Goal: Task Accomplishment & Management: Manage account settings

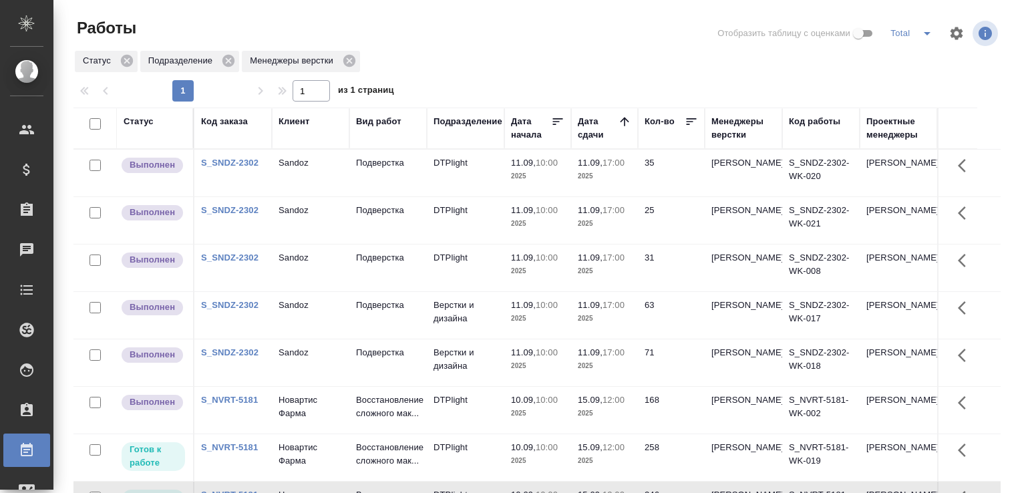
scroll to position [103, 0]
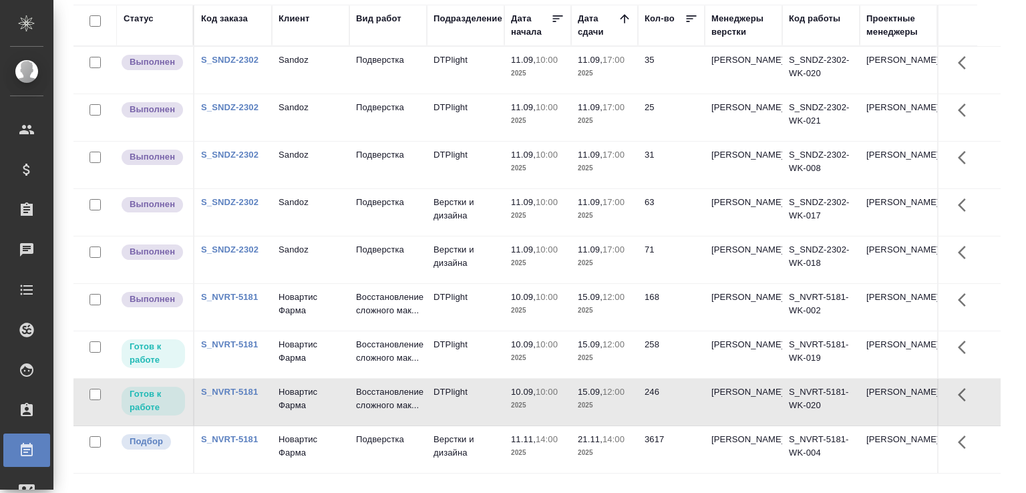
click at [406, 72] on td "Подверстка" at bounding box center [387, 70] width 77 height 47
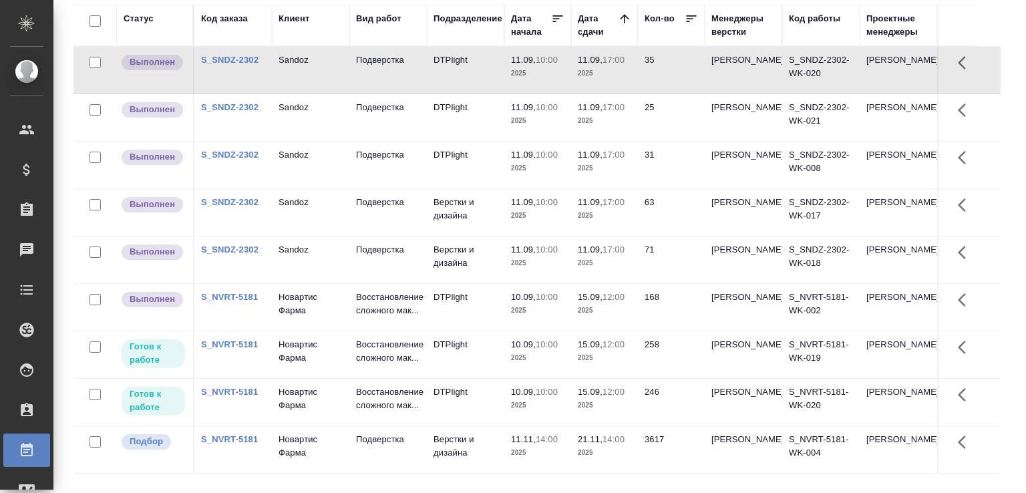
click at [406, 72] on td "Подверстка" at bounding box center [387, 70] width 77 height 47
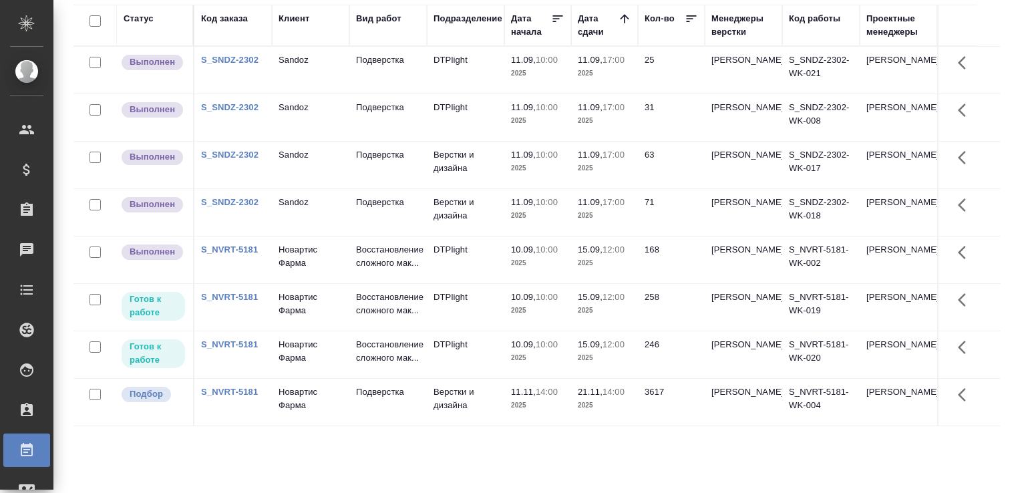
click at [301, 70] on td "Sandoz" at bounding box center [310, 70] width 77 height 47
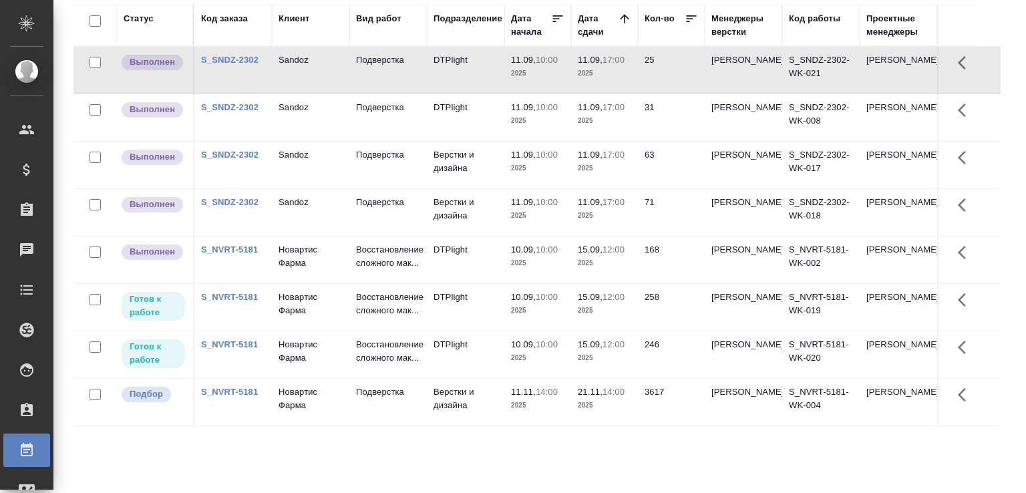
click at [301, 70] on td "Sandoz" at bounding box center [310, 70] width 77 height 47
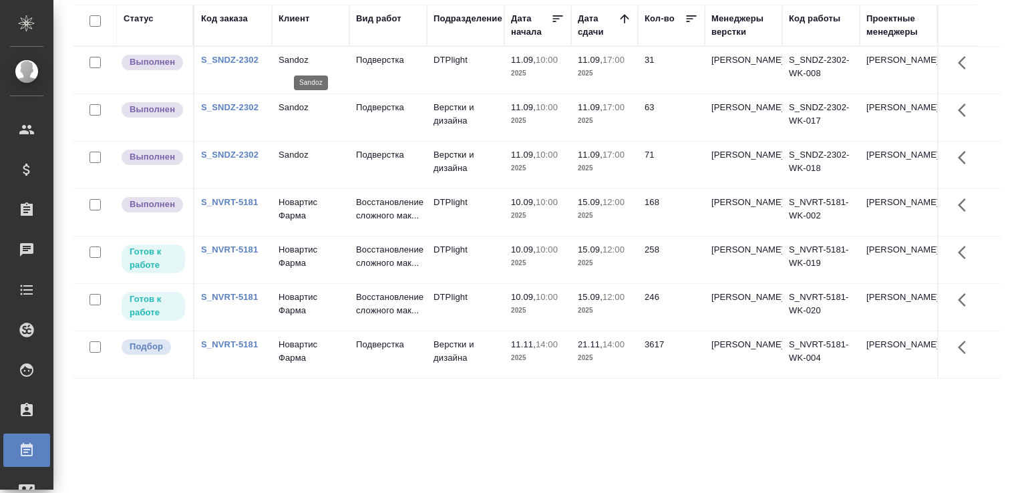
click at [300, 59] on p "Sandoz" at bounding box center [311, 59] width 64 height 13
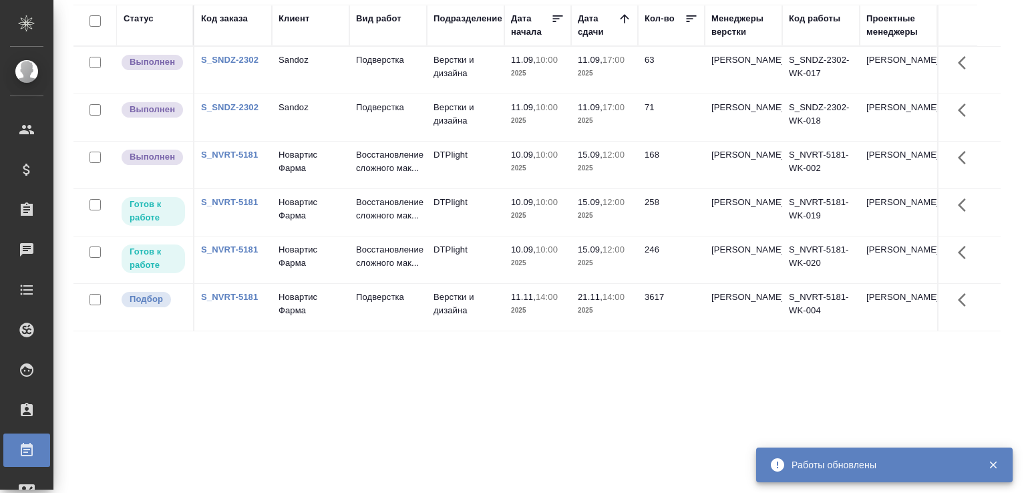
click at [368, 70] on td "Подверстка" at bounding box center [387, 70] width 77 height 47
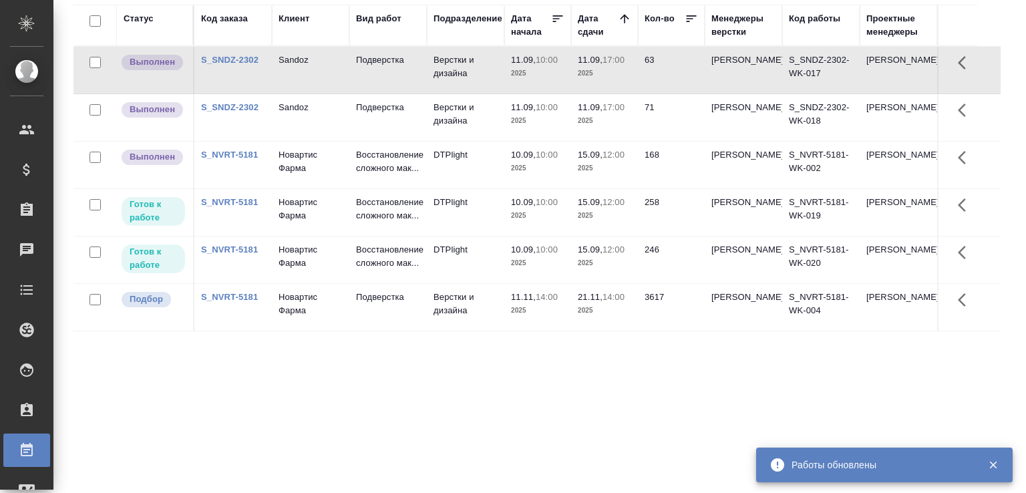
click at [368, 70] on td "Подверстка" at bounding box center [387, 70] width 77 height 47
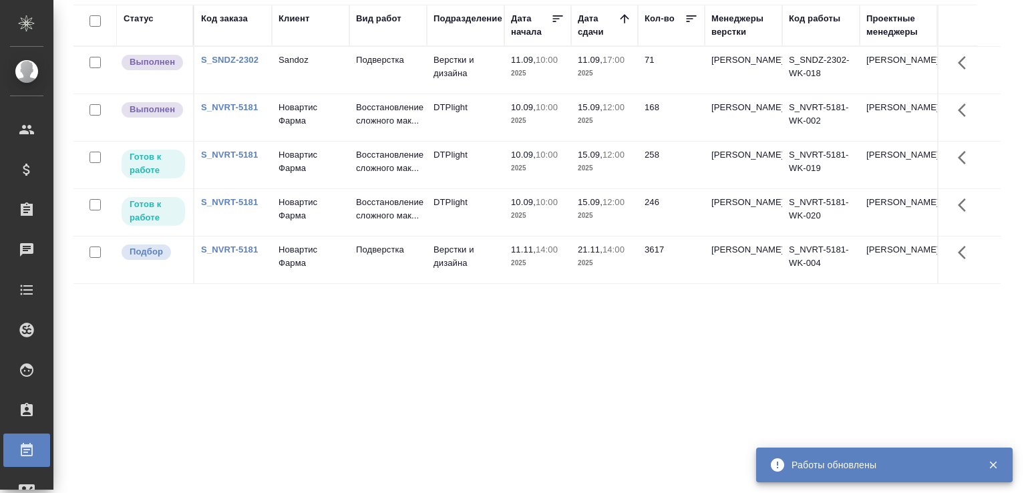
click at [349, 66] on td "Подверстка" at bounding box center [387, 70] width 77 height 47
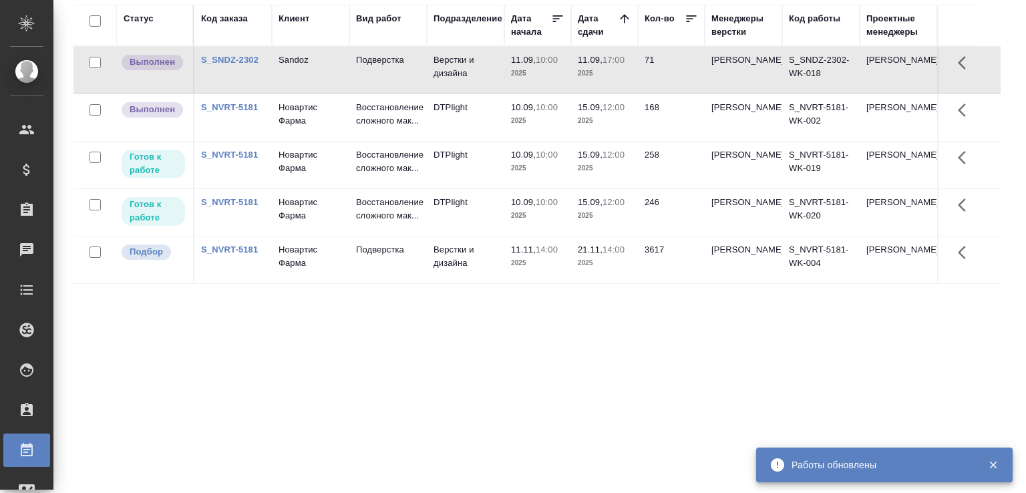
click at [349, 66] on td "Подверстка" at bounding box center [387, 70] width 77 height 47
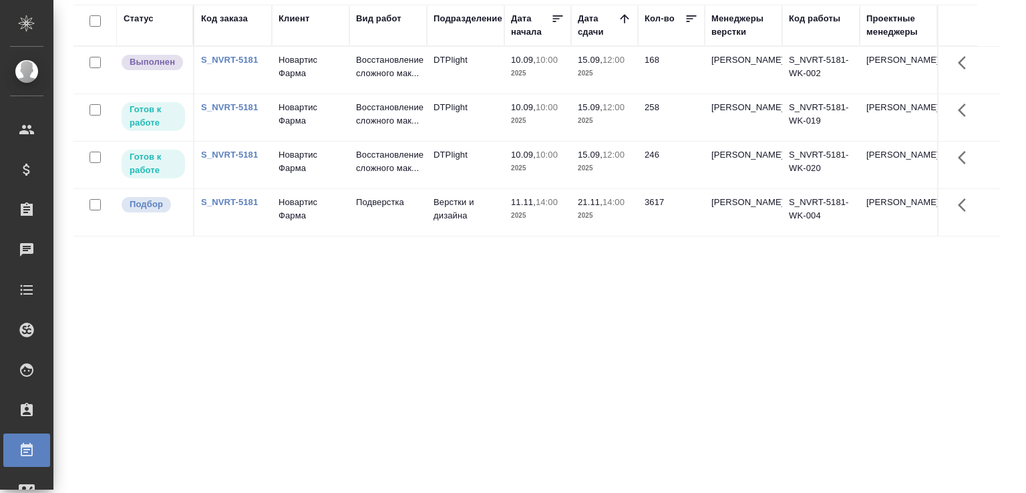
click at [295, 90] on td "Новартис Фарма" at bounding box center [310, 70] width 77 height 47
click at [337, 299] on div "Статус Код заказа Клиент Вид работ Подразделение Дата начала Дата сдачи Кол-во …" at bounding box center [536, 245] width 927 height 481
click at [573, 410] on div "Статус Код заказа Клиент Вид работ Подразделение Дата начала Дата сдачи Кол-во …" at bounding box center [536, 245] width 927 height 481
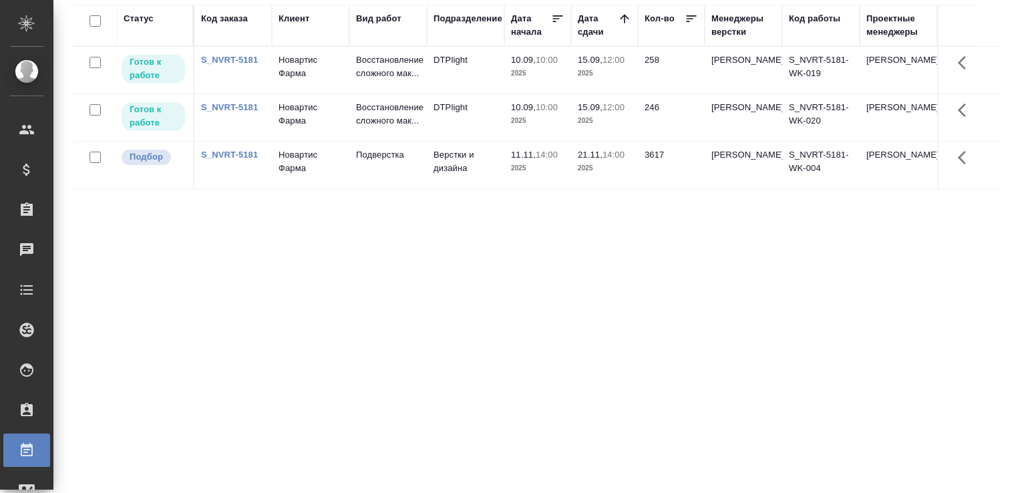
click at [458, 382] on div "Статус Код заказа Клиент Вид работ Подразделение Дата начала Дата сдачи Кол-во …" at bounding box center [536, 245] width 927 height 481
click at [332, 343] on div "Статус Код заказа Клиент Вид работ Подразделение Дата начала Дата сдачи Кол-во …" at bounding box center [536, 245] width 927 height 481
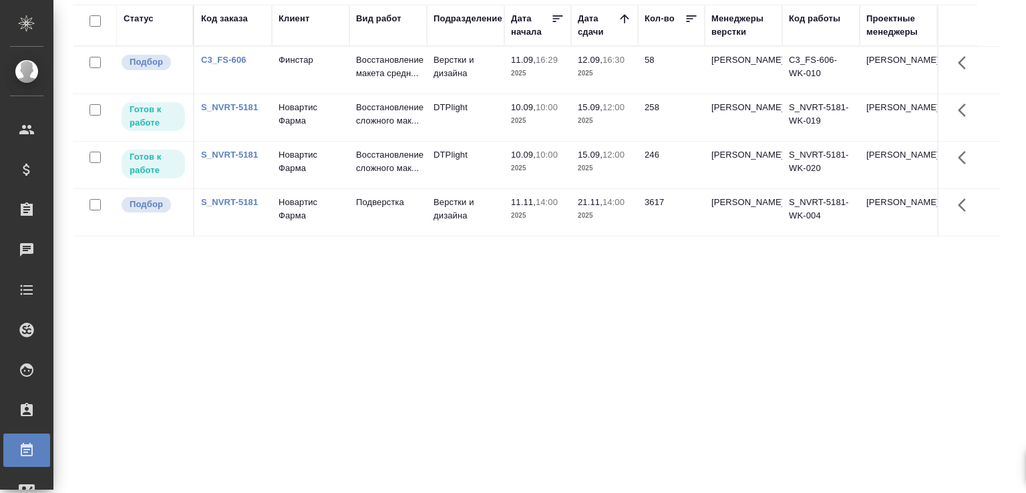
click at [445, 69] on td "Верстки и дизайна" at bounding box center [465, 70] width 77 height 47
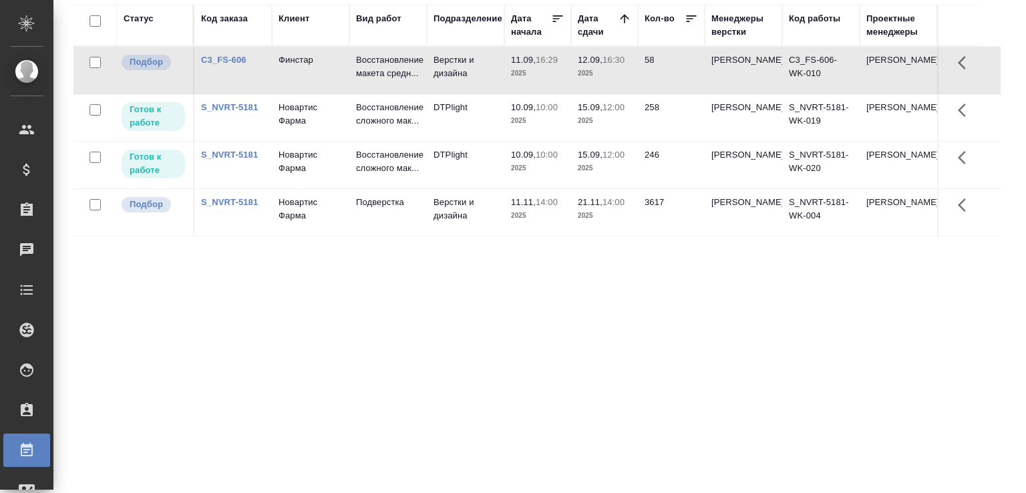
click at [445, 69] on td "Верстки и дизайна" at bounding box center [465, 70] width 77 height 47
click at [424, 314] on div "Статус Код заказа Клиент Вид работ Подразделение Дата начала Дата сдачи Кол-во …" at bounding box center [536, 245] width 927 height 481
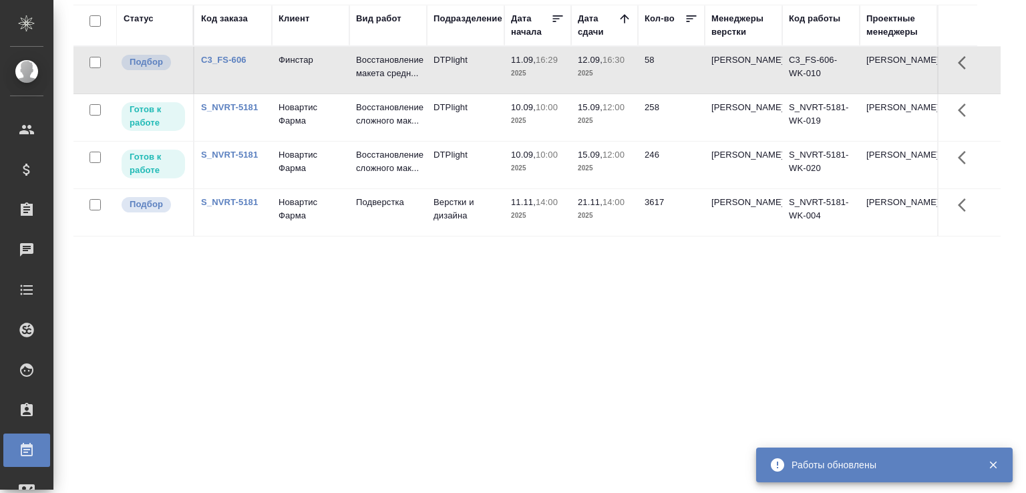
click at [275, 367] on div "Статус Код заказа Клиент Вид работ Подразделение Дата начала Дата сдачи Кол-во …" at bounding box center [536, 245] width 927 height 481
click at [184, 300] on div "Статус Код заказа Клиент Вид работ Подразделение Дата начала Дата сдачи Кол-во …" at bounding box center [536, 245] width 927 height 481
click at [152, 308] on div "Статус Код заказа Клиент Вид работ Подразделение Дата начала Дата сдачи Кол-во …" at bounding box center [536, 245] width 927 height 481
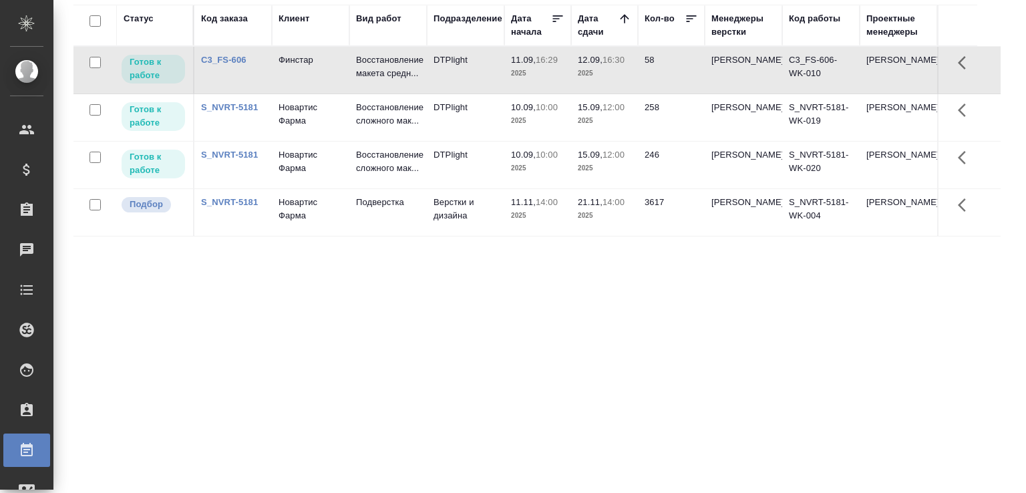
click at [379, 40] on th "Вид работ" at bounding box center [387, 25] width 77 height 41
click at [379, 68] on p "Восстановление макета средн..." at bounding box center [388, 66] width 64 height 27
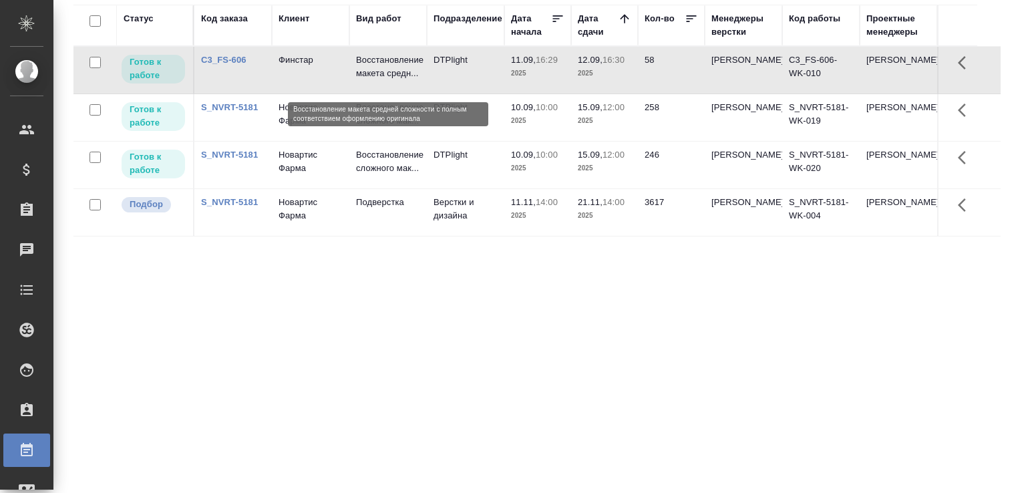
click at [379, 68] on p "Восстановление макета средн..." at bounding box center [388, 66] width 64 height 27
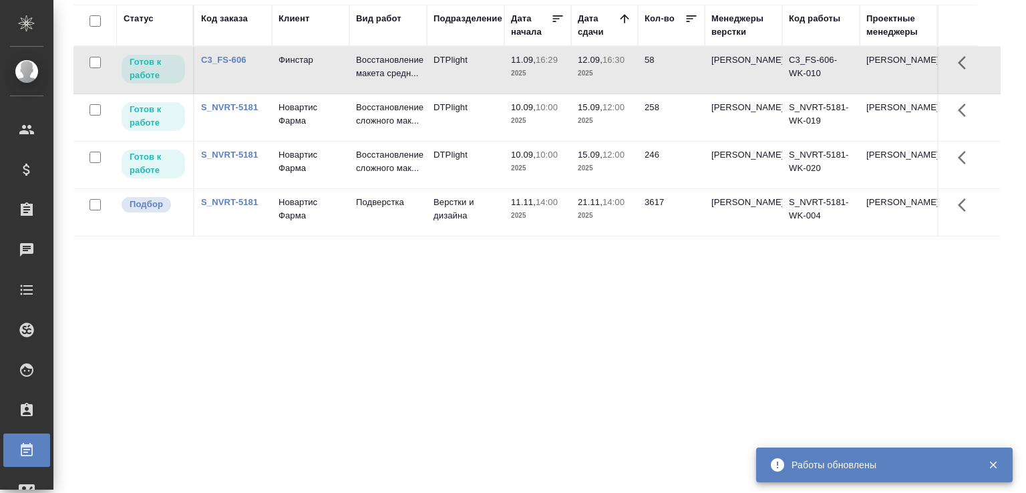
click at [193, 388] on div "Статус Код заказа Клиент Вид работ Подразделение Дата начала Дата сдачи Кол-во …" at bounding box center [536, 245] width 927 height 481
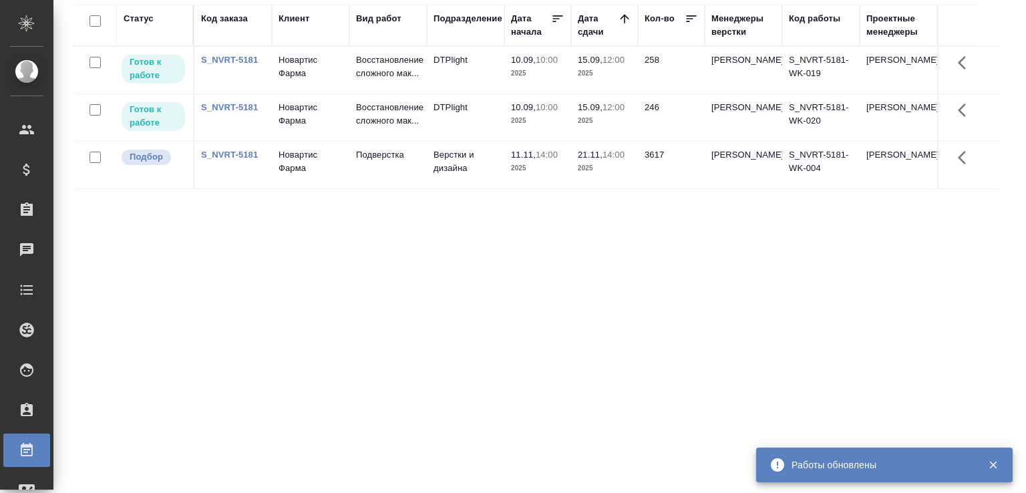
click at [271, 256] on div "Статус Код заказа Клиент Вид работ Подразделение Дата начала Дата сдачи Кол-во …" at bounding box center [536, 245] width 927 height 481
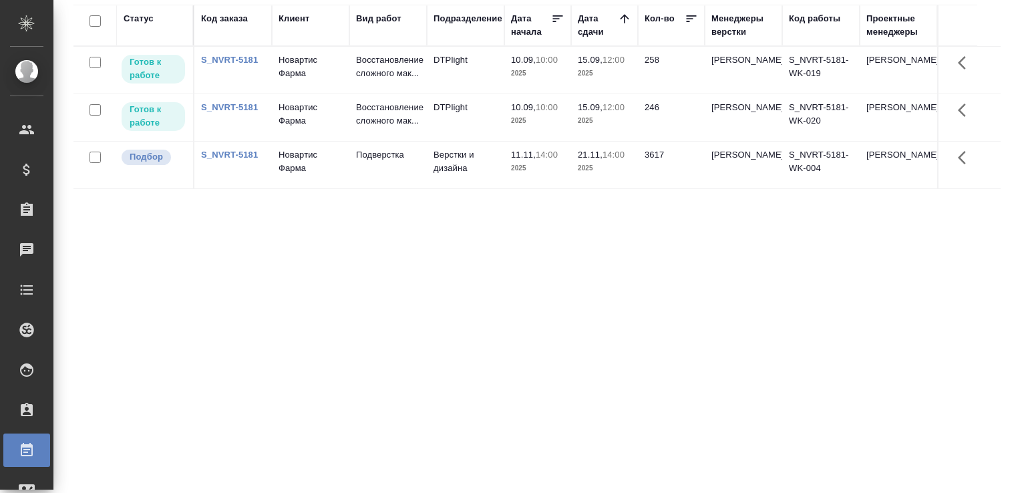
click at [168, 241] on div "Статус Код заказа Клиент Вид работ Подразделение Дата начала Дата сдачи Кол-во …" at bounding box center [536, 245] width 927 height 481
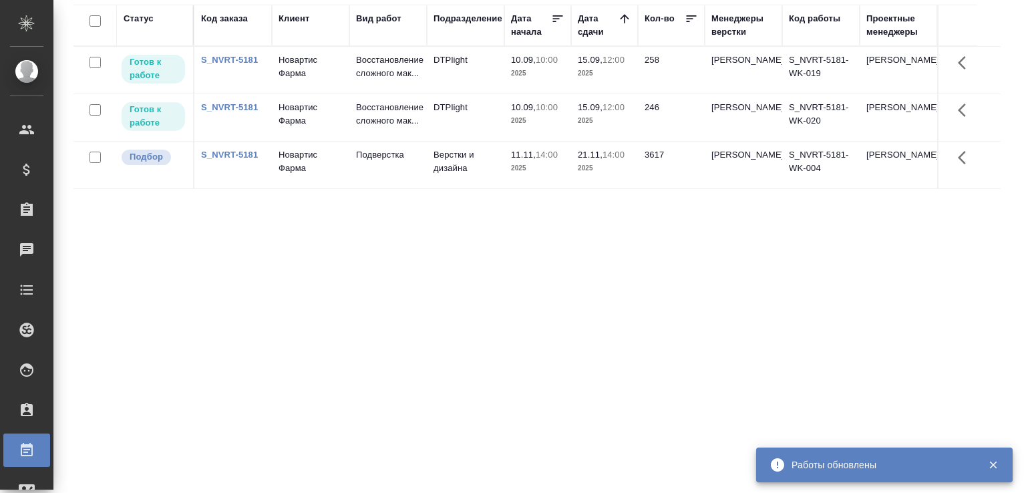
click at [254, 264] on div "Статус Код заказа Клиент Вид работ Подразделение Дата начала Дата сдачи Кол-во …" at bounding box center [536, 245] width 927 height 481
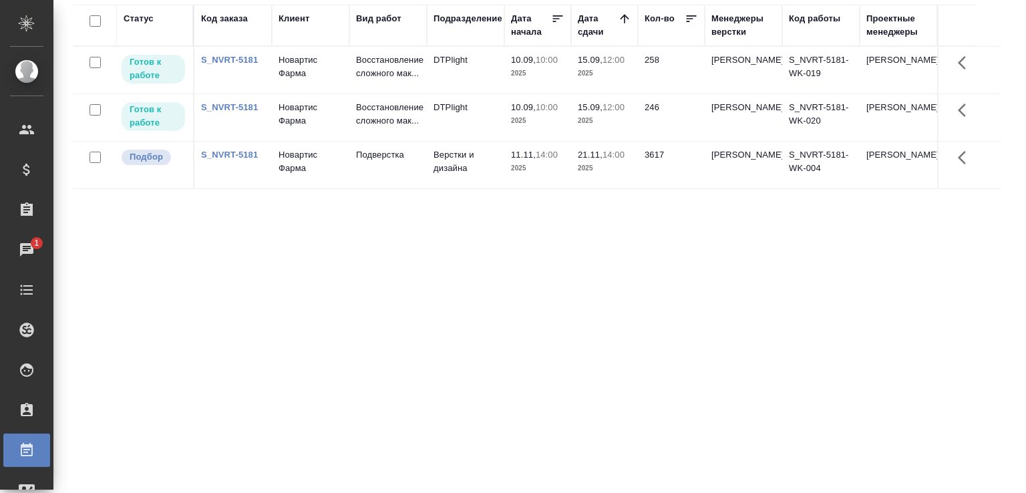
drag, startPoint x: 215, startPoint y: 230, endPoint x: 269, endPoint y: 347, distance: 128.2
click at [267, 347] on div "Статус Код заказа Клиент Вид работ Подразделение Дата начала Дата сдачи Кол-во …" at bounding box center [536, 245] width 927 height 481
click at [414, 292] on div "Статус Код заказа Клиент Вид работ Подразделение Дата начала Дата сдачи Кол-во …" at bounding box center [536, 245] width 927 height 481
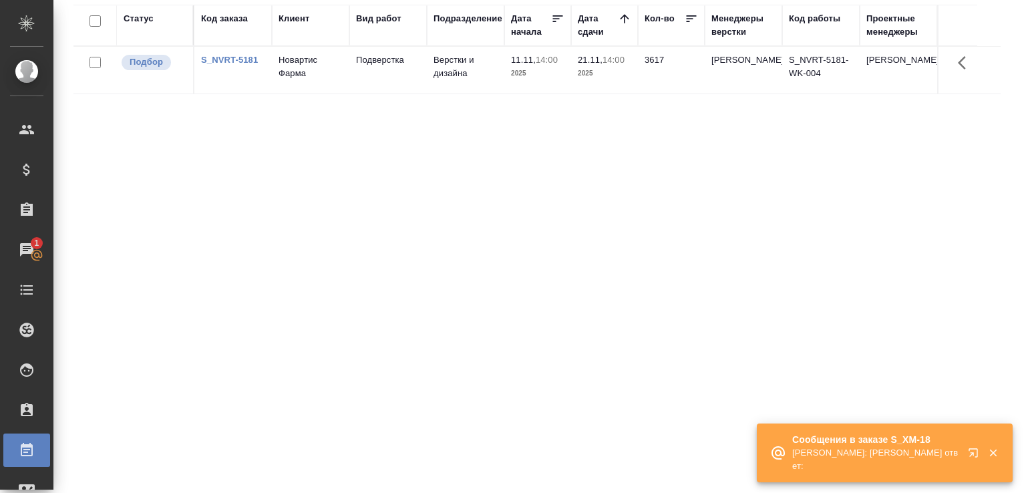
click at [854, 444] on p "Сообщения в заказе S_XM-18" at bounding box center [875, 439] width 167 height 13
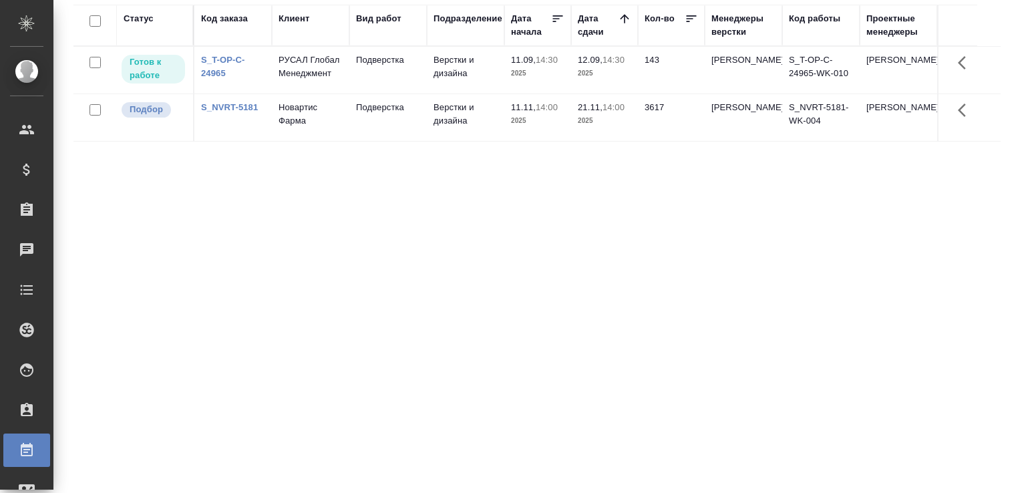
click at [360, 67] on td "Подверстка" at bounding box center [387, 70] width 77 height 47
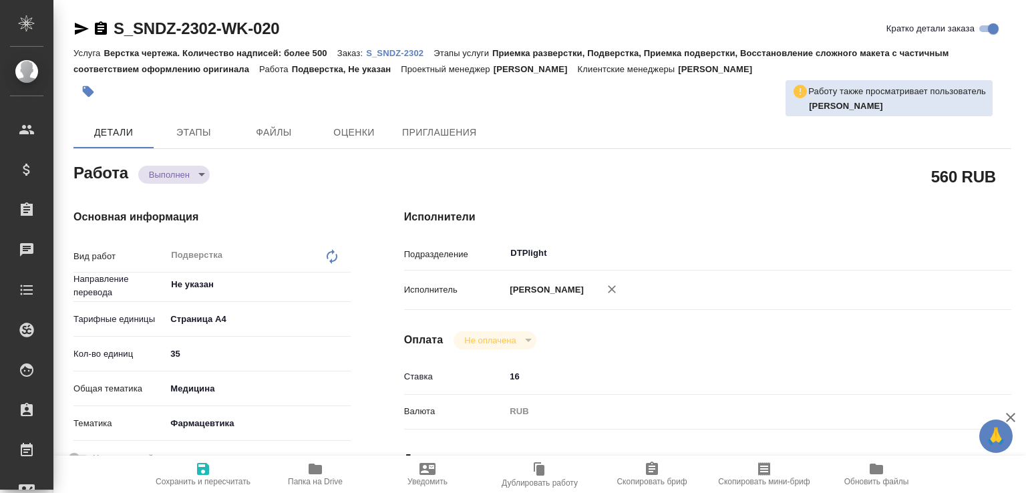
type textarea "x"
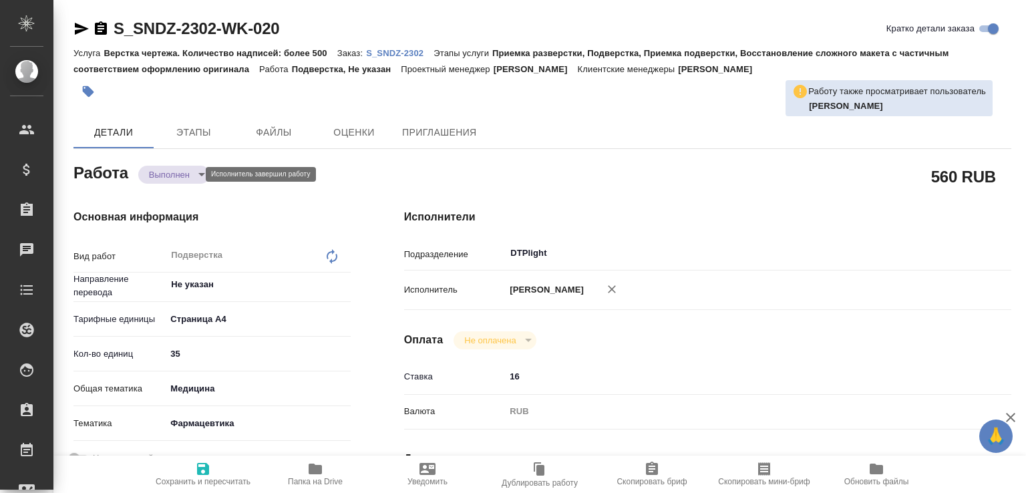
type textarea "x"
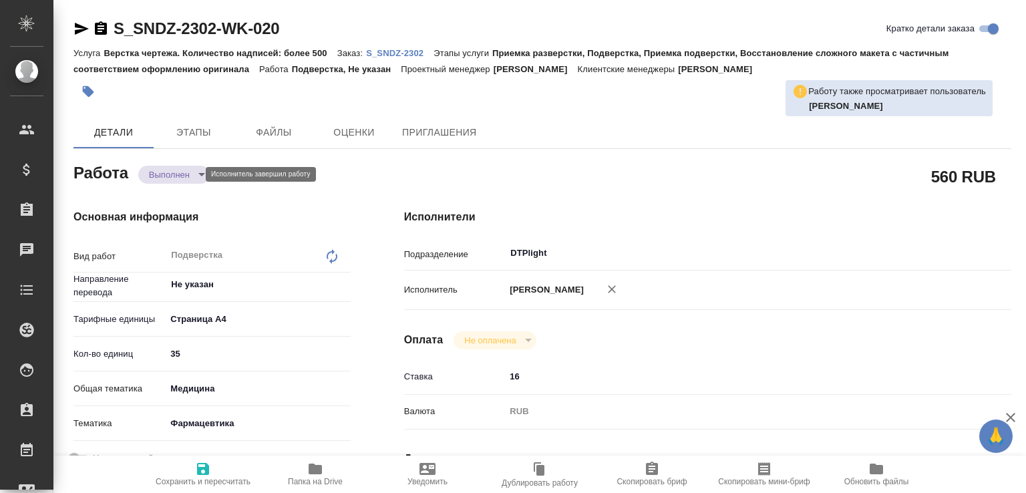
click at [180, 178] on body "🙏 .cls-1 fill:#fff; AWATERA Малофеева Екатерина e.malofeeva Клиенты Спецификаци…" at bounding box center [513, 246] width 1026 height 493
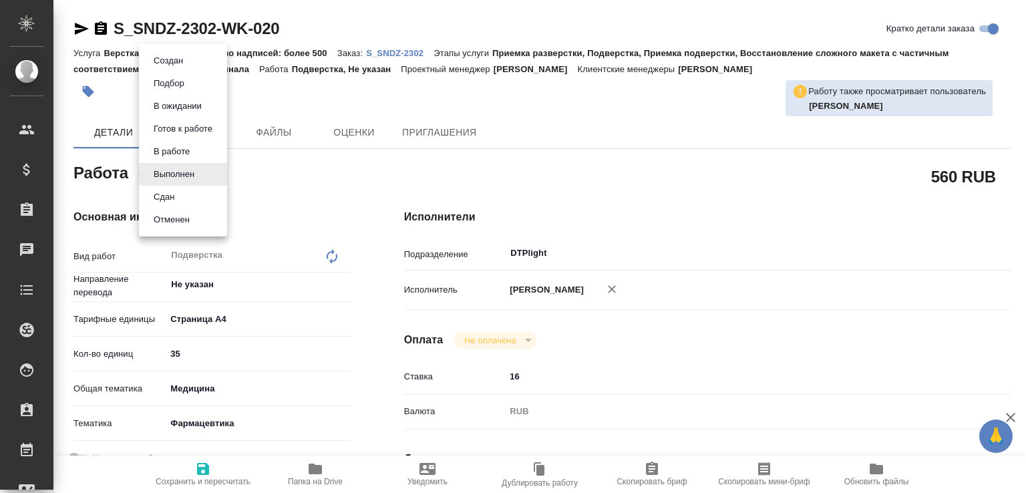
drag, startPoint x: 182, startPoint y: 200, endPoint x: 204, endPoint y: 220, distance: 29.8
click at [182, 201] on li "Сдан" at bounding box center [183, 197] width 88 height 23
type textarea "x"
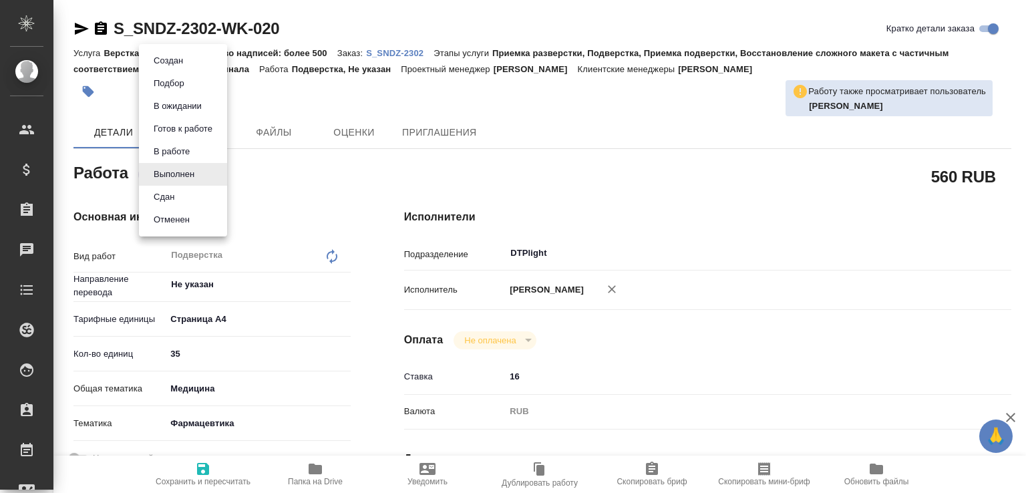
type textarea "x"
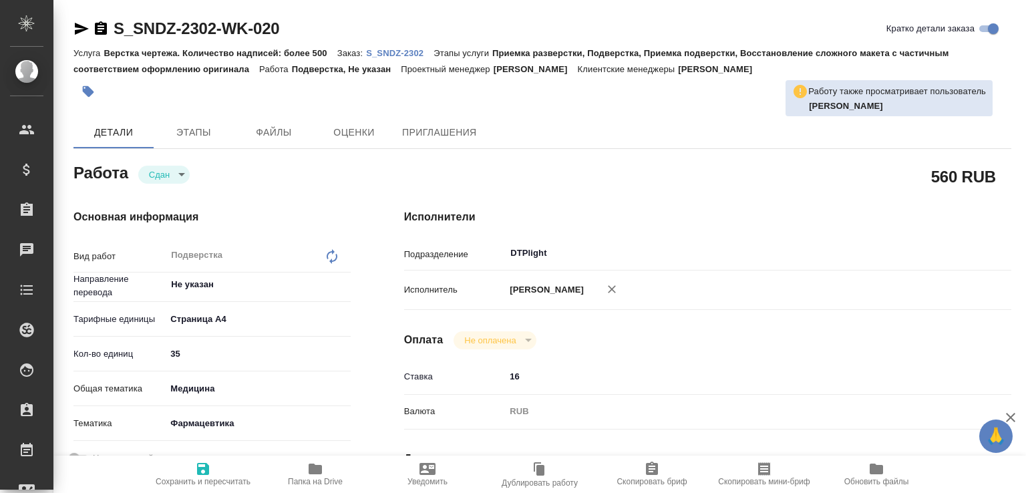
click at [323, 475] on icon "button" at bounding box center [315, 469] width 16 height 16
type textarea "x"
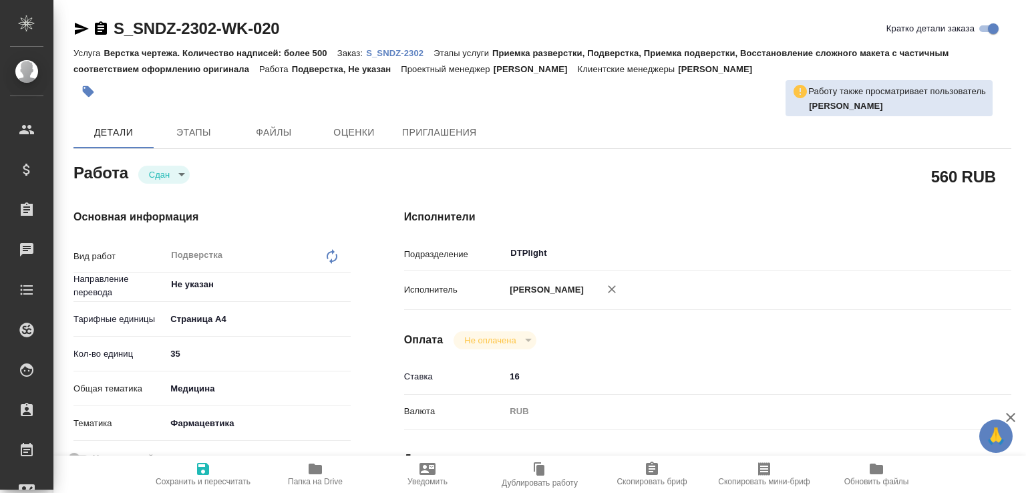
type textarea "x"
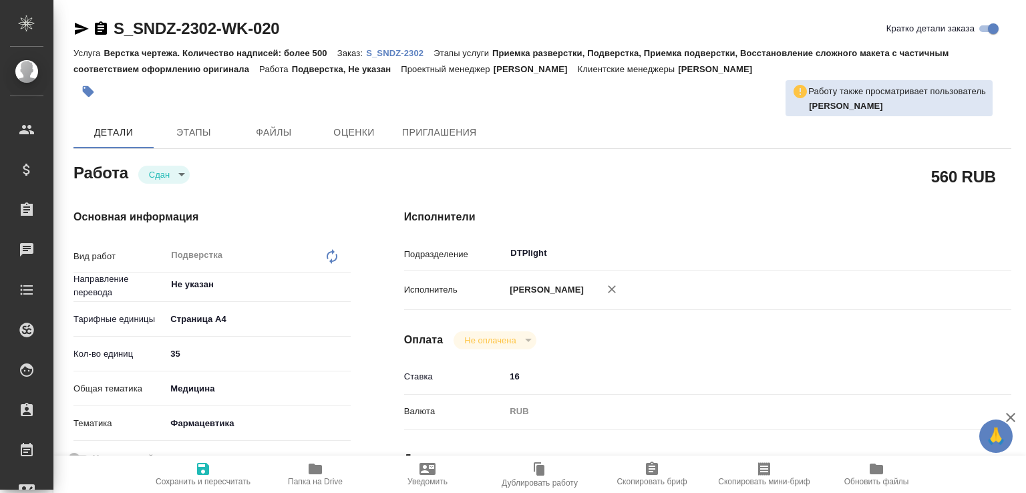
type textarea "x"
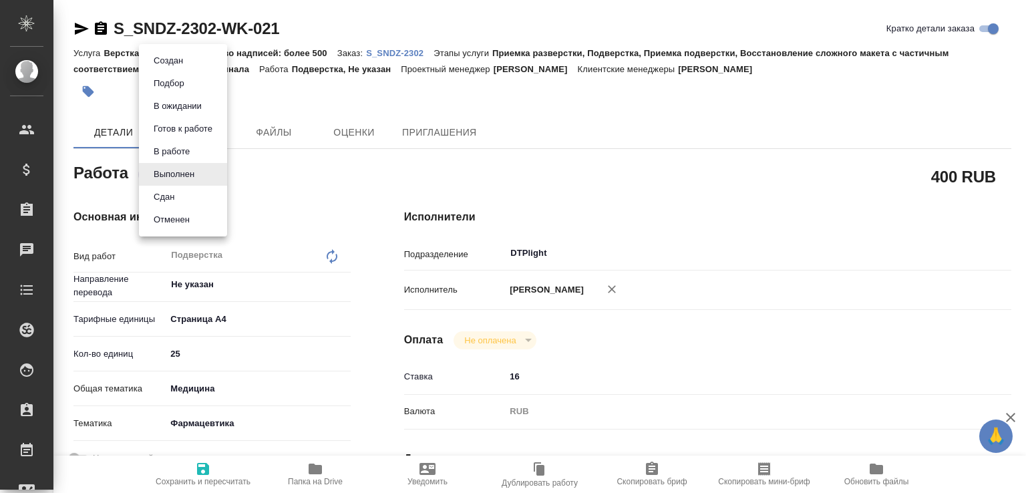
click at [192, 178] on body "🙏 .cls-1 fill:#fff; AWATERA [PERSON_NAME]malofeeva Клиенты Спецификации Заказы …" at bounding box center [513, 246] width 1026 height 493
type textarea "x"
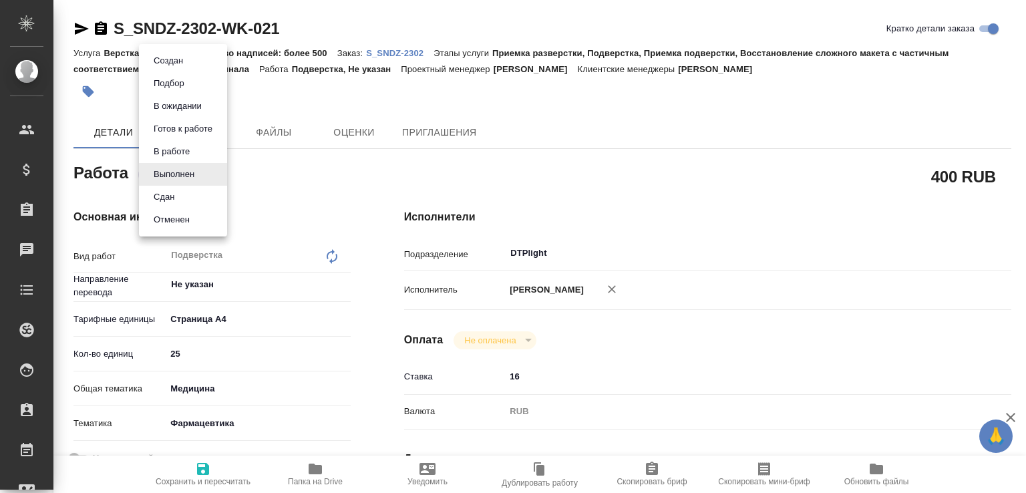
type textarea "x"
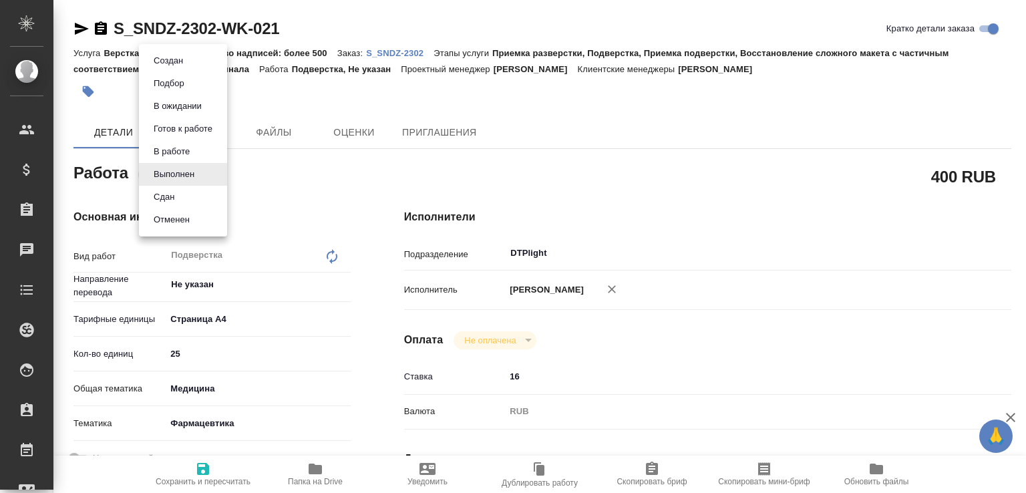
type textarea "x"
click at [184, 194] on li "Сдан" at bounding box center [183, 197] width 88 height 23
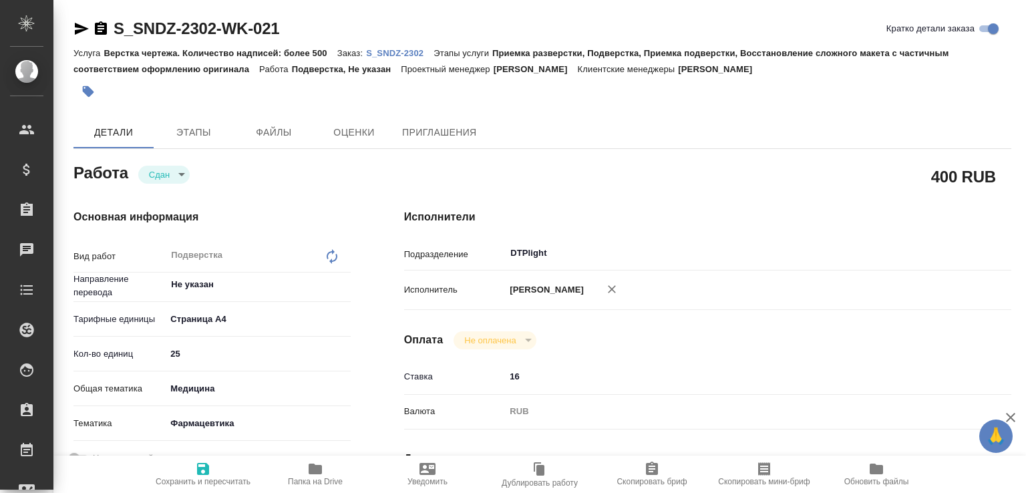
type textarea "x"
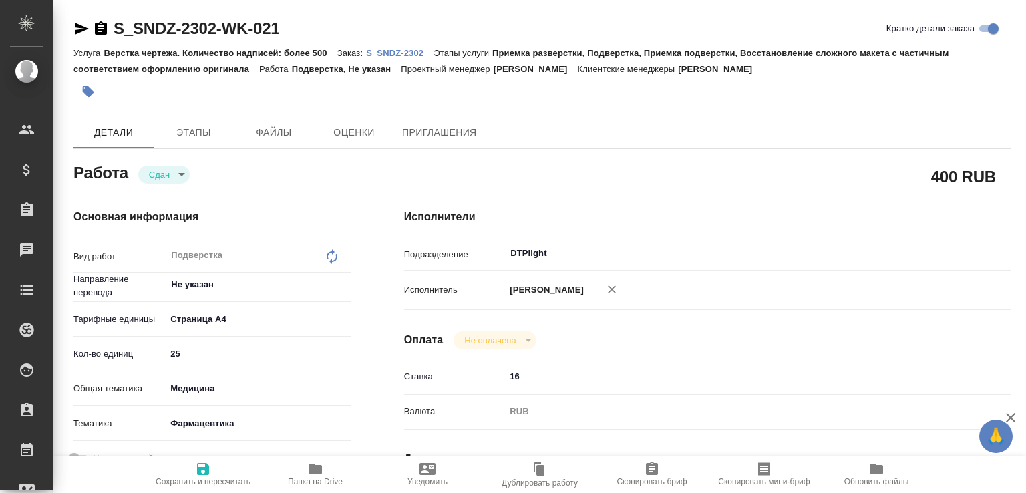
type textarea "x"
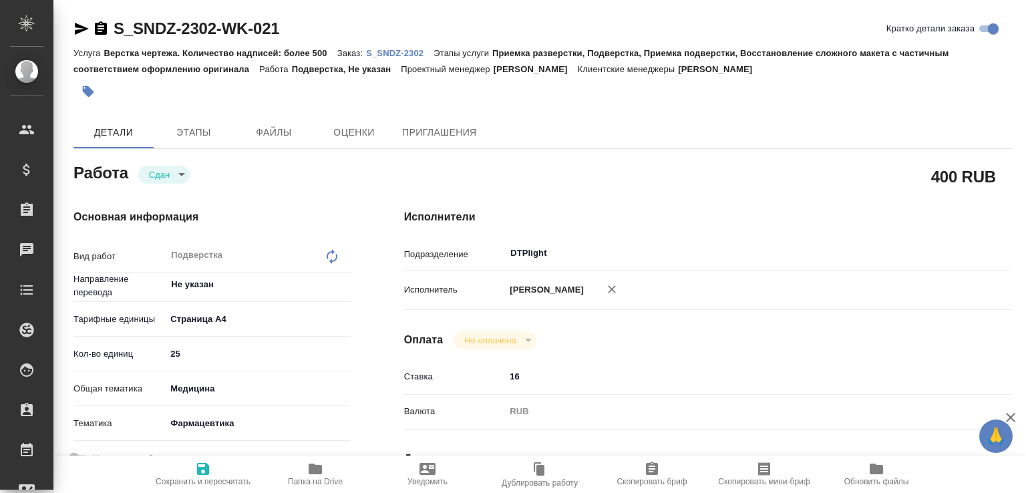
type textarea "x"
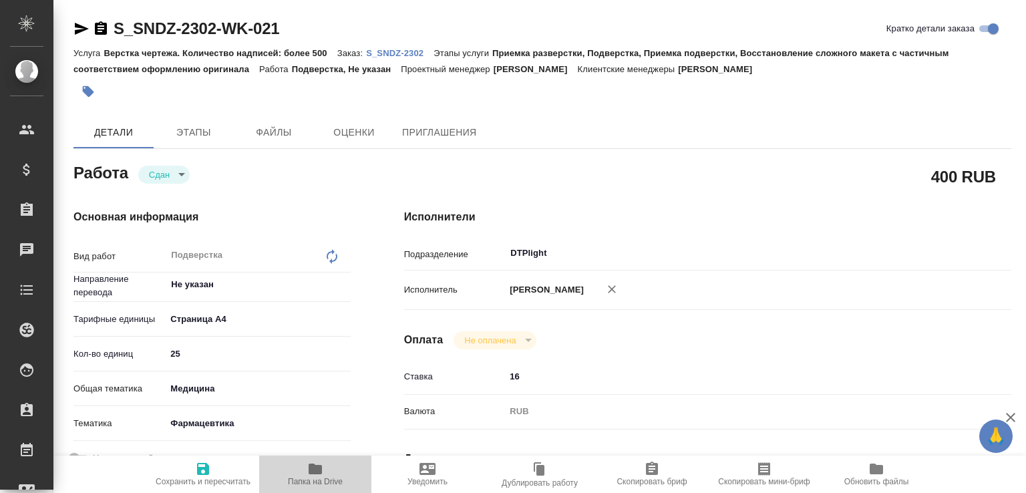
click at [319, 456] on button "Папка на Drive" at bounding box center [315, 474] width 112 height 37
type textarea "x"
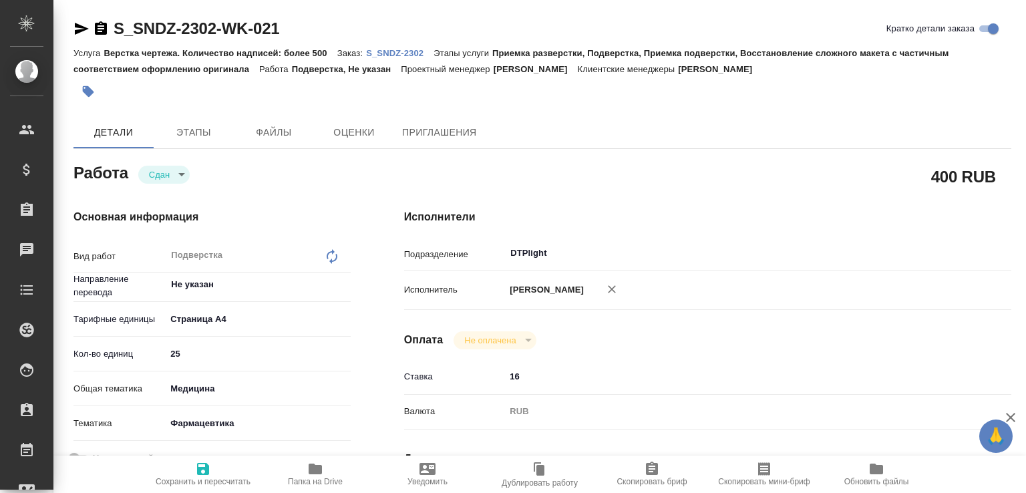
type textarea "x"
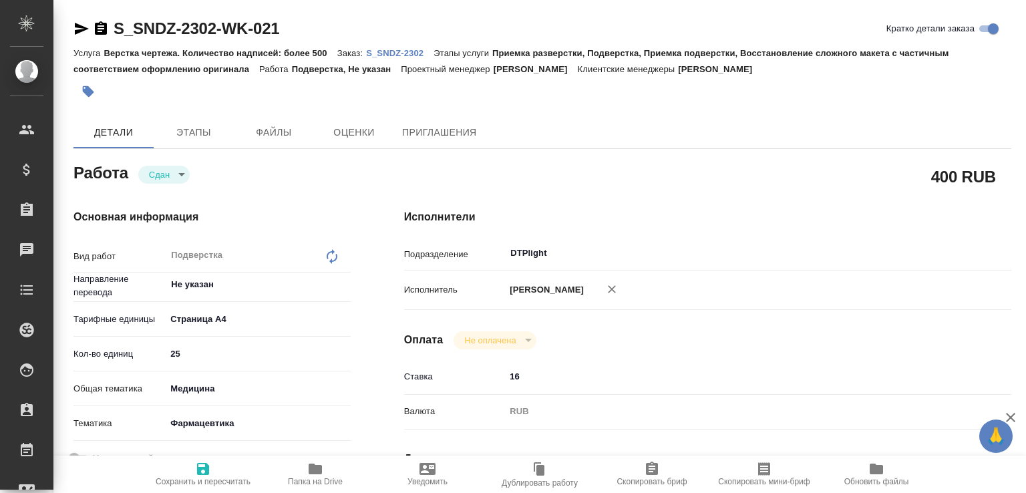
type textarea "x"
click at [191, 177] on body "🙏 .cls-1 fill:#fff; AWATERA [PERSON_NAME]malofeeva Клиенты Спецификации Заказы …" at bounding box center [513, 246] width 1026 height 493
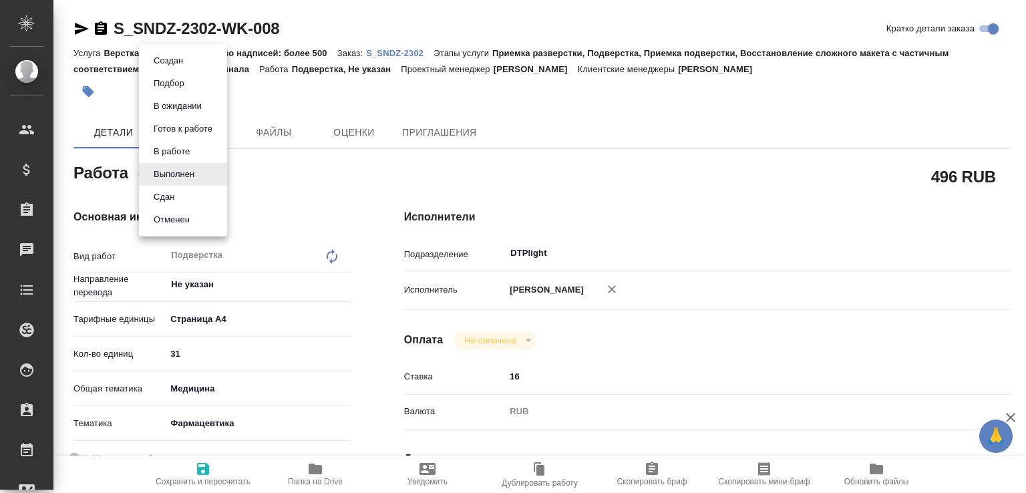
click at [190, 194] on li "Сдан" at bounding box center [183, 197] width 88 height 23
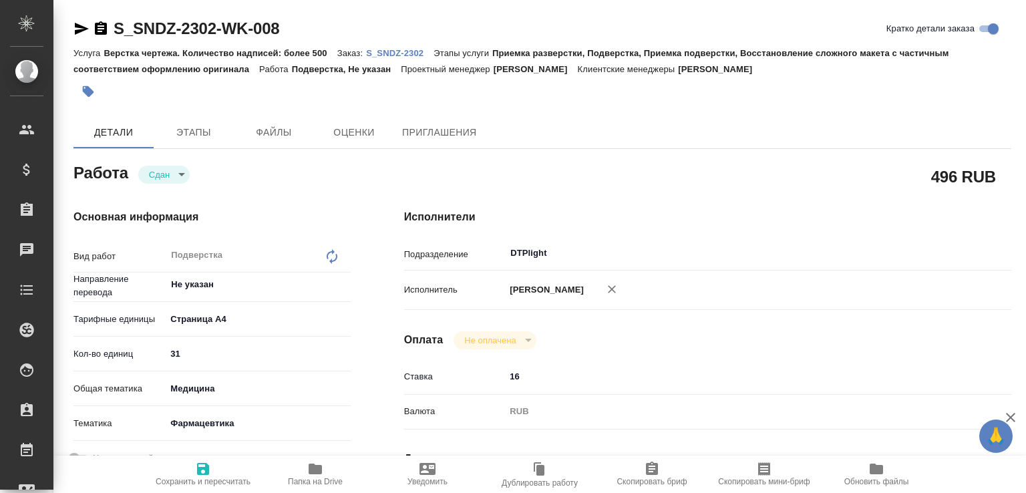
type textarea "x"
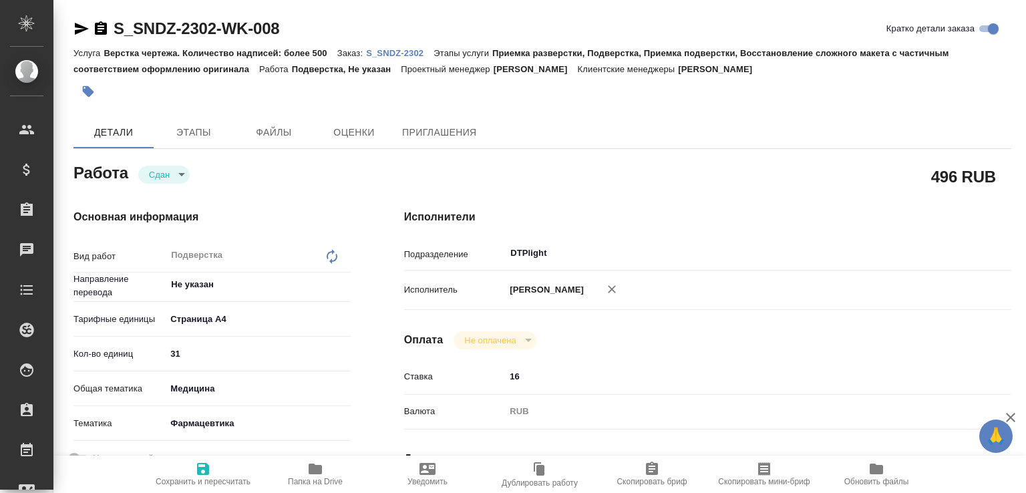
type textarea "x"
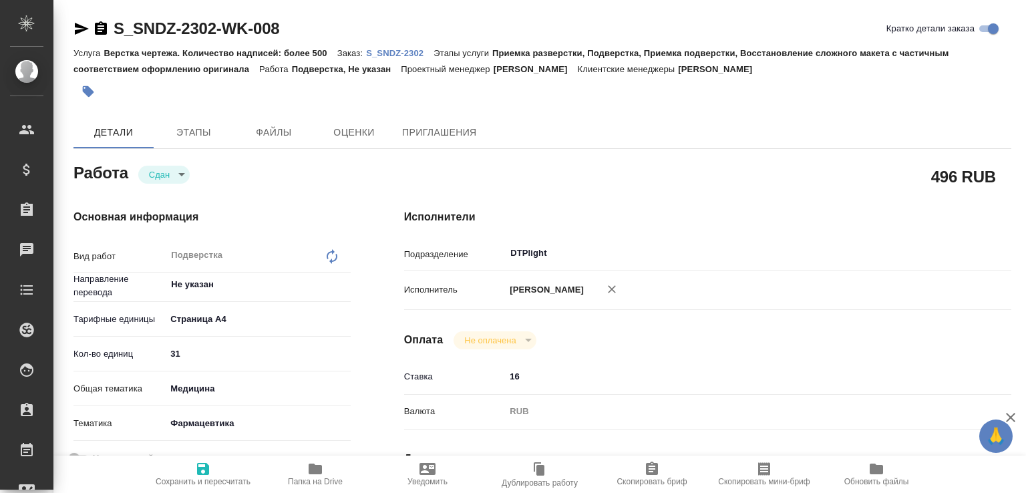
type textarea "x"
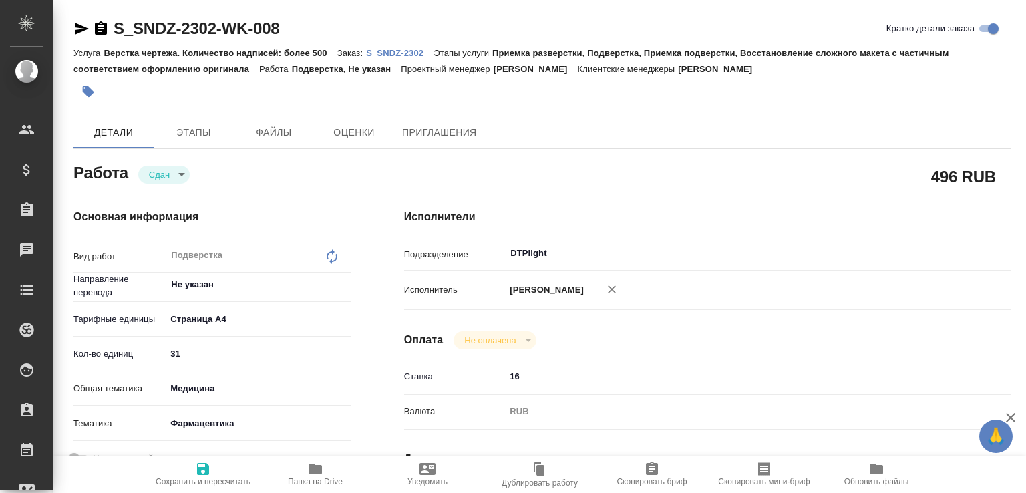
click at [323, 478] on span "Папка на Drive" at bounding box center [315, 481] width 55 height 9
click at [192, 173] on body "🙏 .cls-1 fill:#fff; AWATERA [PERSON_NAME]malofeeva Клиенты Спецификации Заказы …" at bounding box center [513, 246] width 1026 height 493
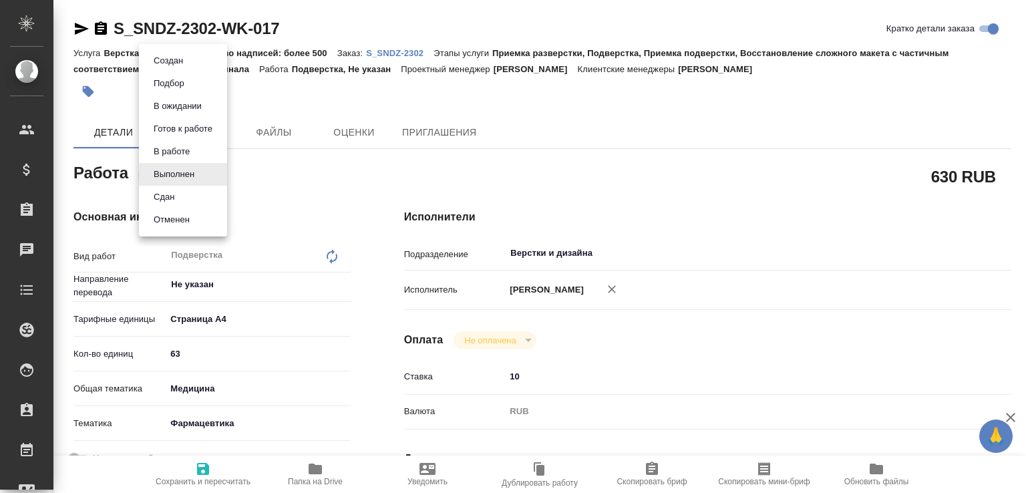
type textarea "x"
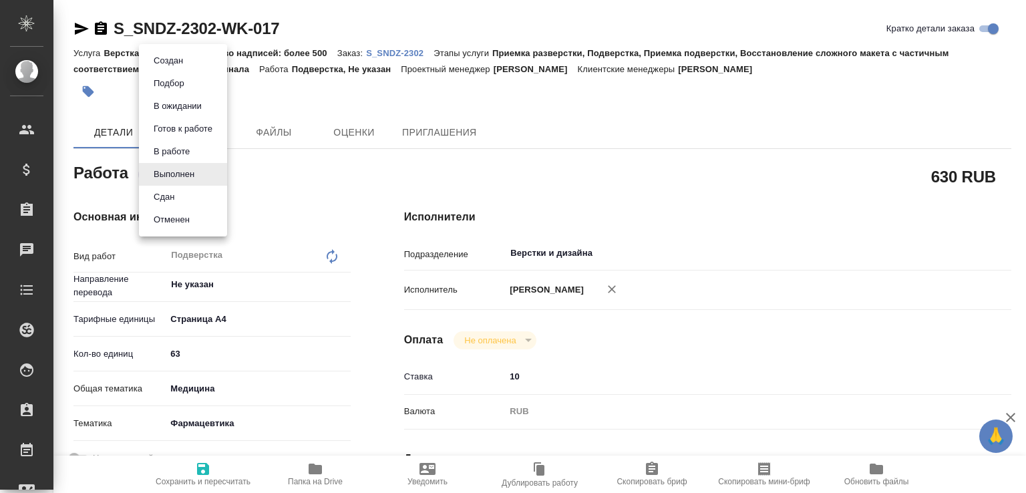
type textarea "x"
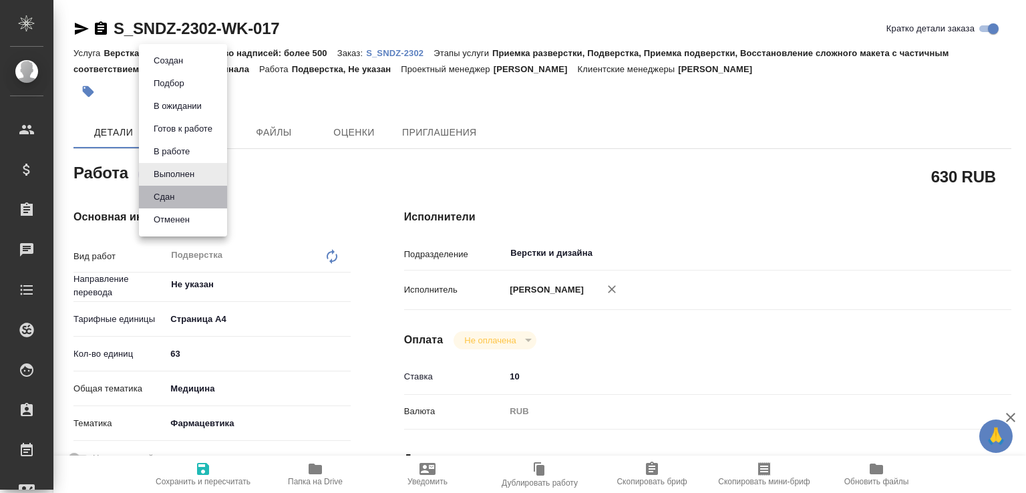
click at [184, 198] on li "Сдан" at bounding box center [183, 197] width 88 height 23
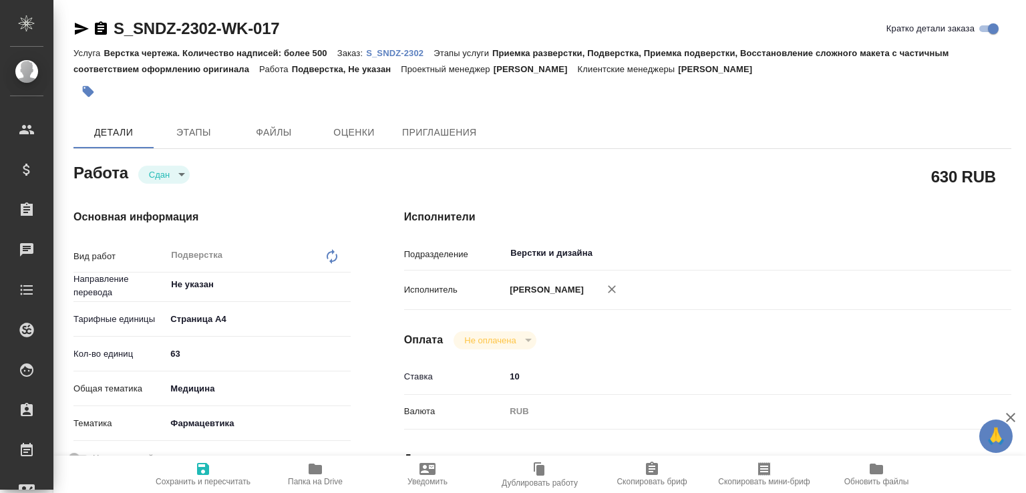
type textarea "x"
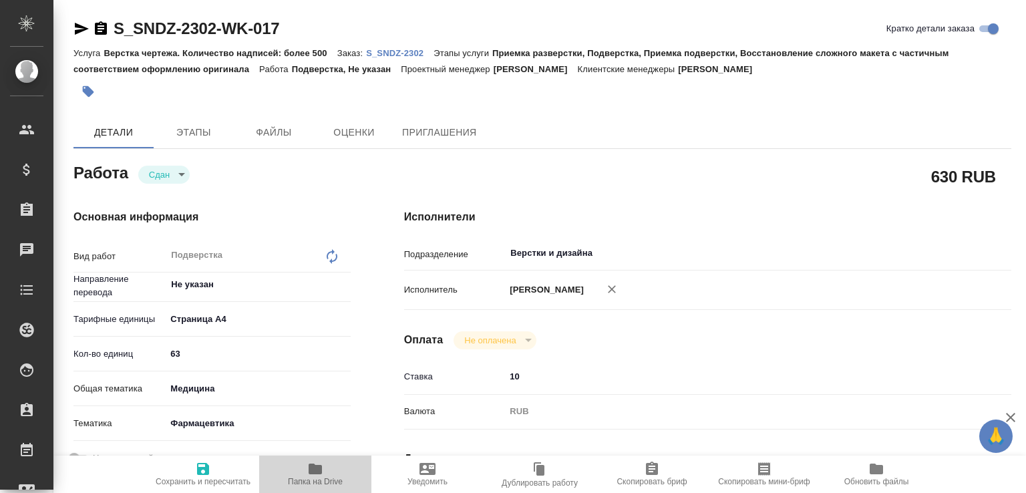
click at [320, 461] on icon "button" at bounding box center [315, 469] width 16 height 16
type textarea "x"
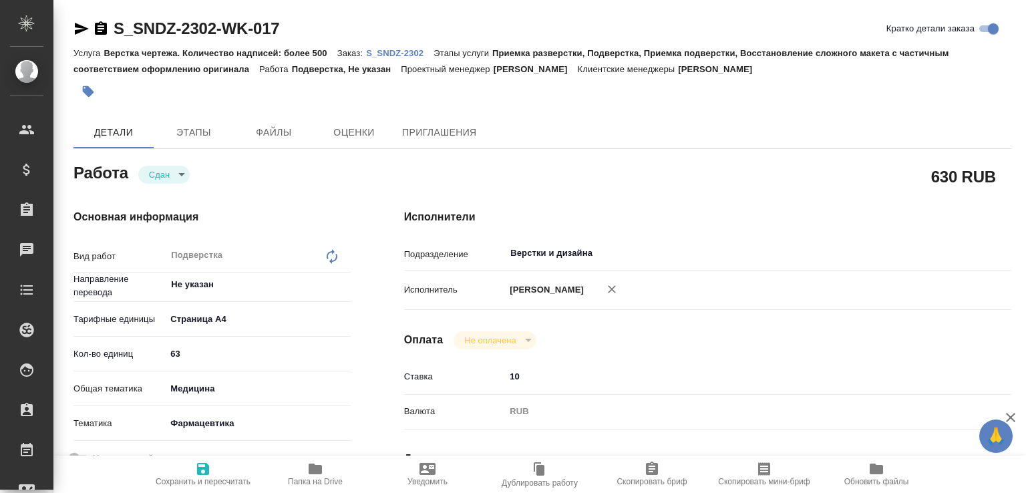
type textarea "x"
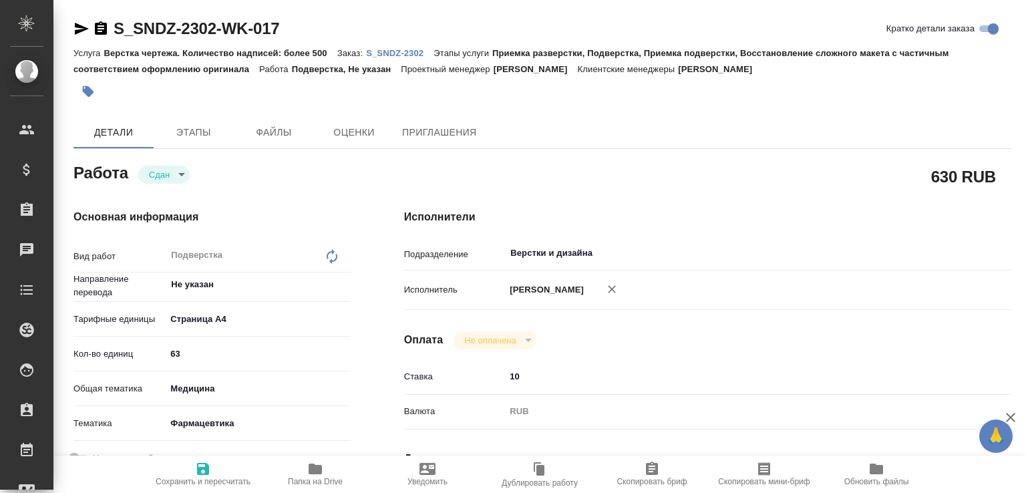
type textarea "x"
click at [202, 178] on body "🙏 .cls-1 fill:#fff; AWATERA Малофеева Екатерина e.malofeeva Клиенты Спецификаци…" at bounding box center [513, 246] width 1026 height 493
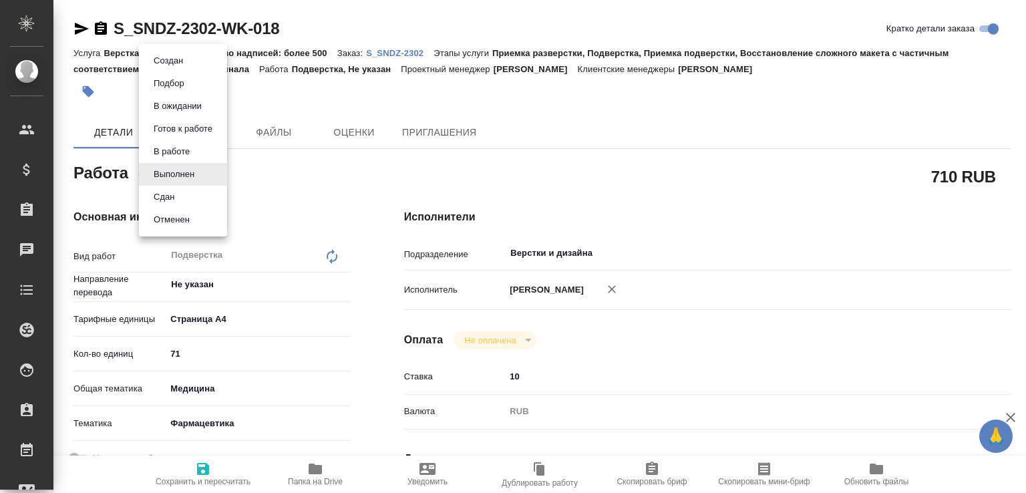
click at [198, 198] on li "Сдан" at bounding box center [183, 197] width 88 height 23
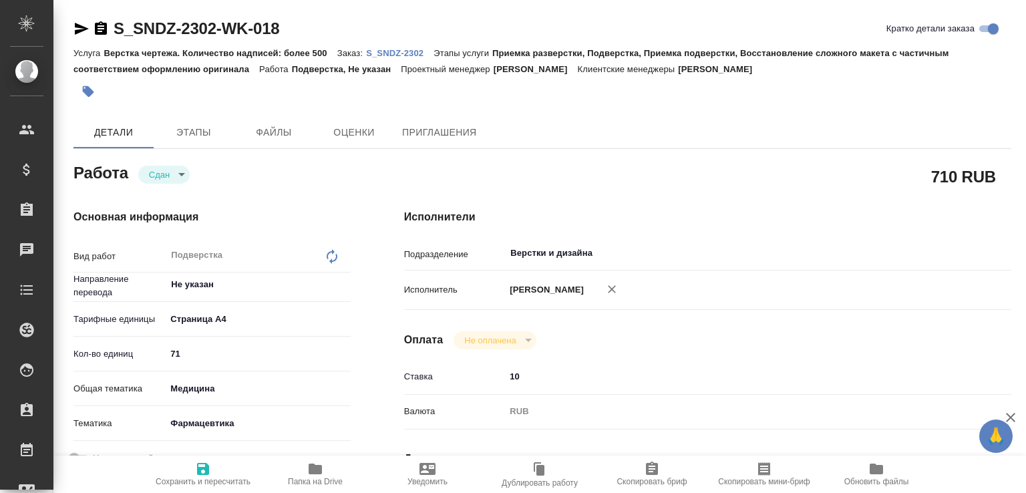
type textarea "x"
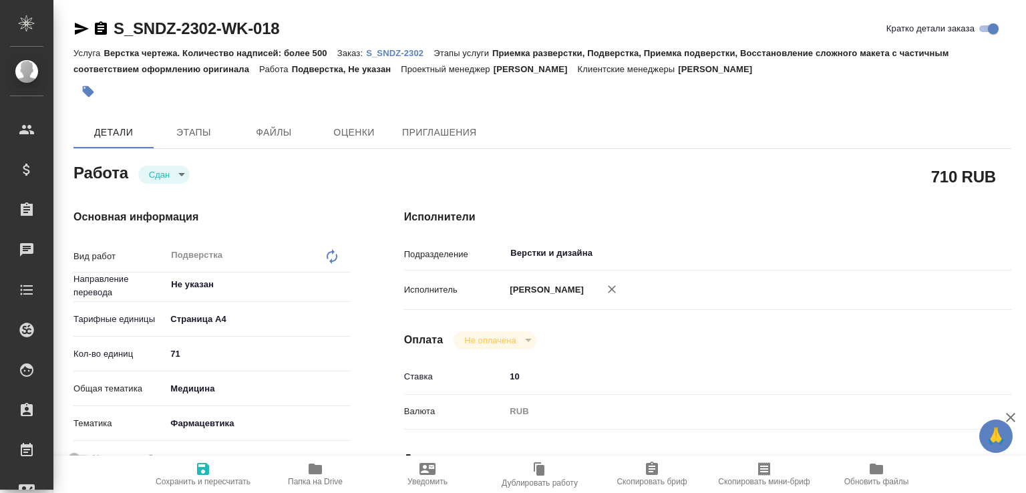
click at [324, 466] on span "Папка на Drive" at bounding box center [315, 473] width 96 height 25
type textarea "x"
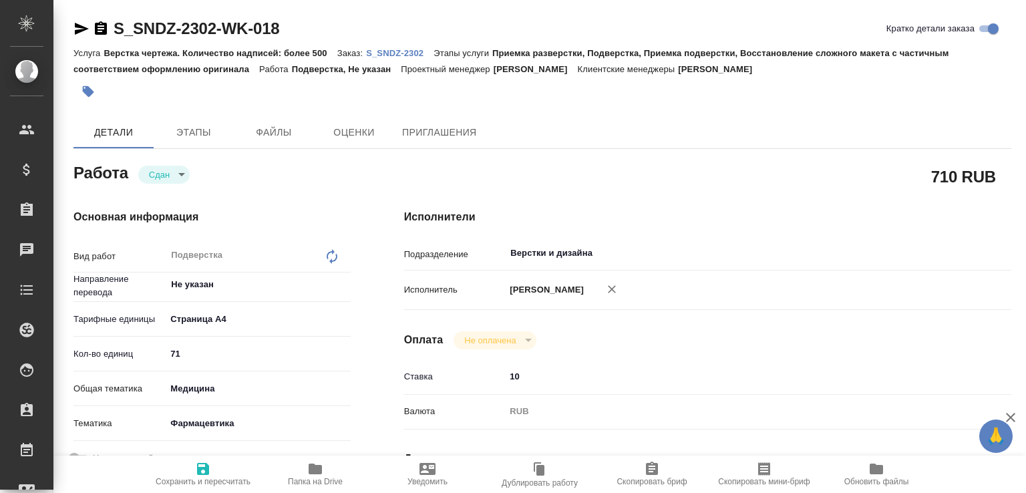
type textarea "x"
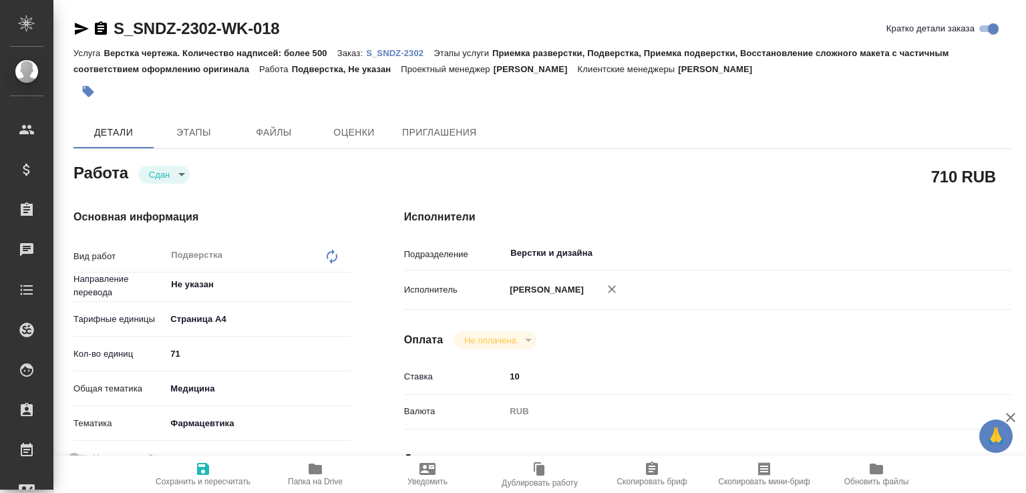
type textarea "x"
click at [393, 47] on link "S_SNDZ-2302" at bounding box center [399, 52] width 67 height 11
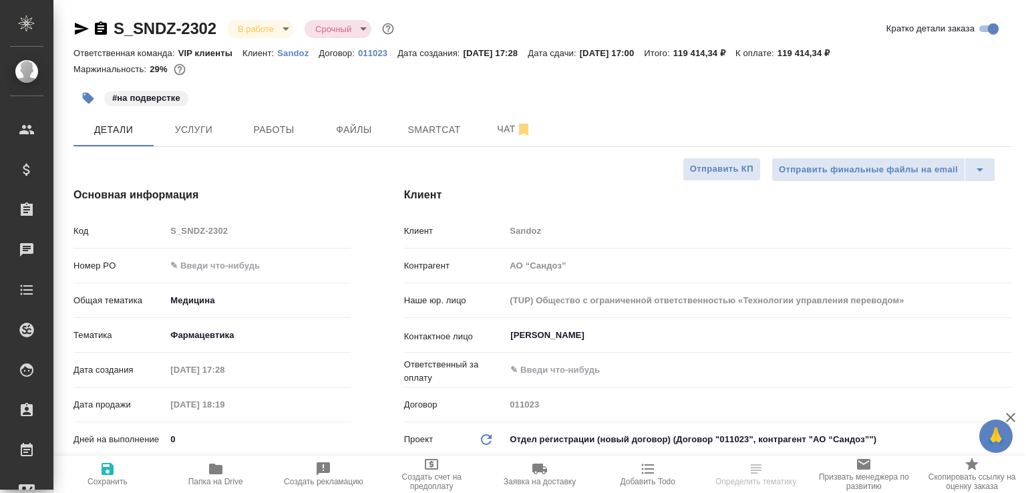
select select "RU"
click at [265, 133] on span "Работы" at bounding box center [274, 130] width 64 height 17
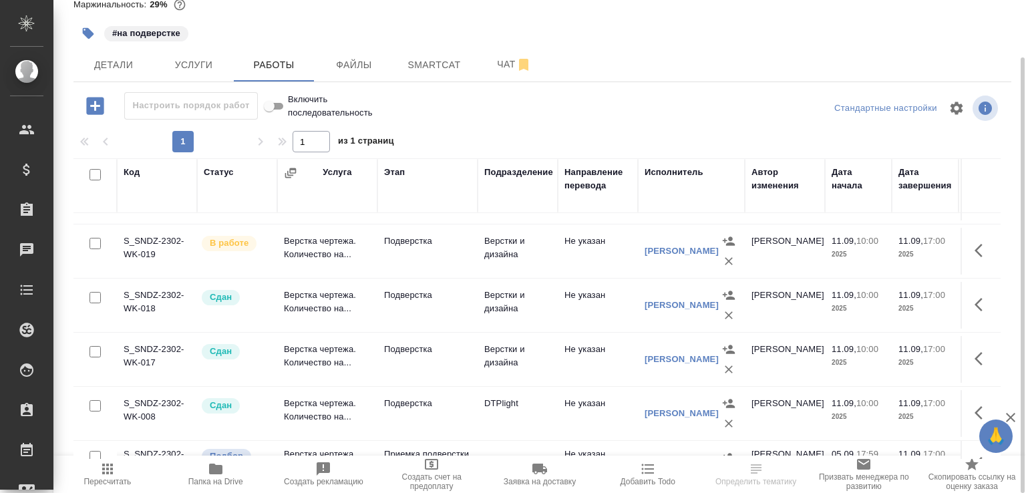
scroll to position [639, 0]
click at [342, 232] on td "Верстка чертежа. Количество на..." at bounding box center [327, 251] width 100 height 47
click at [342, 233] on td "Верстка чертежа. Количество на..." at bounding box center [327, 251] width 100 height 47
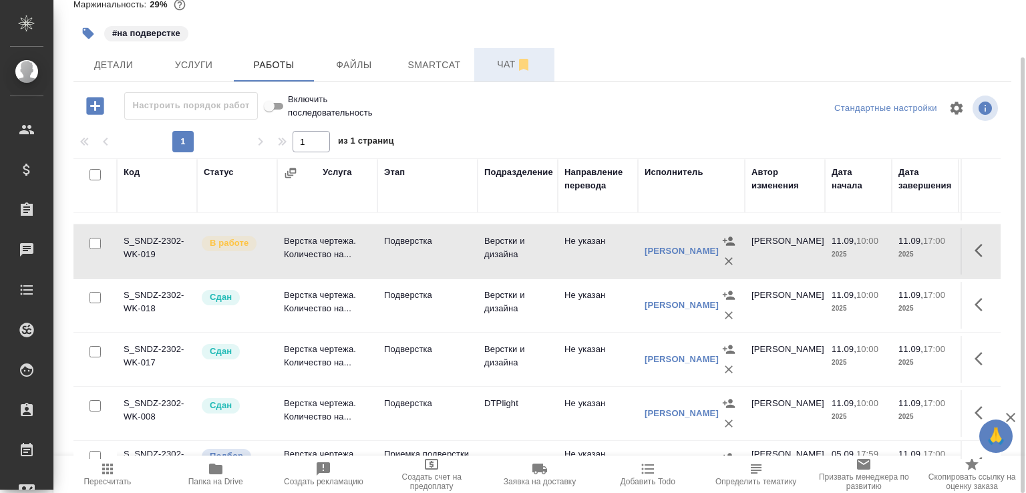
click at [501, 69] on span "Чат" at bounding box center [514, 64] width 64 height 17
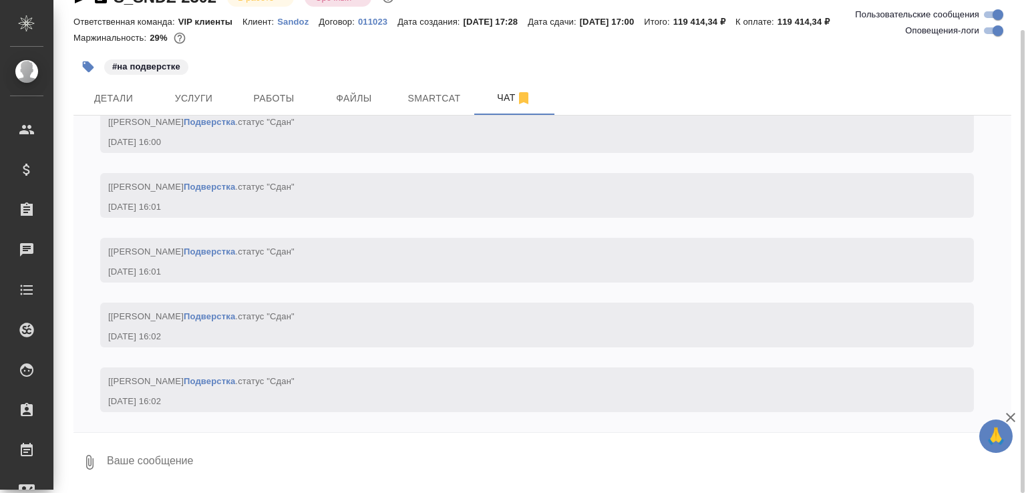
scroll to position [18179, 0]
click at [239, 459] on textarea at bounding box center [559, 462] width 906 height 45
paste textarea "[URL][DOMAIN_NAME]"
type textarea "всё готово [URL][DOMAIN_NAME]"
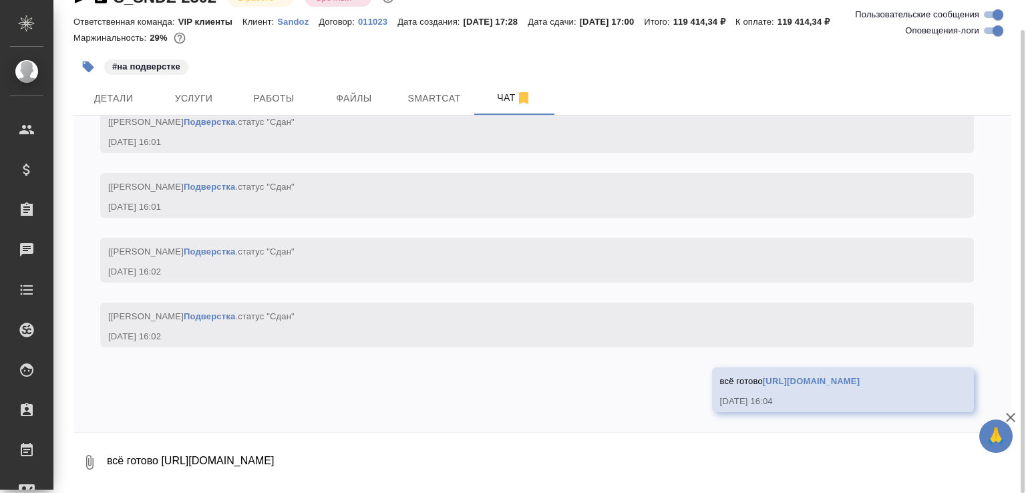
scroll to position [18245, 0]
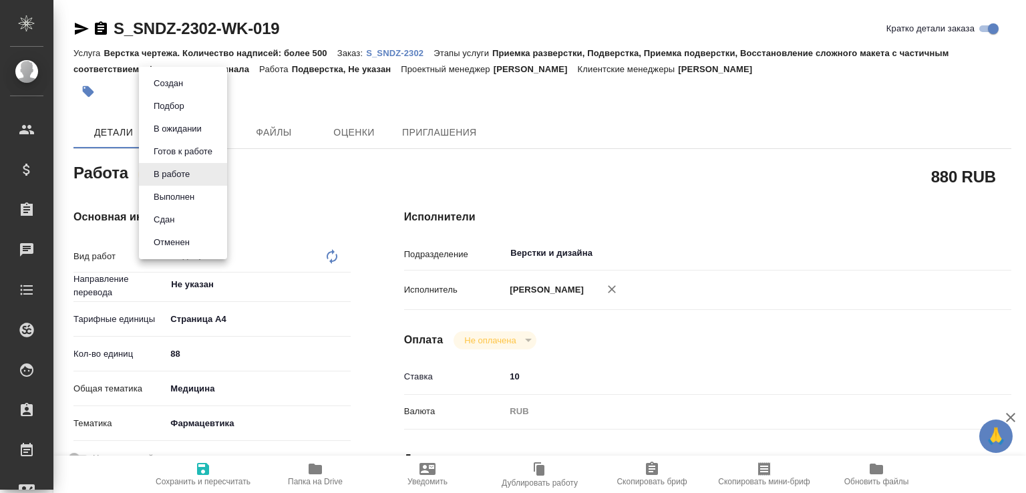
click at [190, 182] on body "🙏 .cls-1 fill:#fff; AWATERA [PERSON_NAME]malofeeva Клиенты Спецификации Заказы …" at bounding box center [513, 246] width 1026 height 493
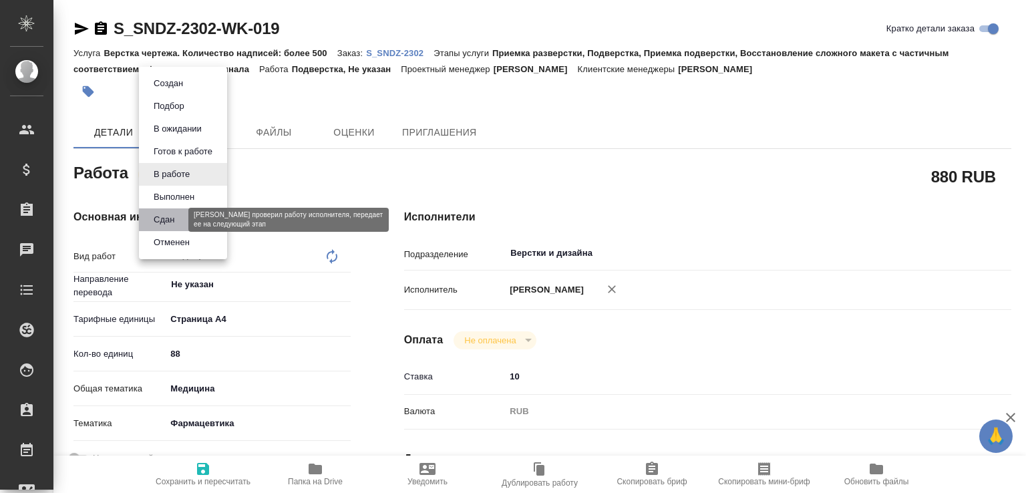
click at [175, 218] on button "Сдан" at bounding box center [164, 219] width 29 height 15
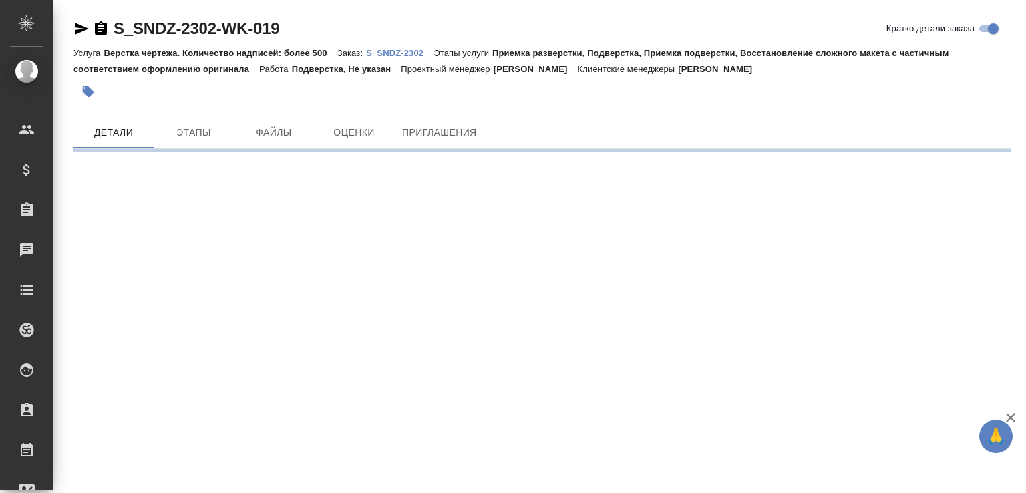
click at [329, 474] on div ".cls-1 fill:#fff; AWATERA Малофеева Екатерина e.malofeeva Клиенты Спецификации …" at bounding box center [513, 246] width 1026 height 493
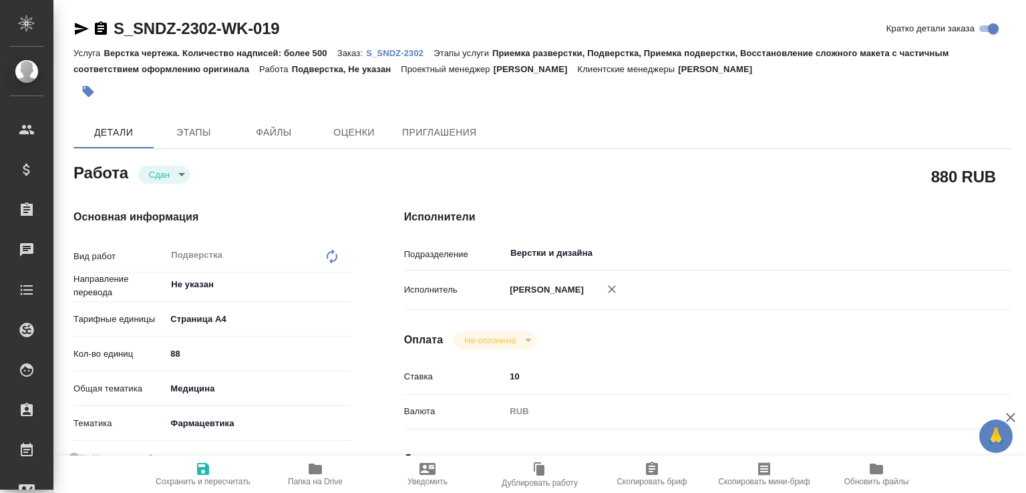
type textarea "x"
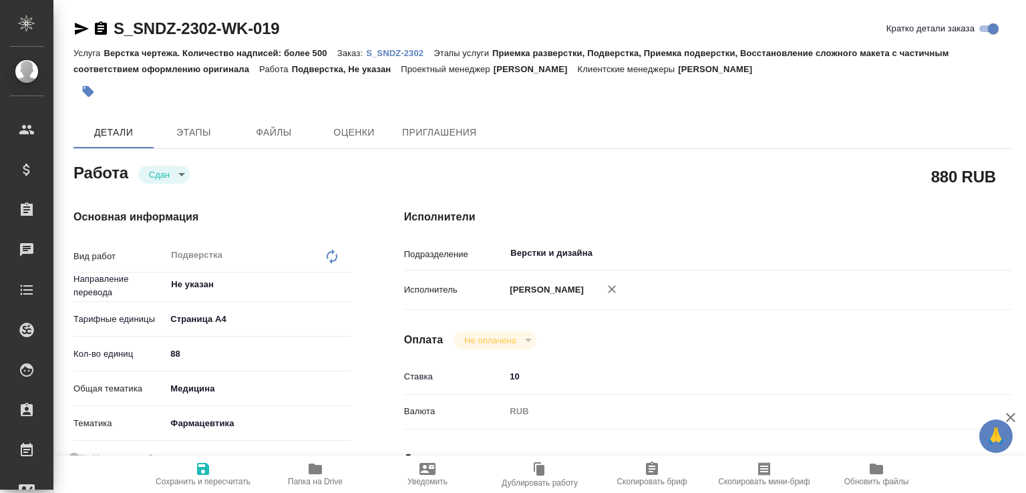
type textarea "x"
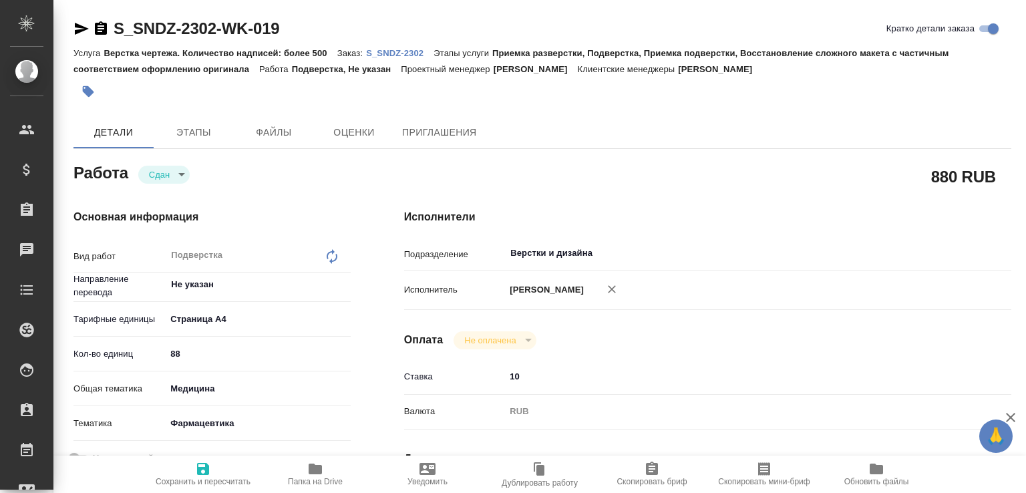
click at [313, 477] on span "Папка на Drive" at bounding box center [315, 481] width 55 height 9
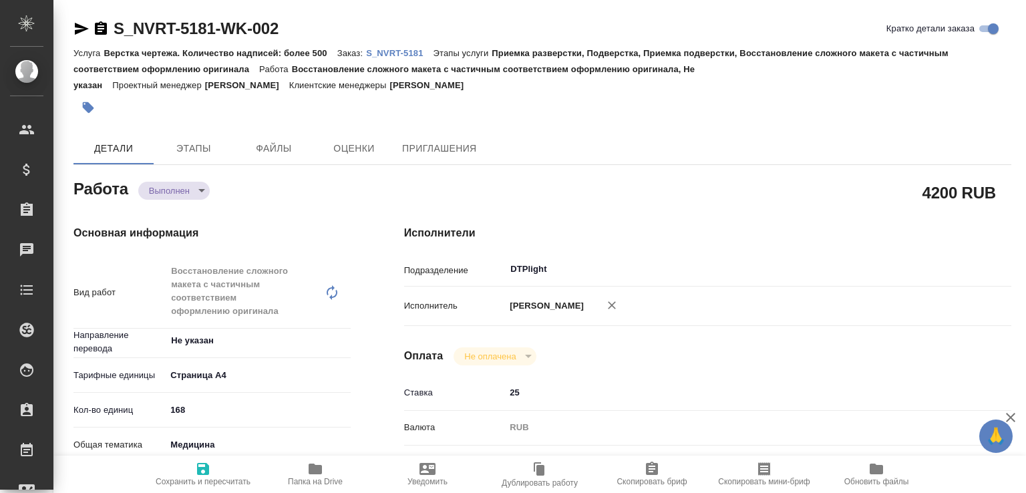
type textarea "x"
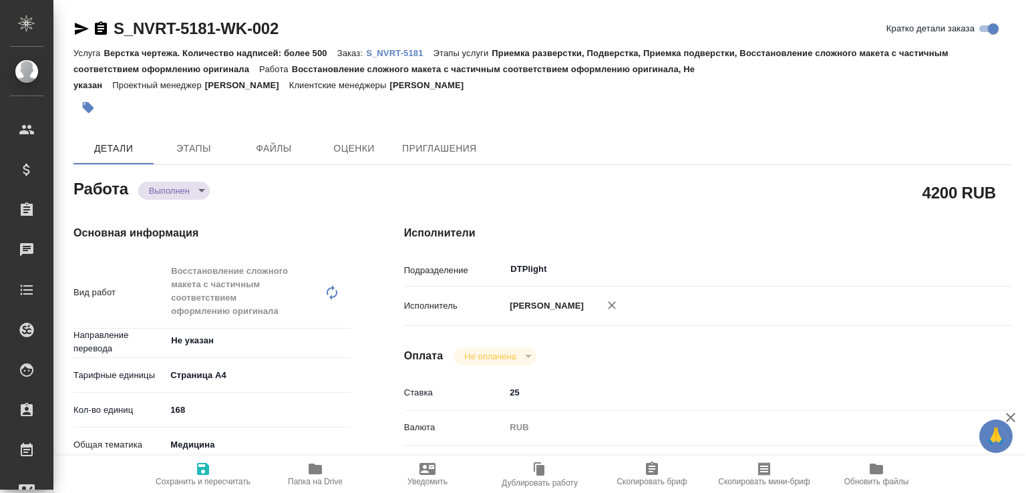
type textarea "x"
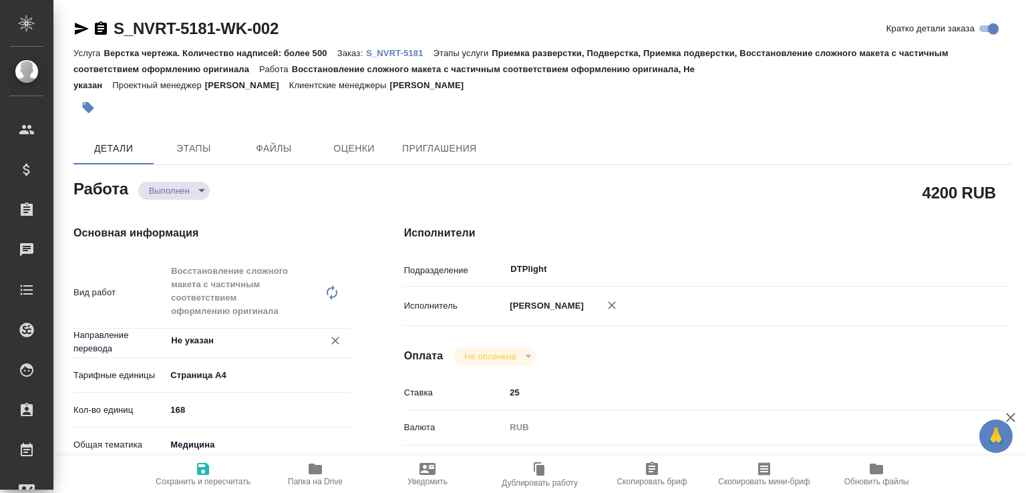
type textarea "x"
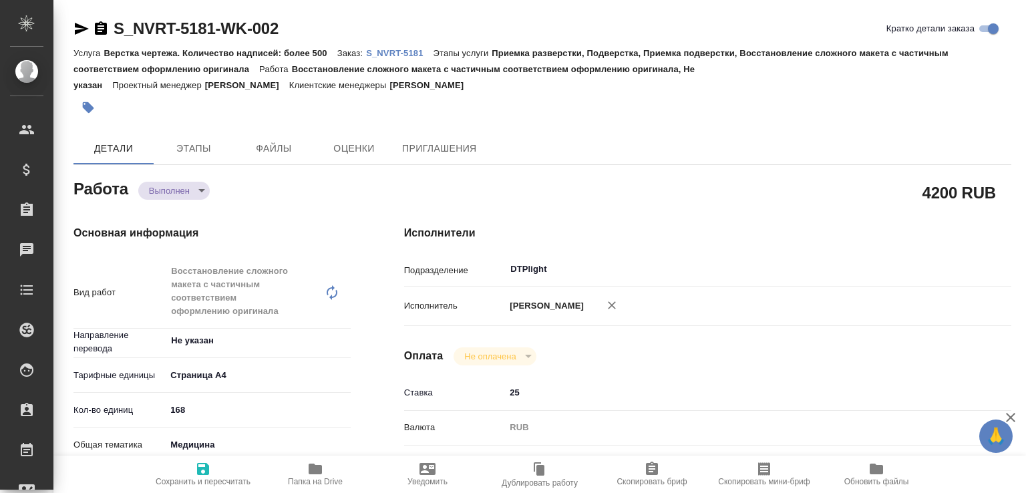
type textarea "x"
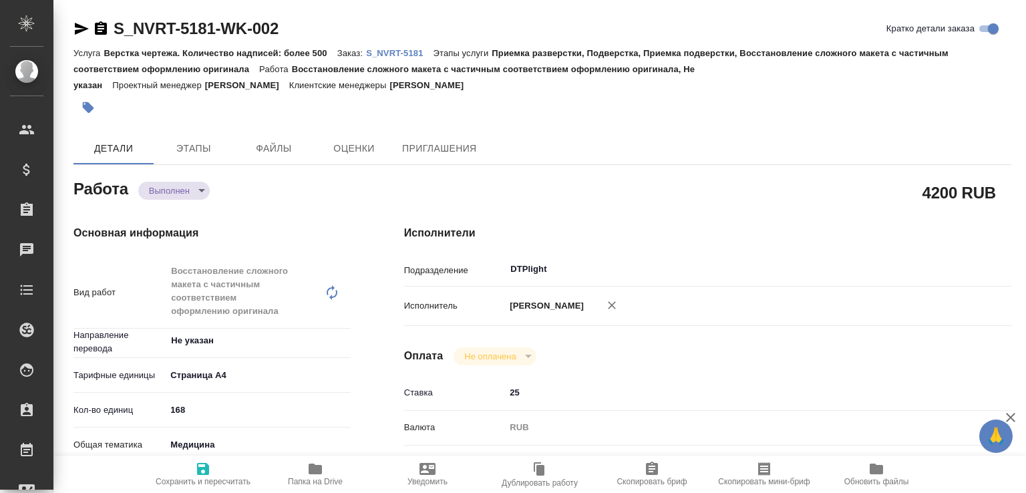
click at [406, 53] on p "S_NVRT-5181" at bounding box center [399, 53] width 67 height 10
click at [200, 190] on body "🙏 .cls-1 fill:#fff; AWATERA [PERSON_NAME]malofeeva Клиенты Спецификации Заказы …" at bounding box center [513, 246] width 1026 height 493
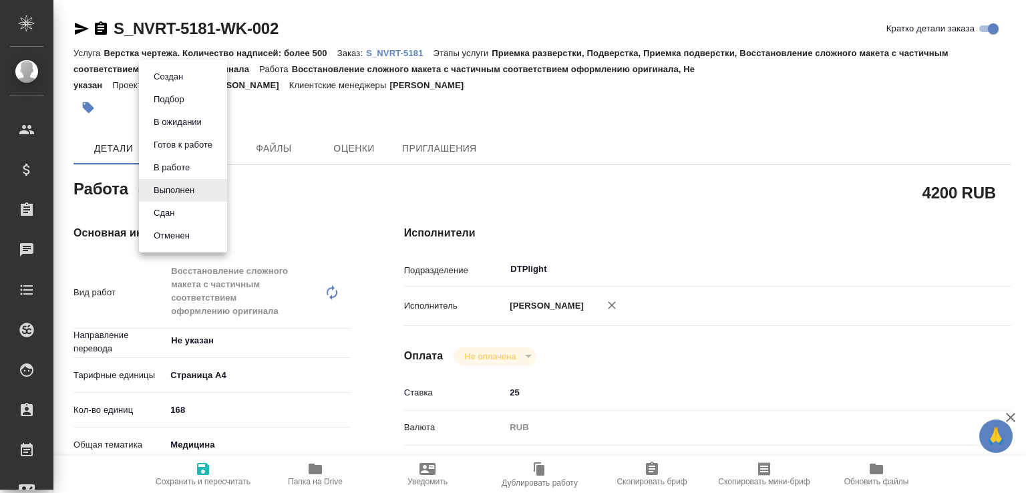
click at [182, 215] on li "Сдан" at bounding box center [183, 213] width 88 height 23
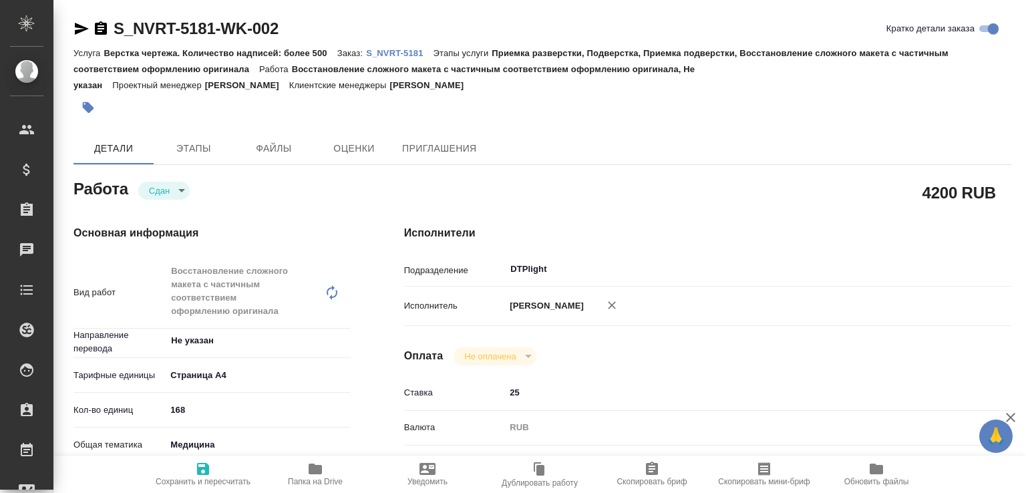
type textarea "x"
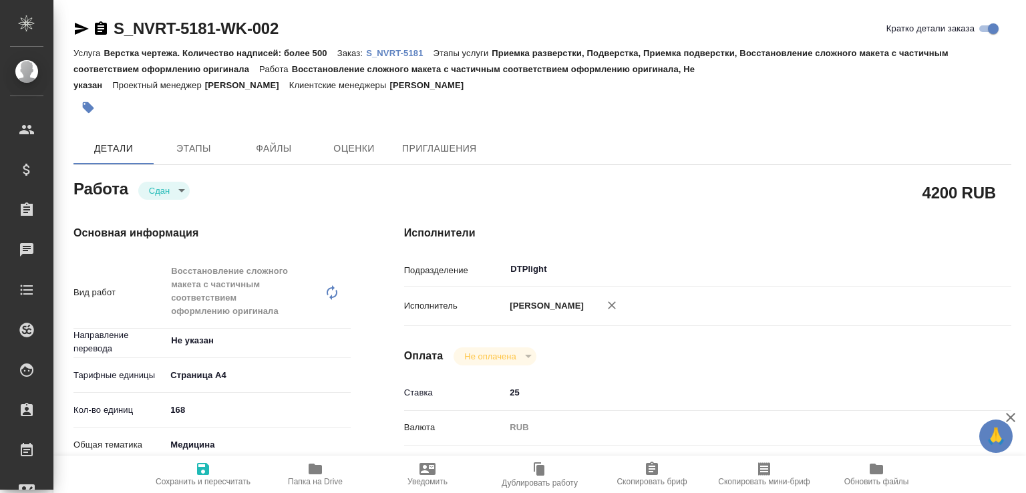
type textarea "x"
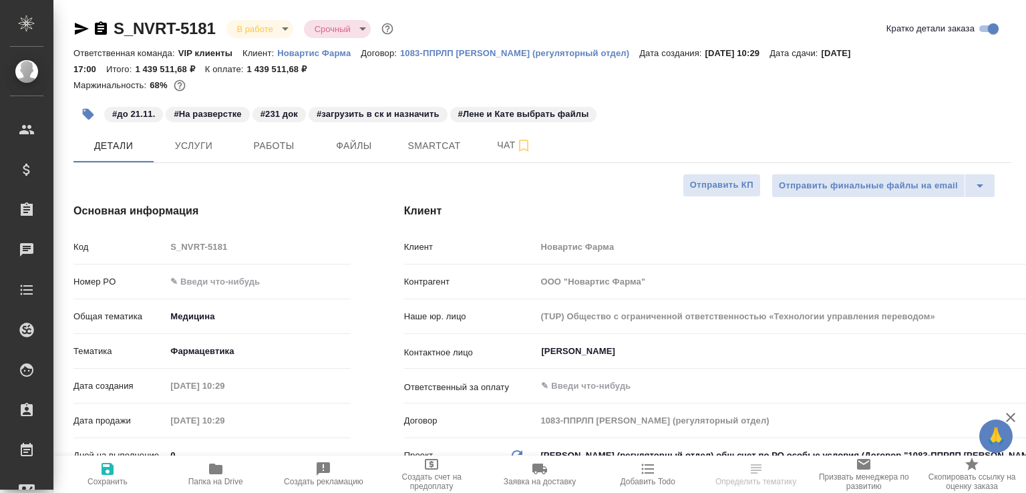
select select "RU"
click at [267, 145] on span "Работы" at bounding box center [274, 146] width 64 height 17
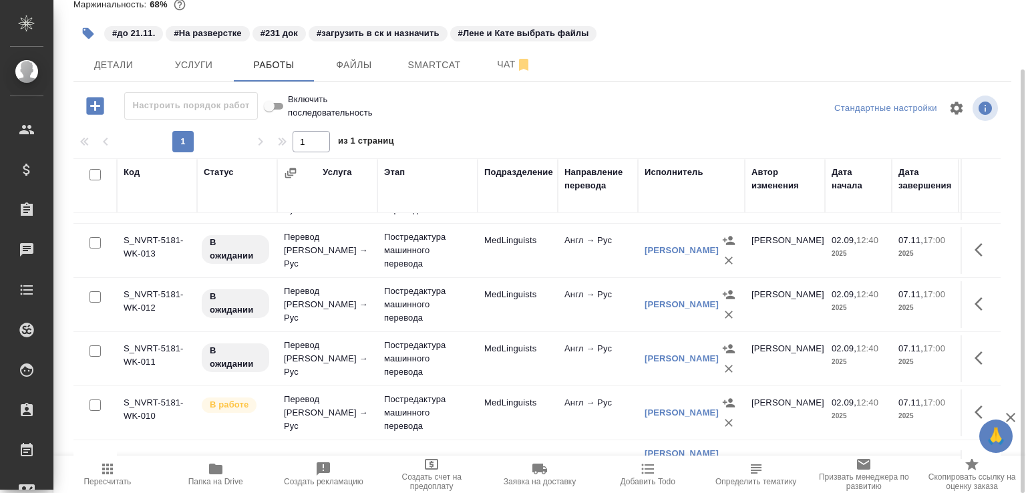
scroll to position [713, 0]
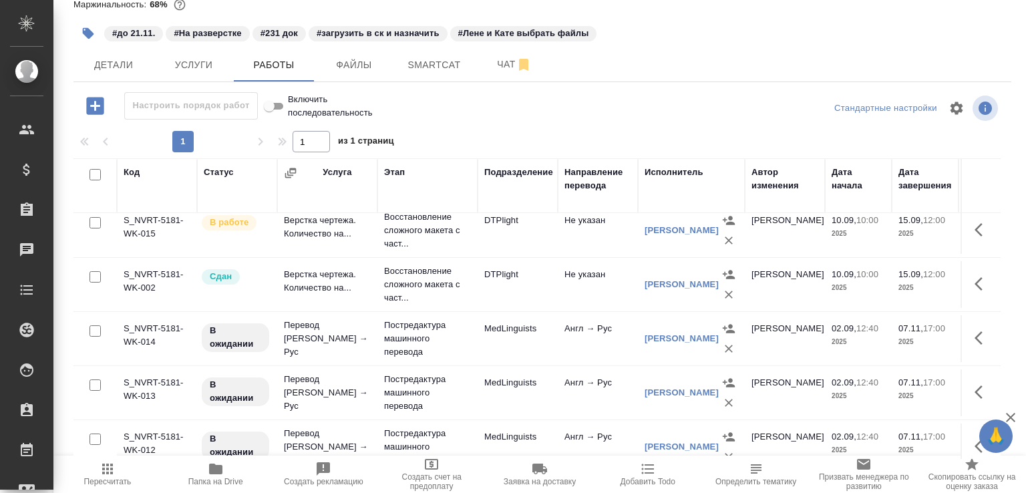
click at [1013, 415] on icon "button" at bounding box center [1010, 417] width 9 height 9
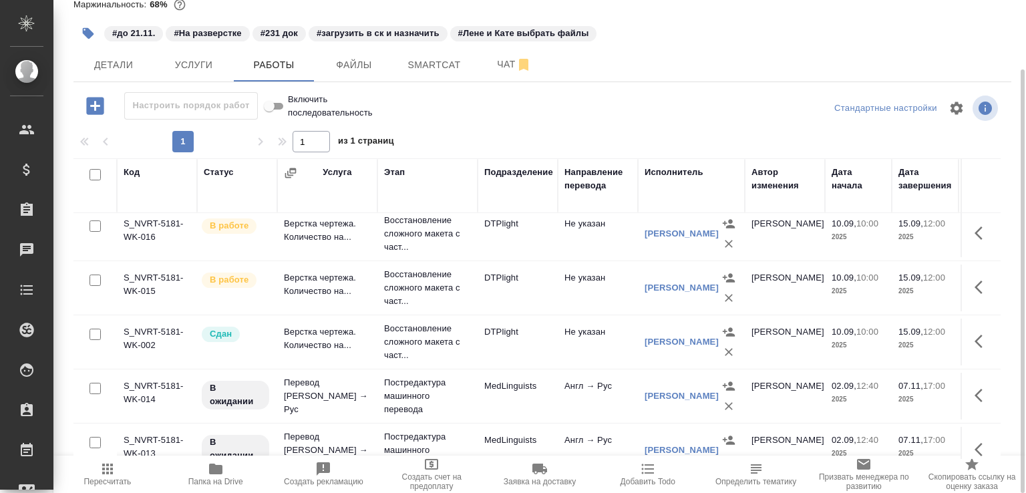
scroll to position [653, 0]
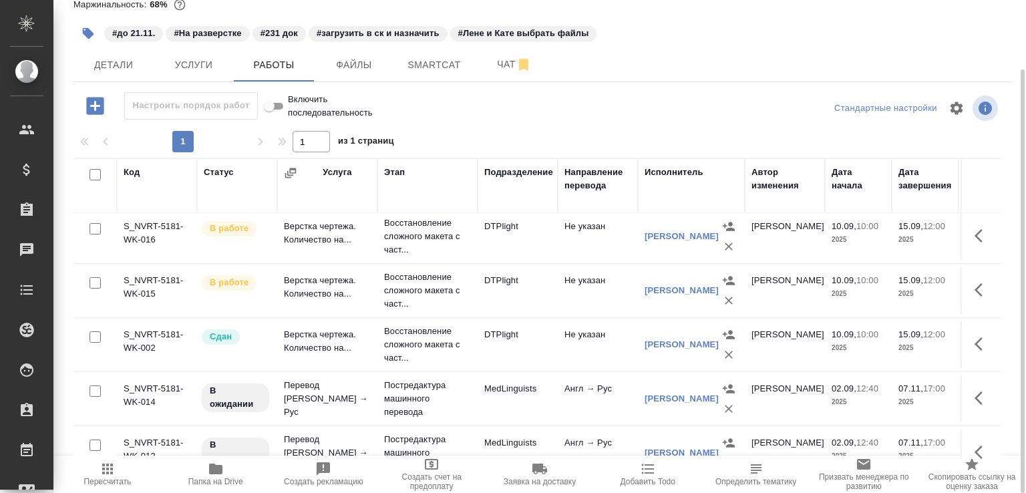
click at [93, 111] on icon "button" at bounding box center [94, 105] width 17 height 17
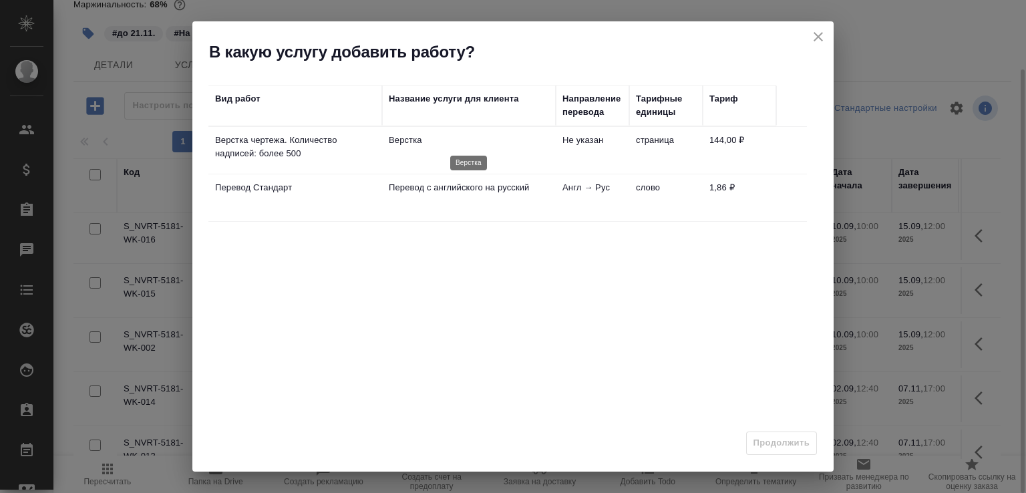
click at [513, 132] on td "Верстка" at bounding box center [469, 150] width 174 height 47
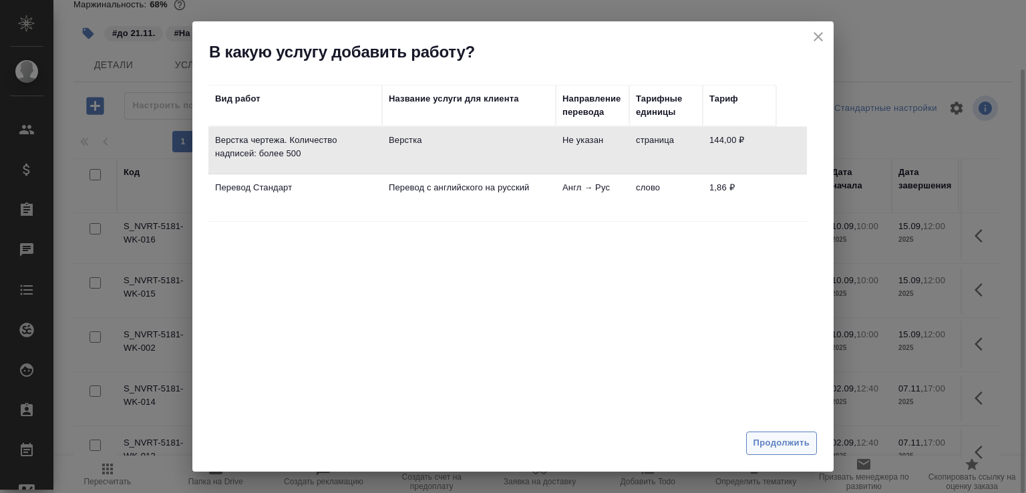
click at [772, 444] on span "Продолжить" at bounding box center [782, 443] width 56 height 15
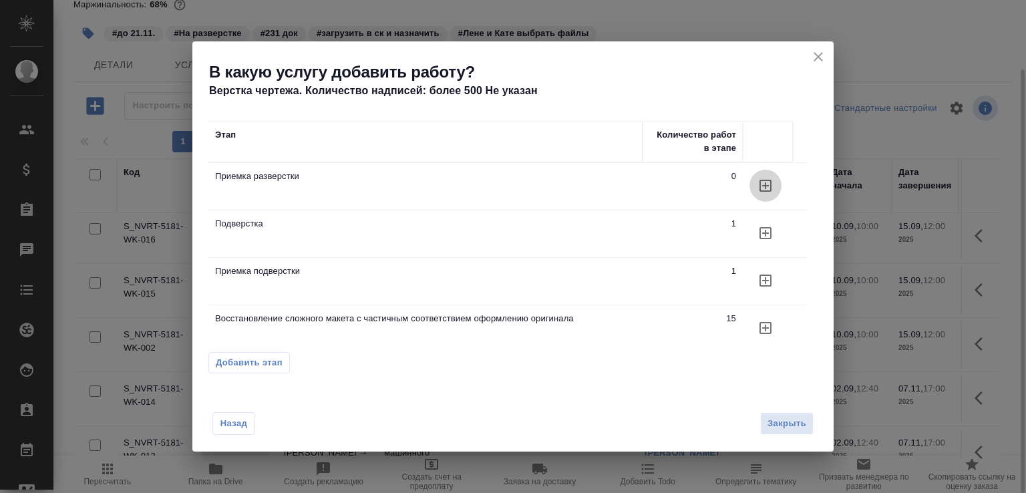
click at [768, 185] on icon "button" at bounding box center [766, 186] width 12 height 12
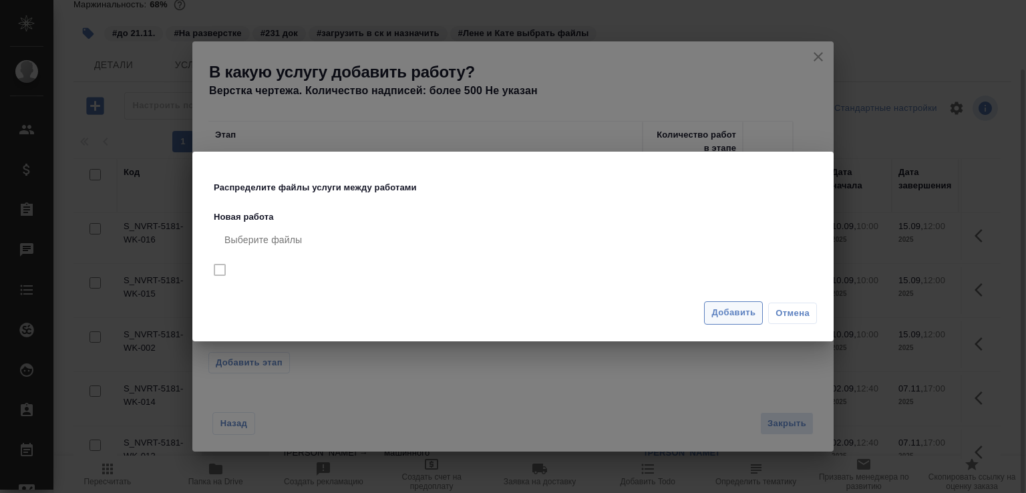
click at [738, 314] on span "Добавить" at bounding box center [733, 312] width 44 height 15
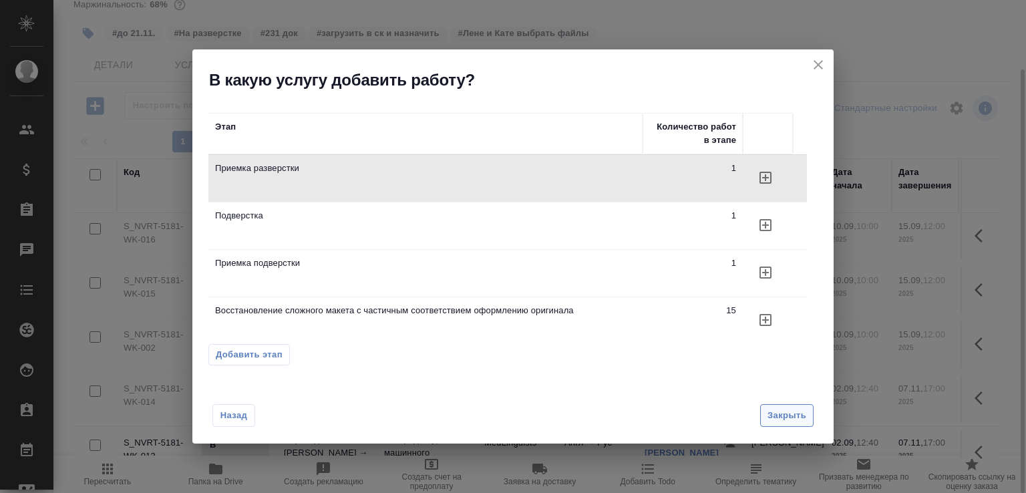
click at [784, 410] on span "Закрыть" at bounding box center [787, 415] width 39 height 15
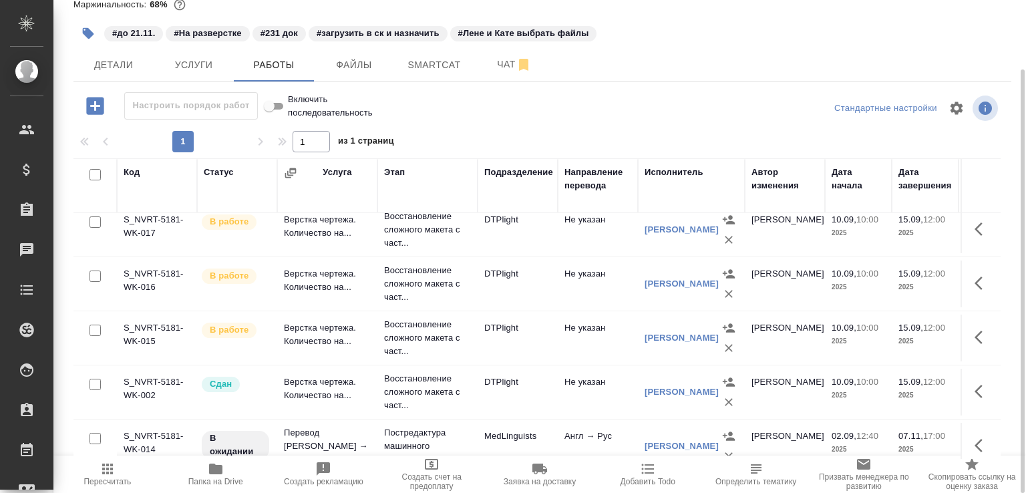
click at [784, 410] on td "[PERSON_NAME]" at bounding box center [785, 392] width 80 height 47
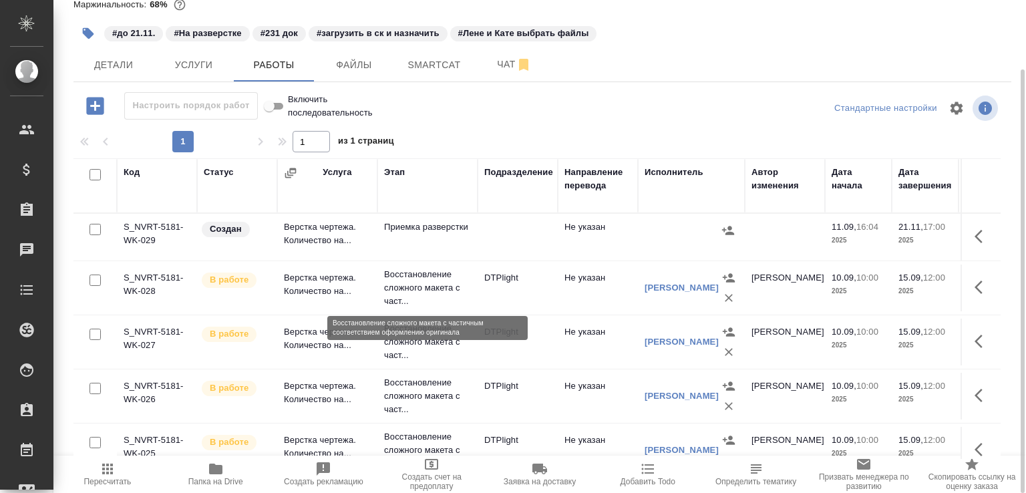
scroll to position [2, 0]
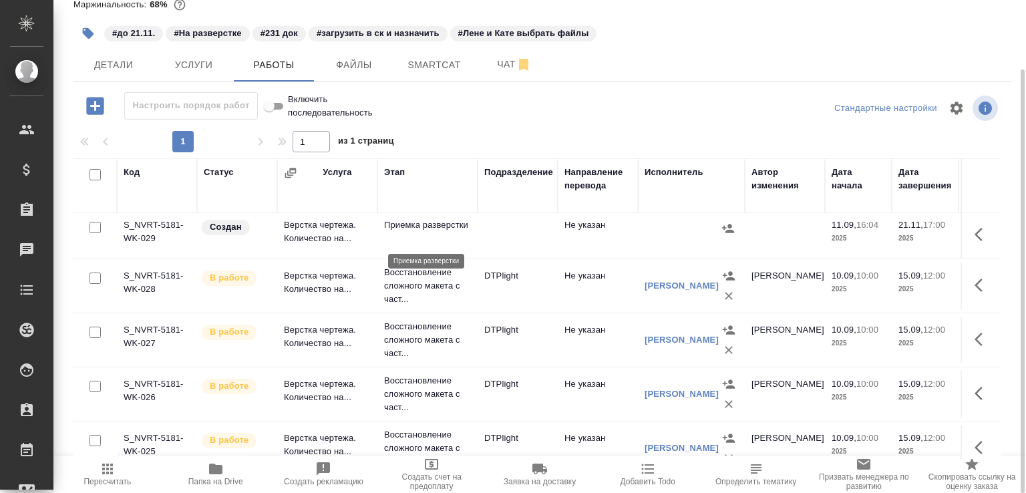
click at [416, 232] on p "Приемка разверстки" at bounding box center [427, 224] width 87 height 13
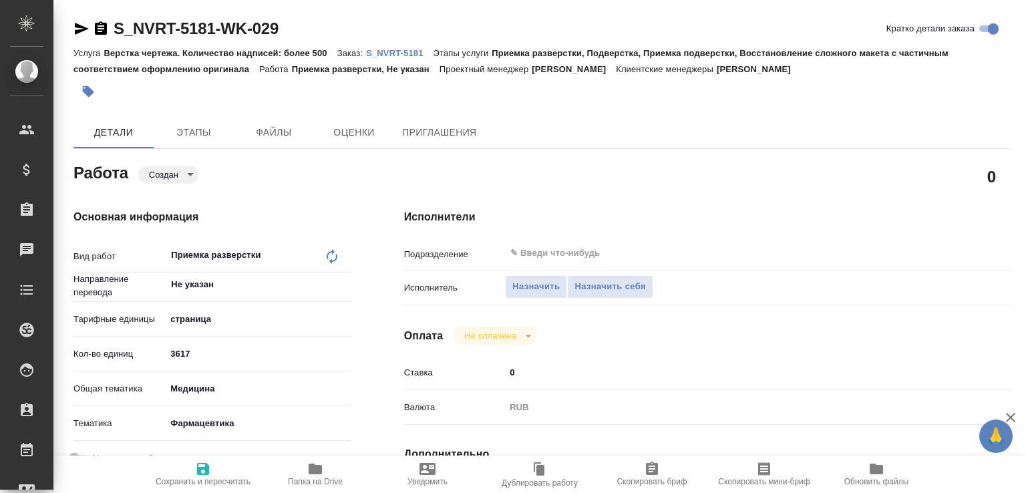
drag, startPoint x: 196, startPoint y: 355, endPoint x: 69, endPoint y: 367, distance: 126.8
click at [69, 367] on div "Основная информация Вид работ Приемка разверстки x ​ Направление перевода Не ук…" at bounding box center [212, 467] width 331 height 571
type input "168"
click at [561, 252] on input "text" at bounding box center [710, 253] width 403 height 16
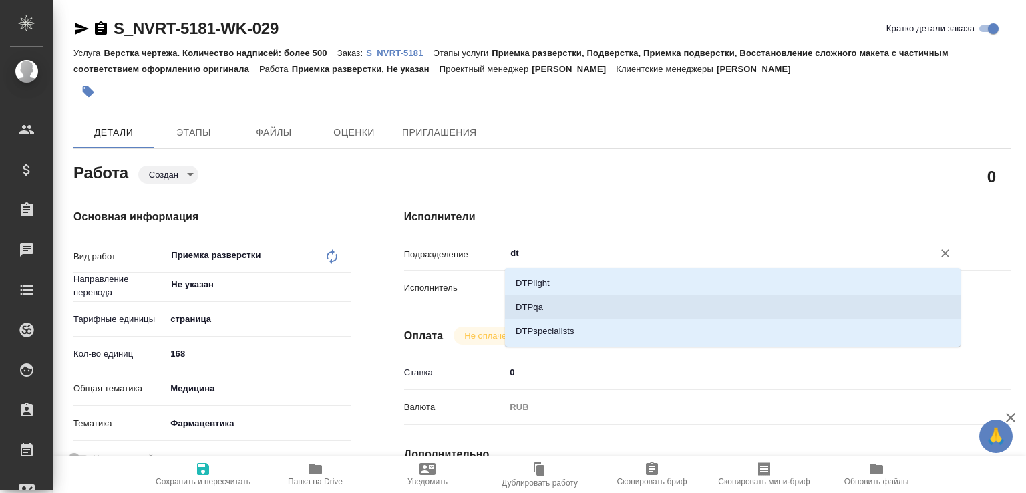
click at [547, 303] on li "DTPqa" at bounding box center [733, 307] width 456 height 24
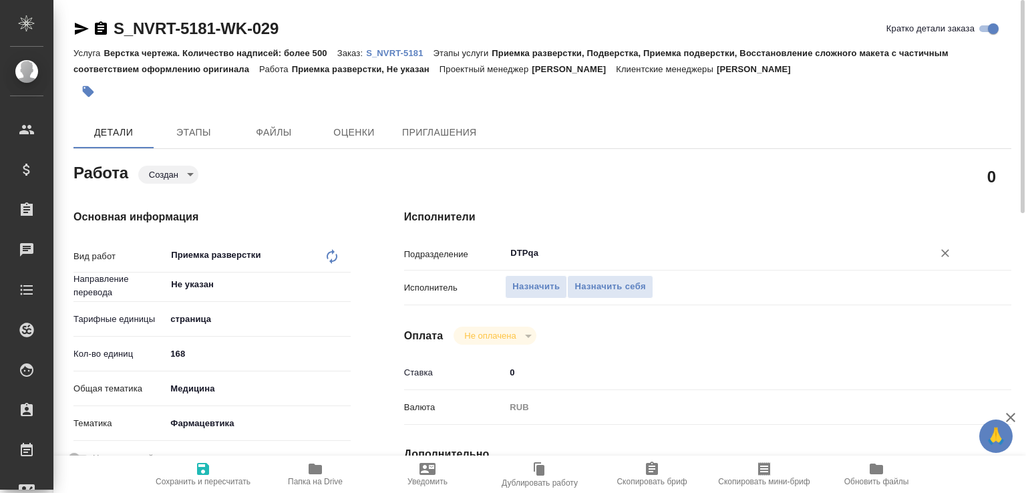
scroll to position [142, 0]
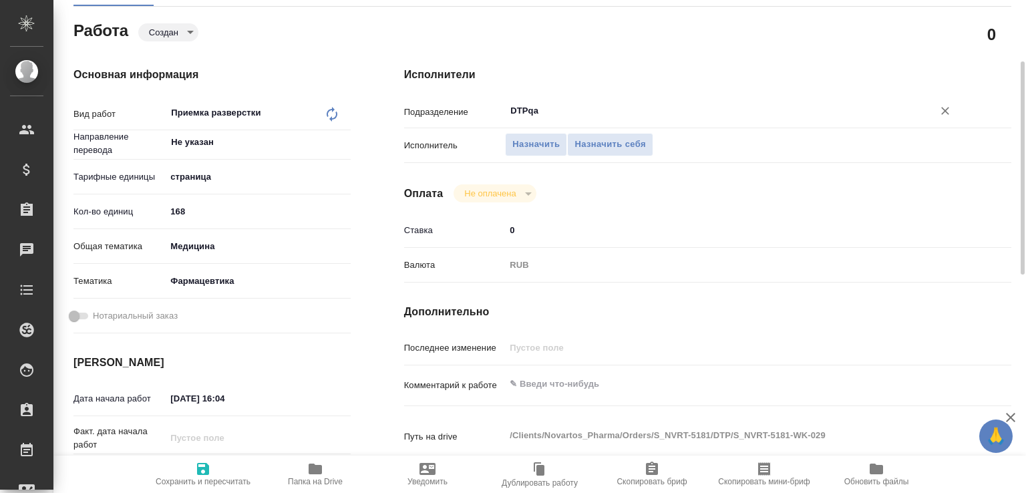
type input "DTPqa"
drag, startPoint x: 239, startPoint y: 399, endPoint x: 247, endPoint y: 400, distance: 8.0
click at [247, 400] on input "11.09.2025 16:04" at bounding box center [224, 398] width 117 height 19
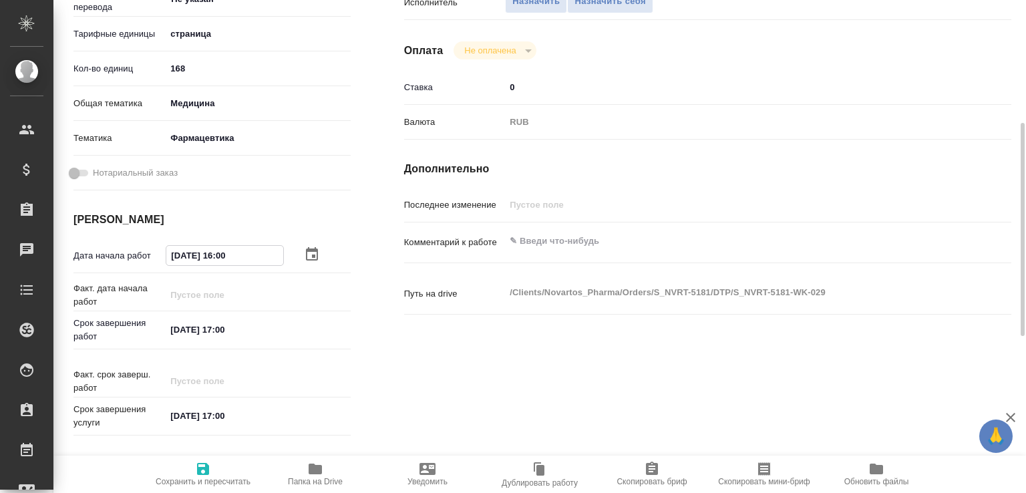
type input "11.09.2025 16:00"
click at [539, 253] on div "x" at bounding box center [733, 242] width 456 height 29
paste textarea "https://tera.awatera.com/Work/68b6bb6a78af03a91c20f8f8/"
type textarea "https://tera.awatera.com/Work/68b6bb6a78af03a91c20f8f8/"
drag, startPoint x: 189, startPoint y: 330, endPoint x: 135, endPoint y: 331, distance: 54.1
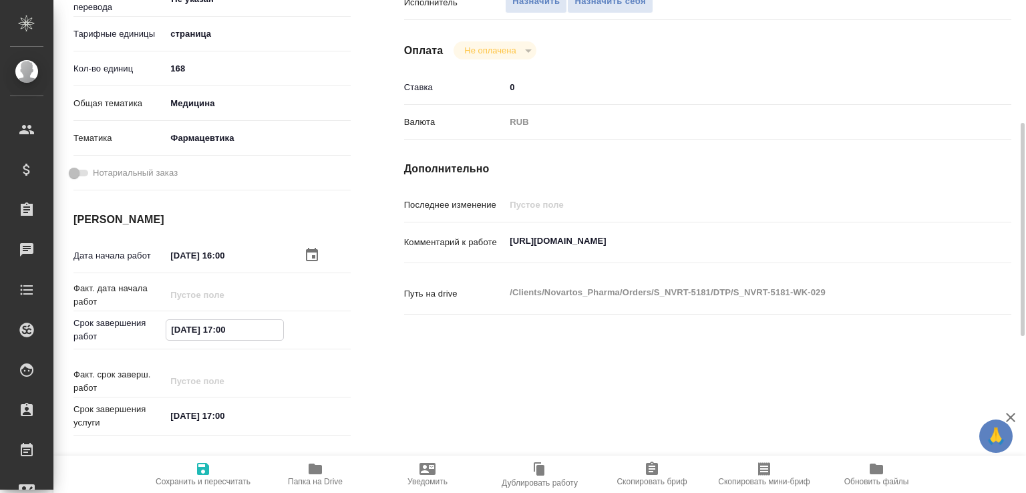
click at [135, 331] on div "Срок завершения работ 21.11.2025 17:00" at bounding box center [211, 330] width 277 height 27
click at [226, 332] on input "16.09.2025 17:00" at bounding box center [224, 329] width 117 height 19
type input "16.09.2025 16:00"
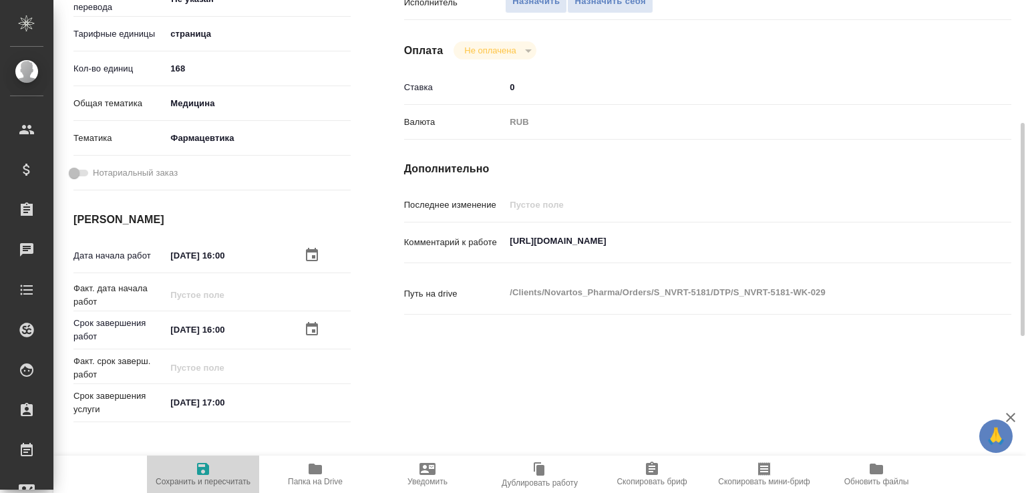
click at [212, 461] on span "Сохранить и пересчитать" at bounding box center [203, 473] width 96 height 25
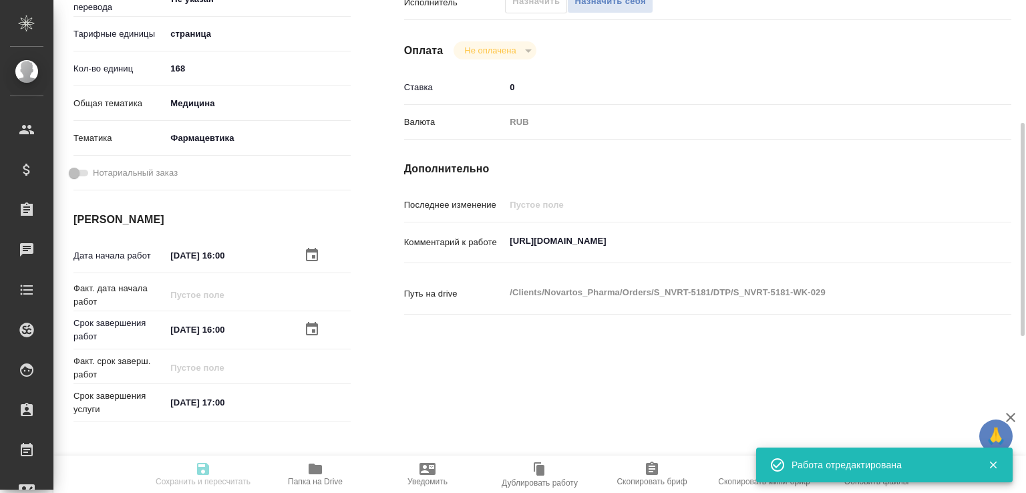
type input "created"
type input "Не указан"
type input "5a8b1489cc6b4906c91bfdb2"
type input "168"
type input "med"
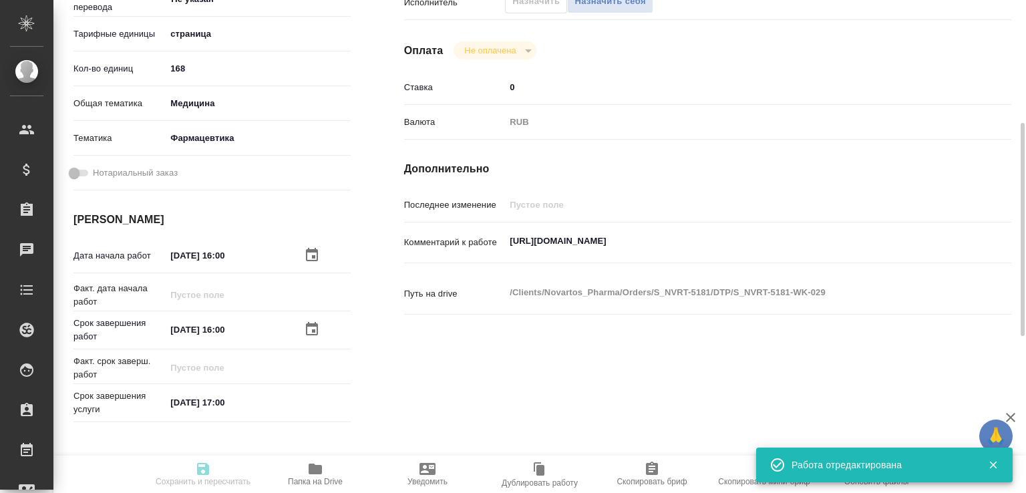
type input "6149832f2b7be24903fd7a82"
type input "11.09.2025 16:00"
type input "16.09.2025 16:00"
type input "[DATE] 17:00"
type input "DTPqa"
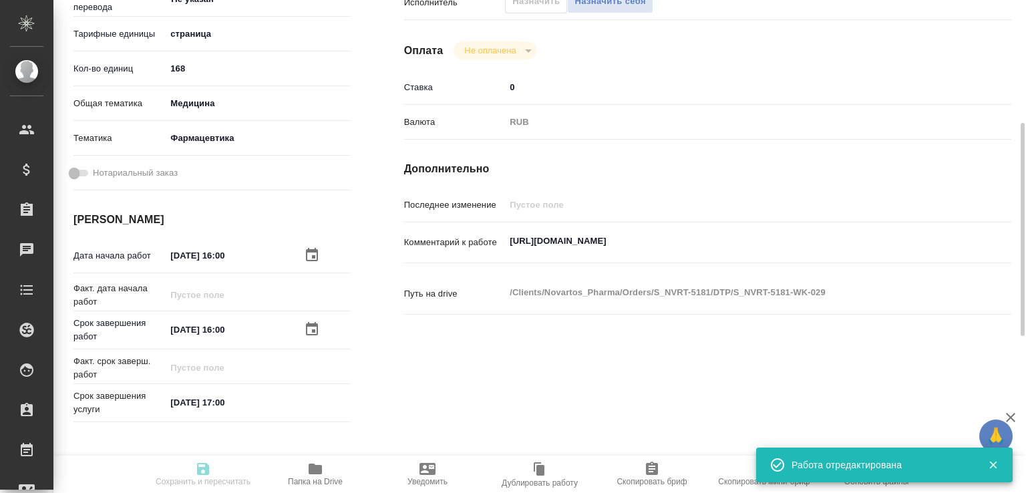
type input "notPayed"
type input "0"
type input "RUB"
type input "[PERSON_NAME]"
type input "S_NVRT-5181"
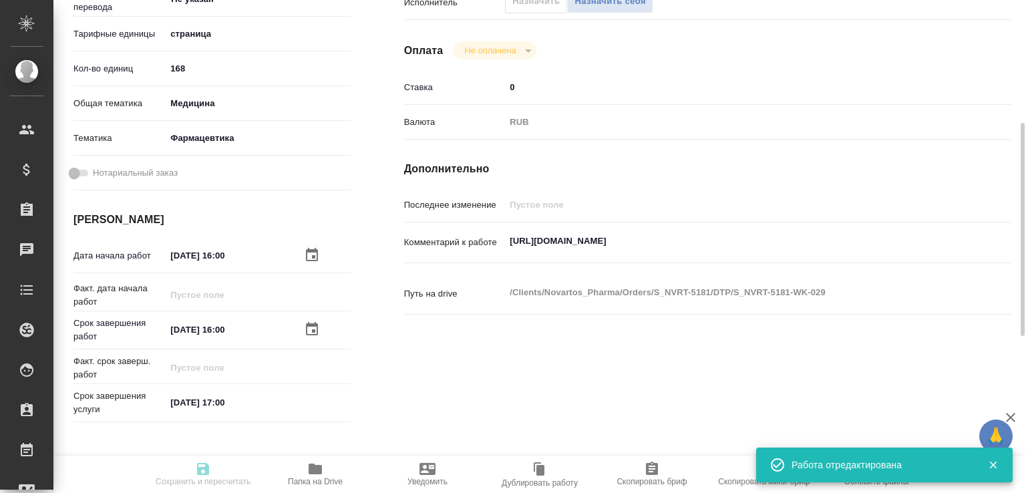
type input "Верстка чертежа. Количество надписей: более 500"
type input "Приемка разверстки, Подверстка, Приемка подверстки, Восстановление сложного мак…"
type input "[PERSON_NAME]"
type input "/Clients/Novartos_Pharma/Orders/S_NVRT-5181"
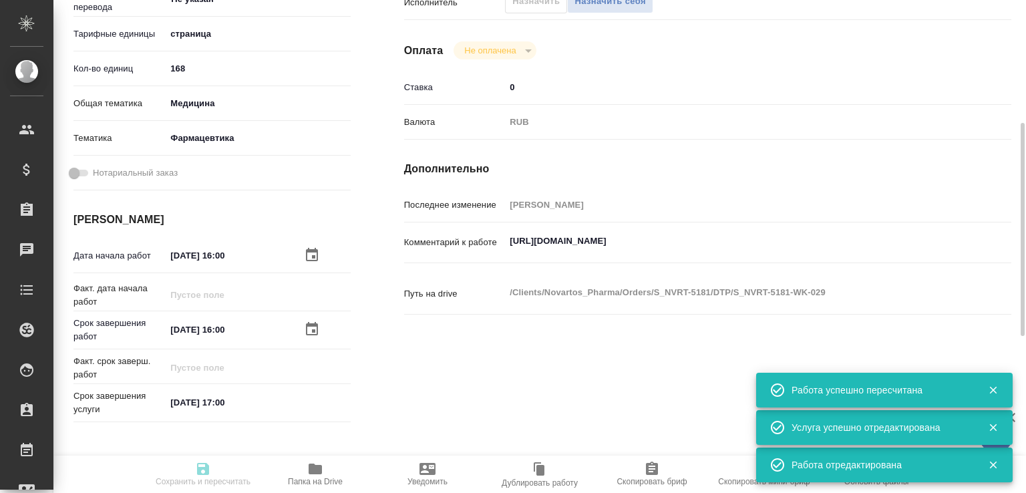
type input "created"
type input "Не указан"
type input "5a8b1489cc6b4906c91bfdb2"
type input "168"
type input "med"
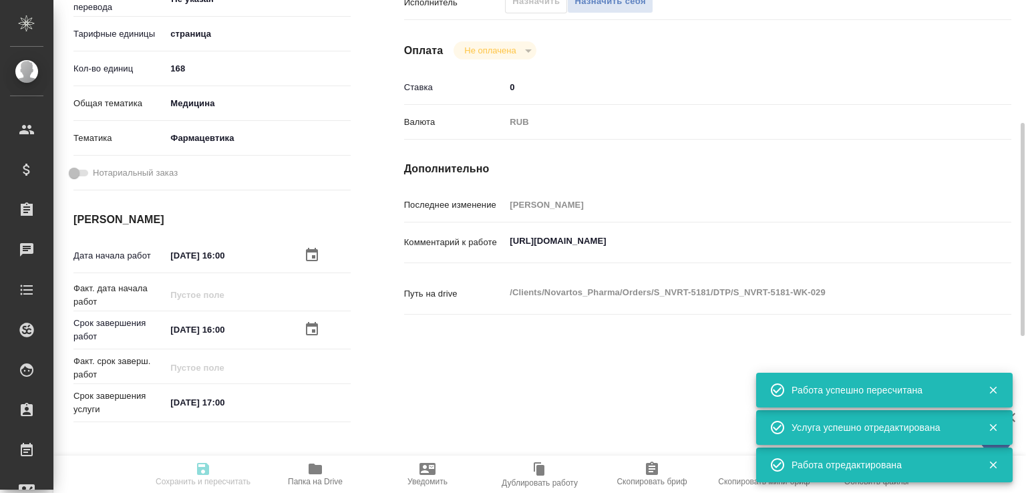
type input "6149832f2b7be24903fd7a82"
type input "11.09.2025 16:00"
type input "16.09.2025 16:00"
type input "[DATE] 17:00"
type input "DTPqa"
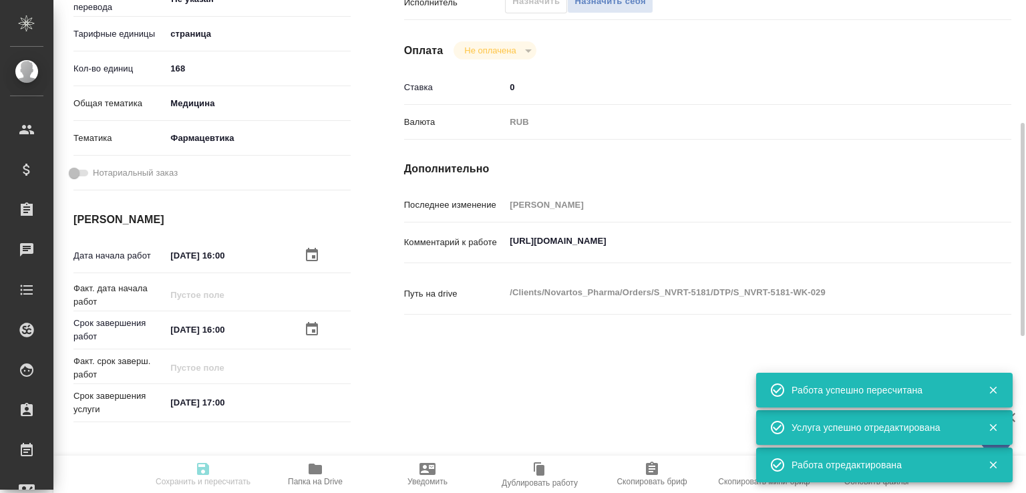
type input "notPayed"
type input "0"
type input "RUB"
type input "[PERSON_NAME]"
type input "S_NVRT-5181"
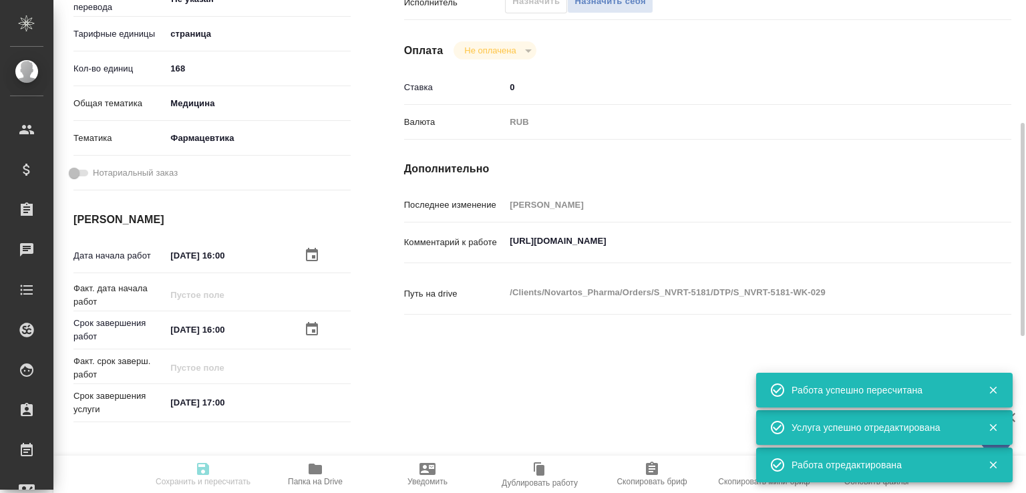
type input "Верстка чертежа. Количество надписей: более 500"
type input "Приемка разверстки, Подверстка, Приемка подверстки, Восстановление сложного мак…"
type input "[PERSON_NAME]"
type input "/Clients/Novartos_Pharma/Orders/S_NVRT-5181"
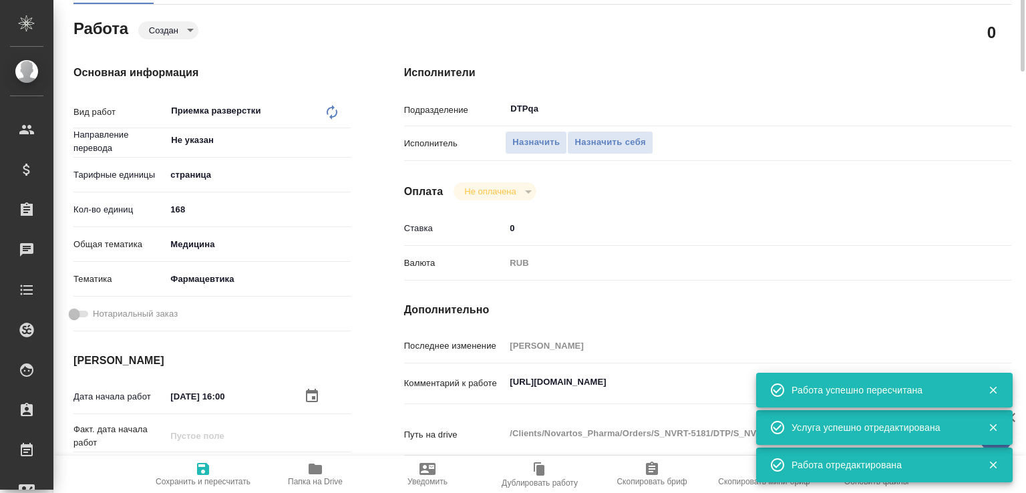
scroll to position [2, 0]
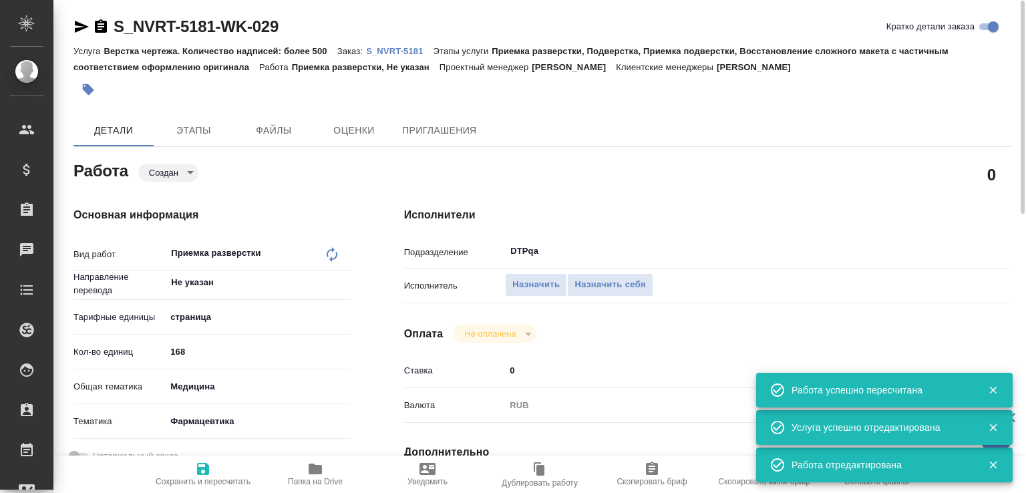
click at [182, 171] on body "🙏 .cls-1 fill:#fff; AWATERA Малофеева Екатерина e.malofeeva Клиенты Спецификаци…" at bounding box center [513, 246] width 1026 height 493
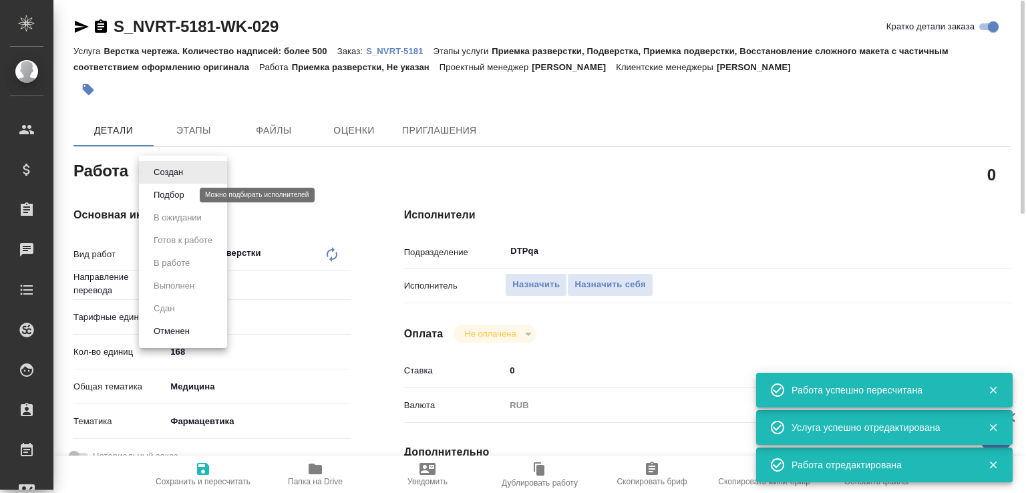
click at [171, 194] on button "Подбор" at bounding box center [169, 195] width 39 height 15
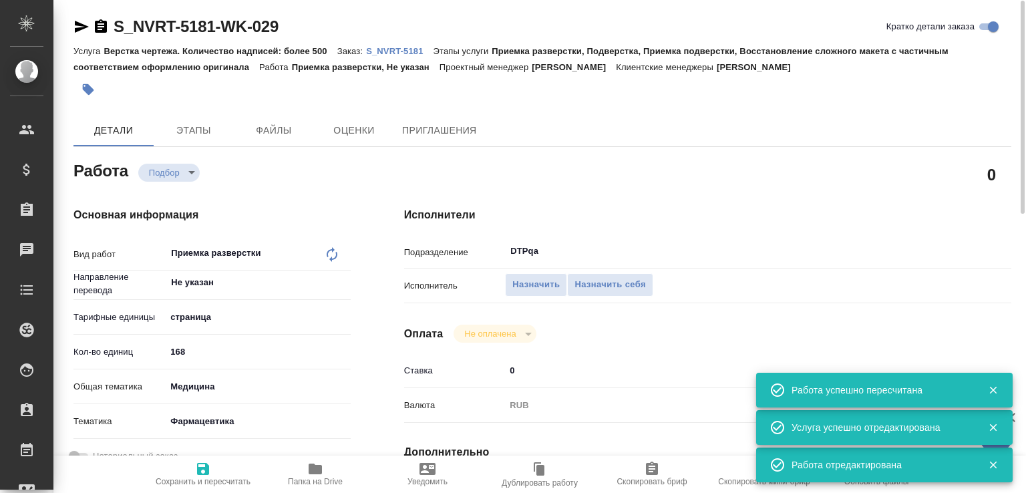
type textarea "x"
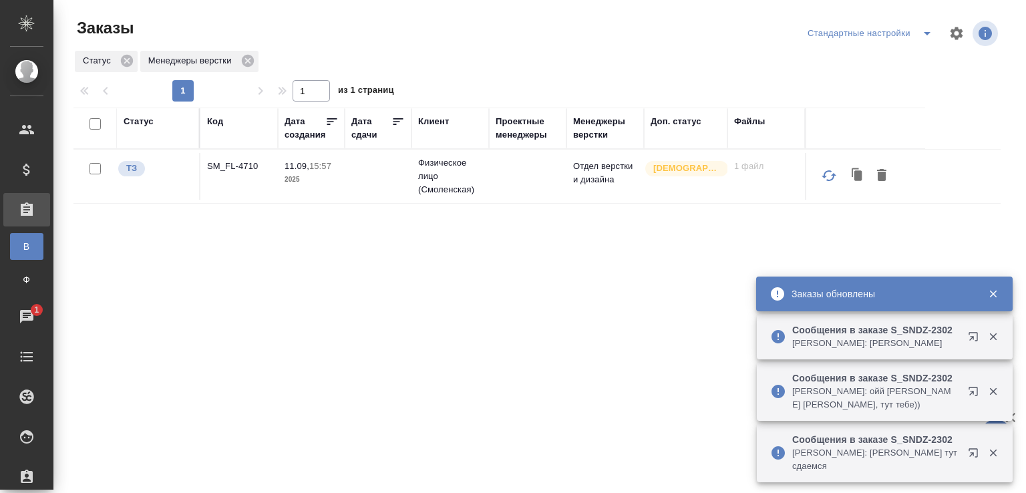
click at [827, 335] on p "Сообщения в заказе S_SNDZ-2302" at bounding box center [875, 329] width 167 height 13
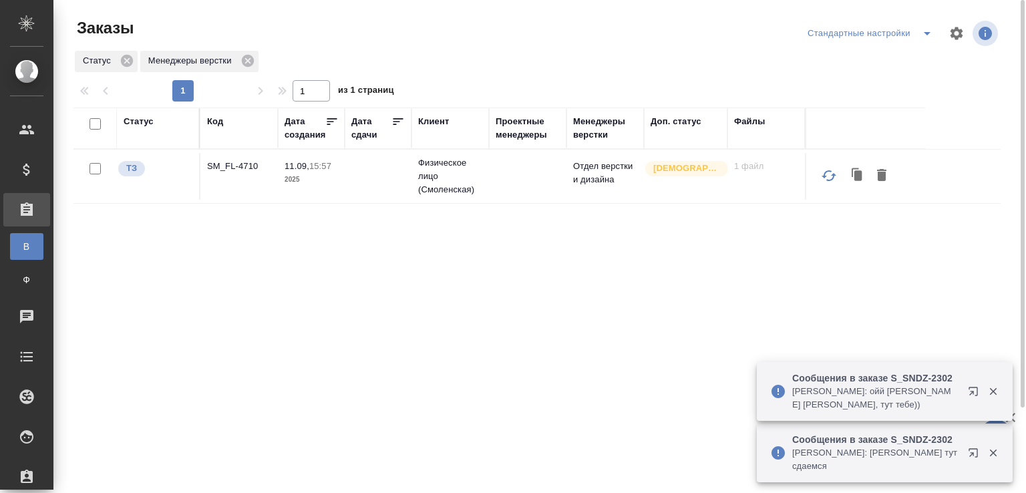
click at [223, 120] on div "Код" at bounding box center [215, 121] width 16 height 13
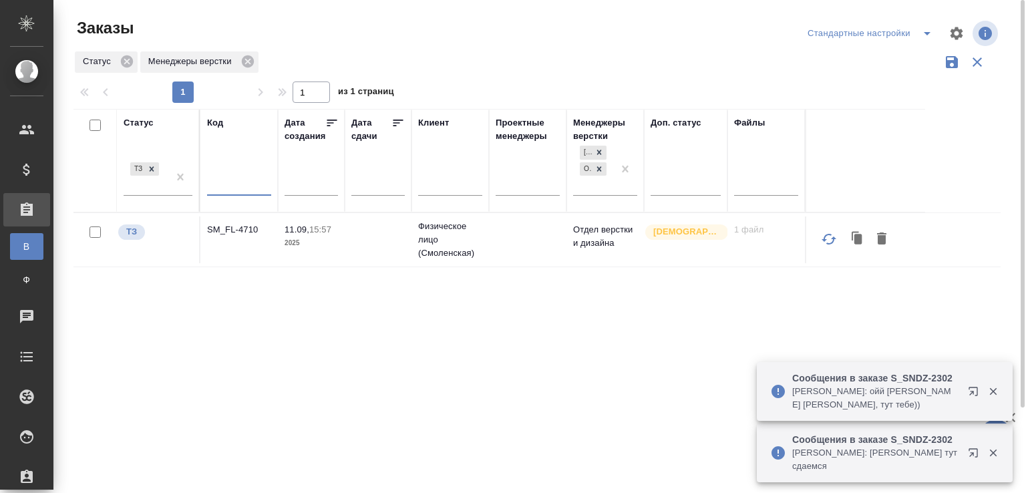
click at [226, 184] on input "text" at bounding box center [239, 187] width 64 height 17
paste input "S_BUH-358"
type input "S_BUH-358"
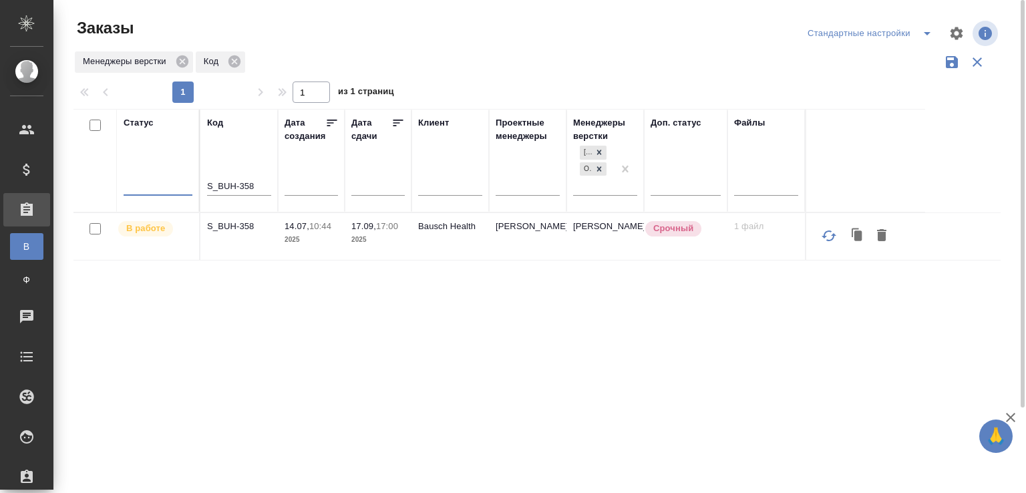
click at [241, 228] on p "S_BUH-358" at bounding box center [239, 226] width 64 height 13
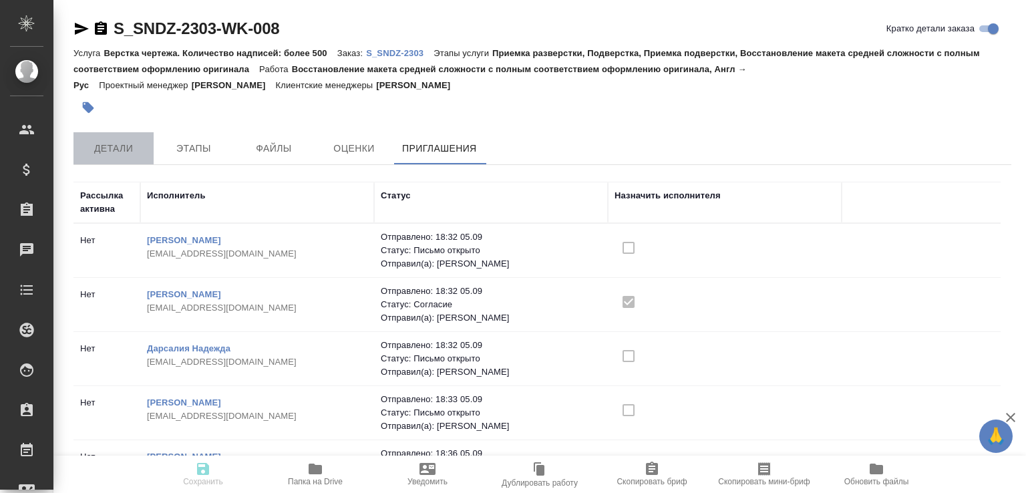
click at [107, 154] on span "Детали" at bounding box center [114, 148] width 64 height 17
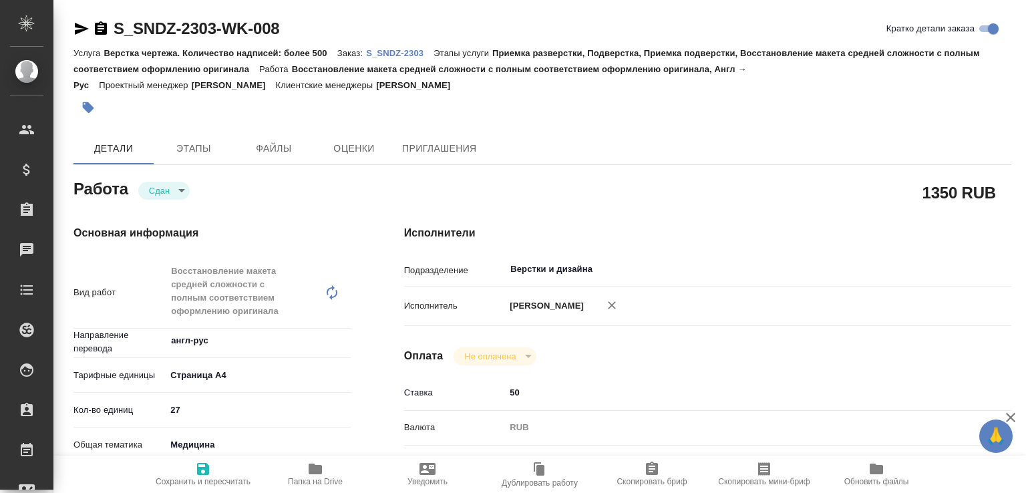
type textarea "x"
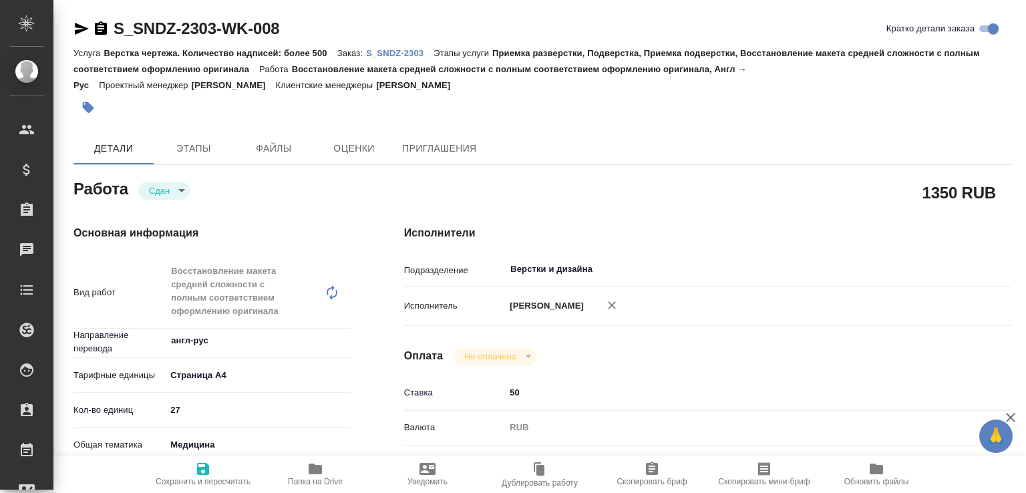
type textarea "x"
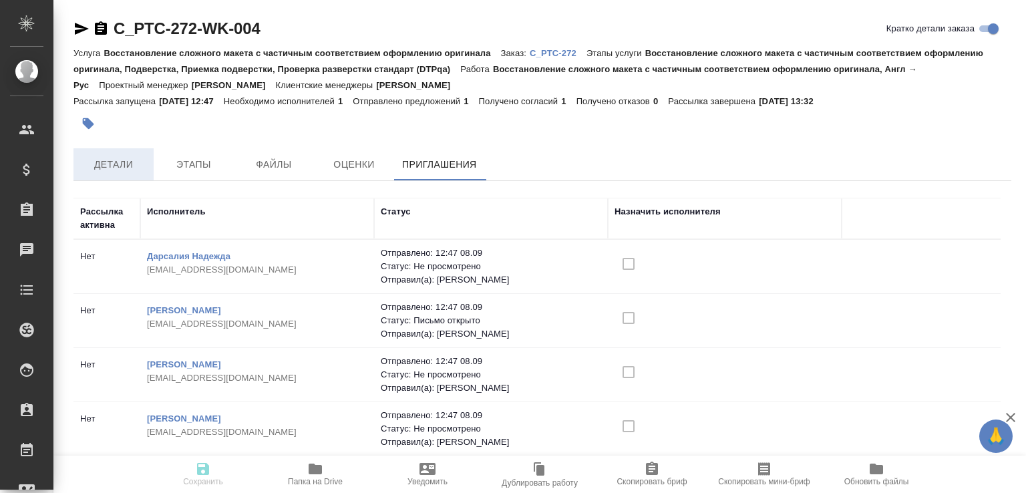
click at [119, 156] on span "Детали" at bounding box center [114, 164] width 64 height 17
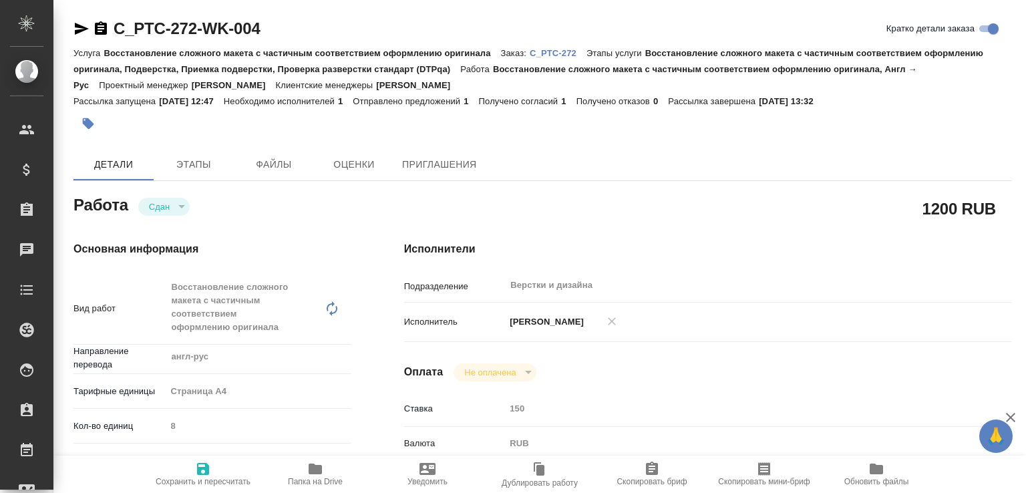
type textarea "x"
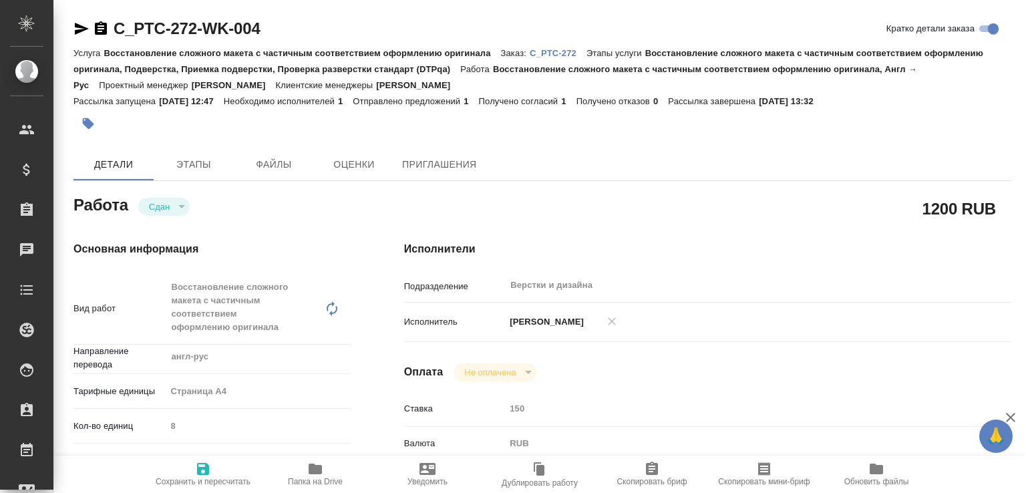
type textarea "x"
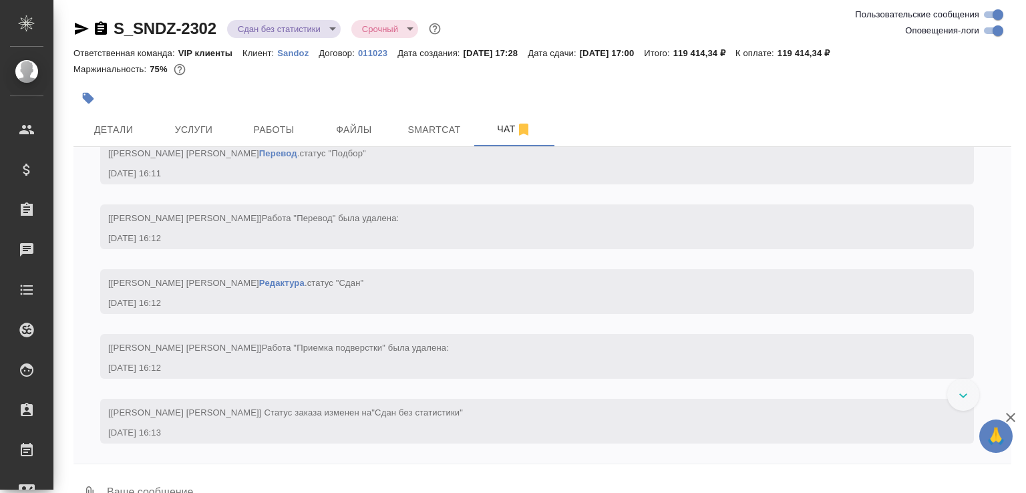
scroll to position [18536, 0]
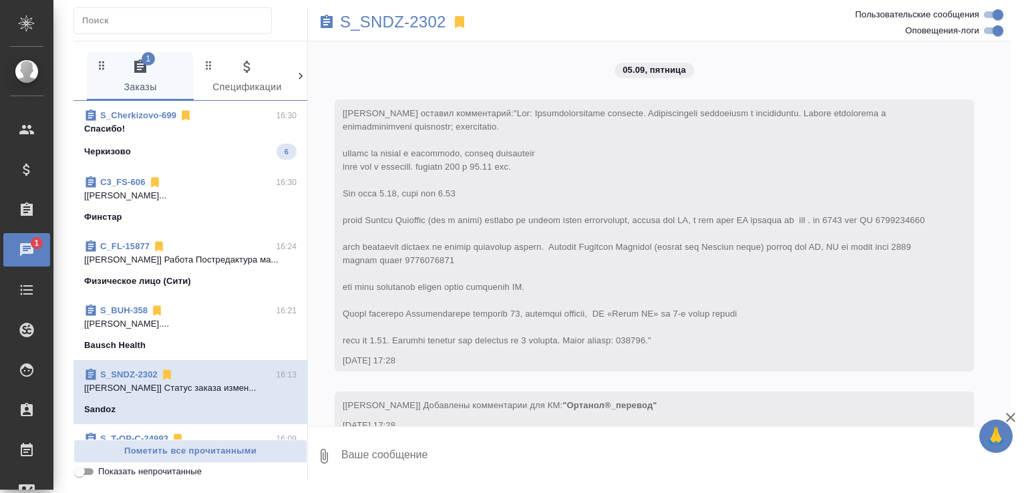
scroll to position [20023, 0]
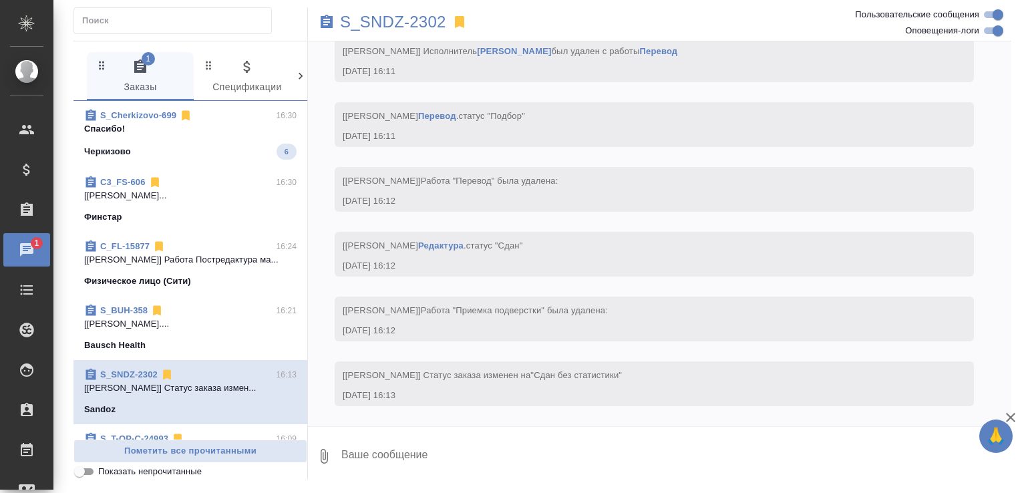
click at [193, 144] on div "Черкизово 6" at bounding box center [190, 152] width 212 height 16
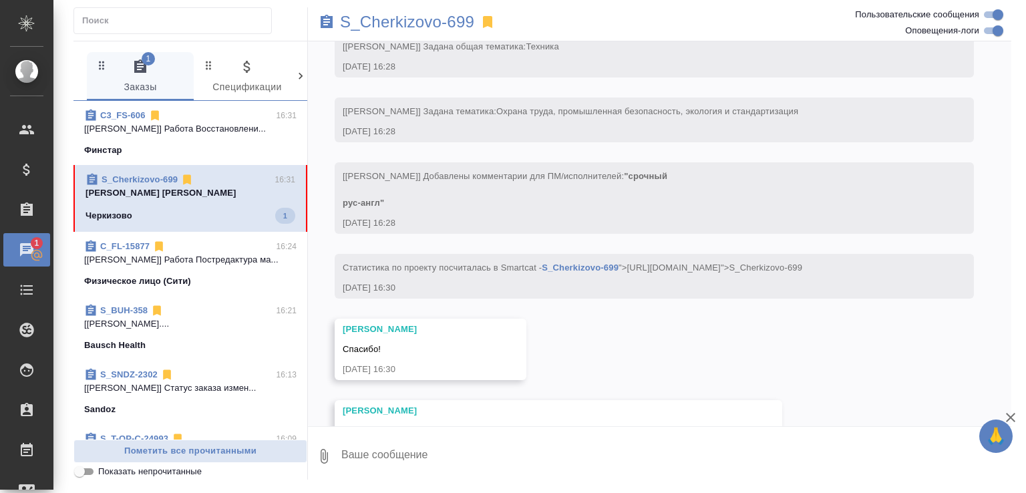
scroll to position [662, 0]
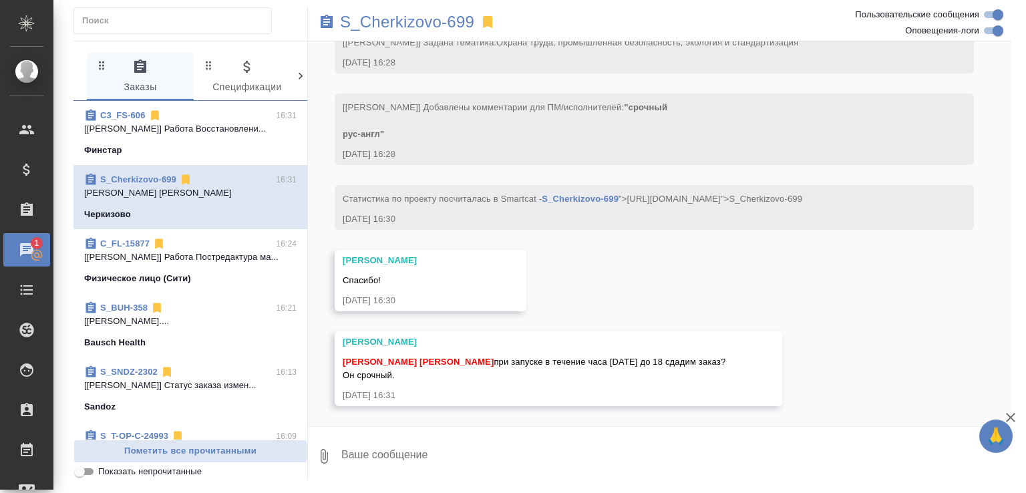
click at [391, 455] on textarea at bounding box center [675, 456] width 671 height 45
type textarea "шансы есть, да"
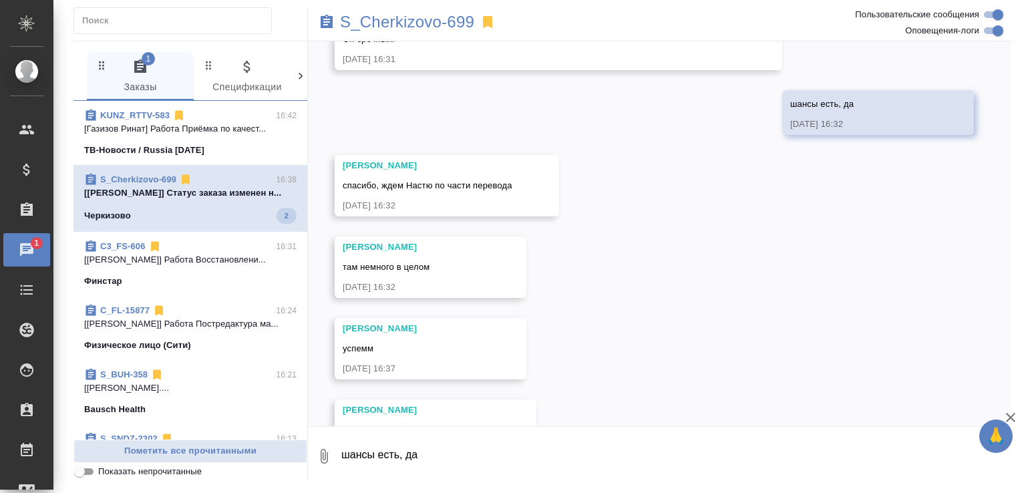
scroll to position [1117, 0]
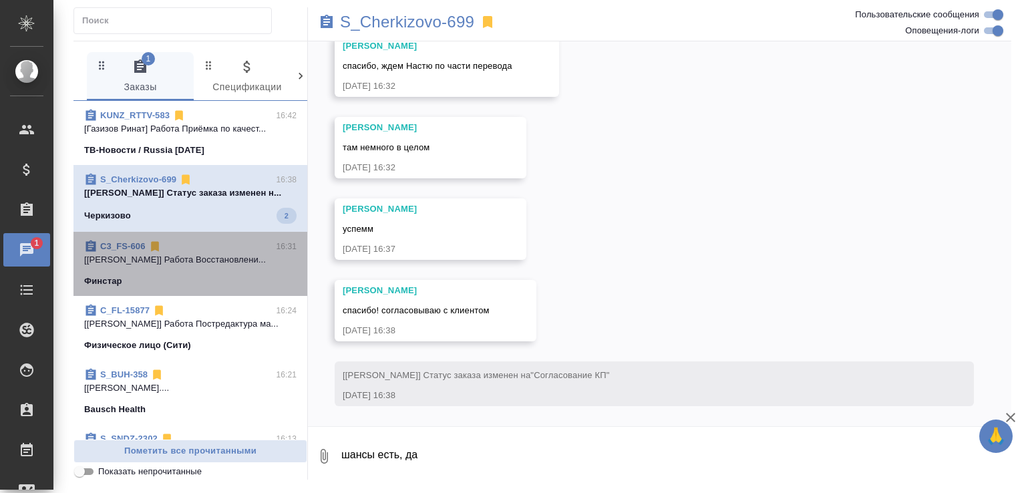
click at [234, 246] on div "C3_FS-606 16:31" at bounding box center [190, 246] width 212 height 13
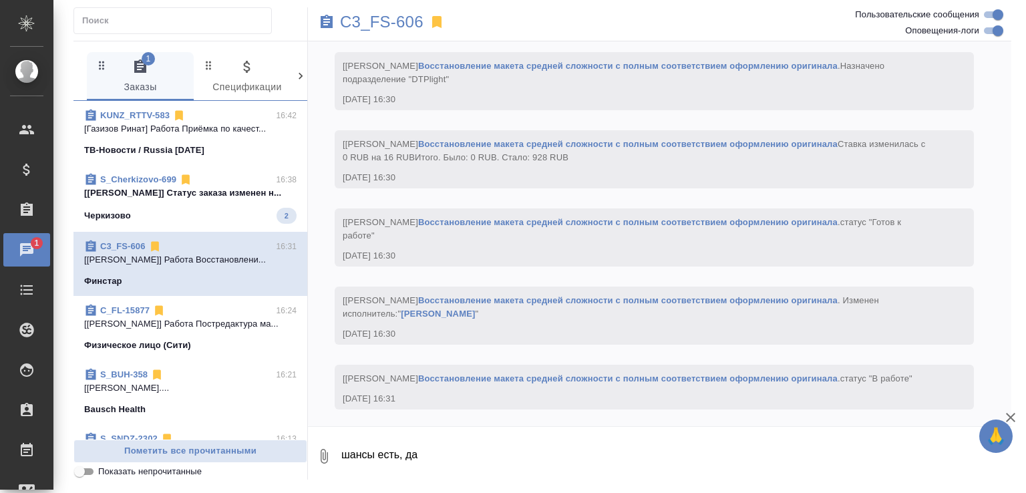
click at [235, 201] on span "S_Cherkizovo-699 16:38 [Усманова Ольга] Статус заказа изменен н... Черкизово 2" at bounding box center [190, 198] width 212 height 51
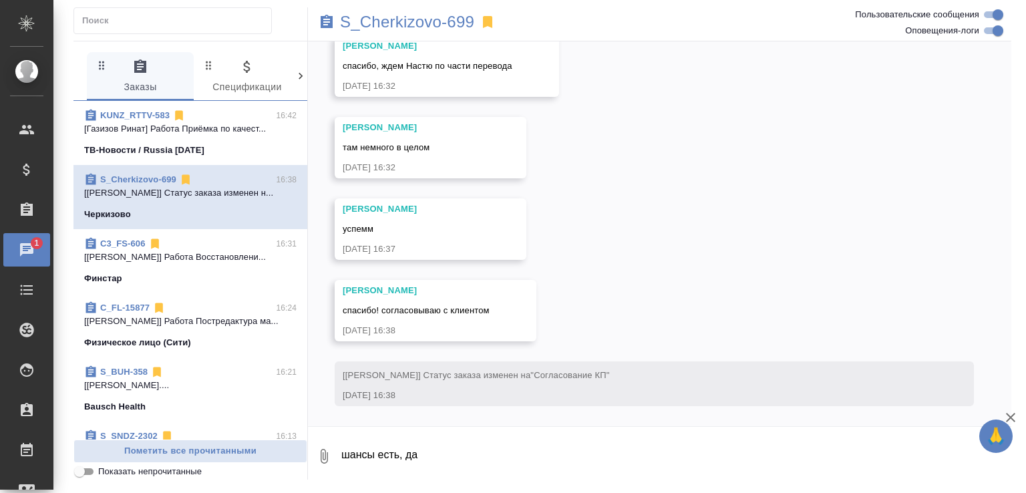
click at [198, 466] on span "Показать непрочитанные" at bounding box center [150, 471] width 104 height 13
click at [104, 466] on input "Показать непрочитанные" at bounding box center [79, 472] width 48 height 16
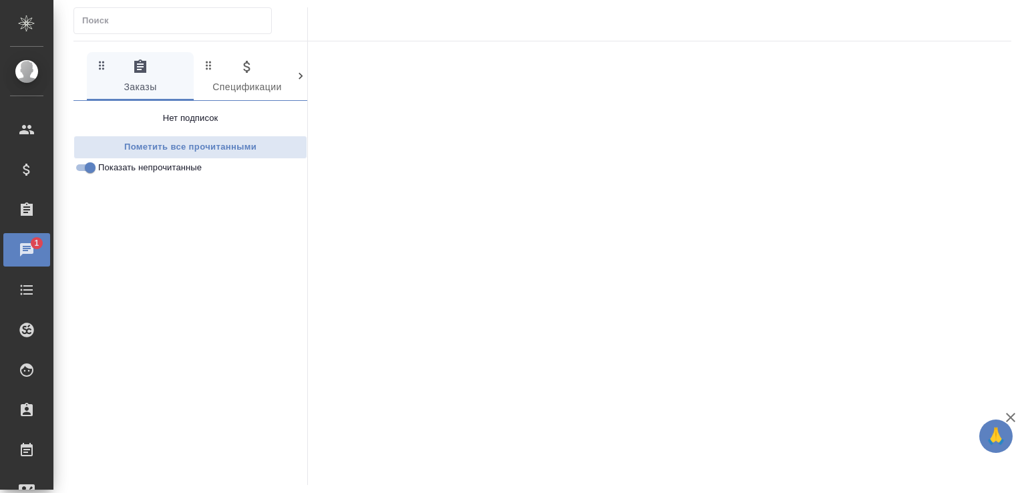
click at [165, 169] on span "Показать непрочитанные" at bounding box center [150, 167] width 104 height 13
click at [114, 169] on input "Показать непрочитанные" at bounding box center [90, 168] width 48 height 16
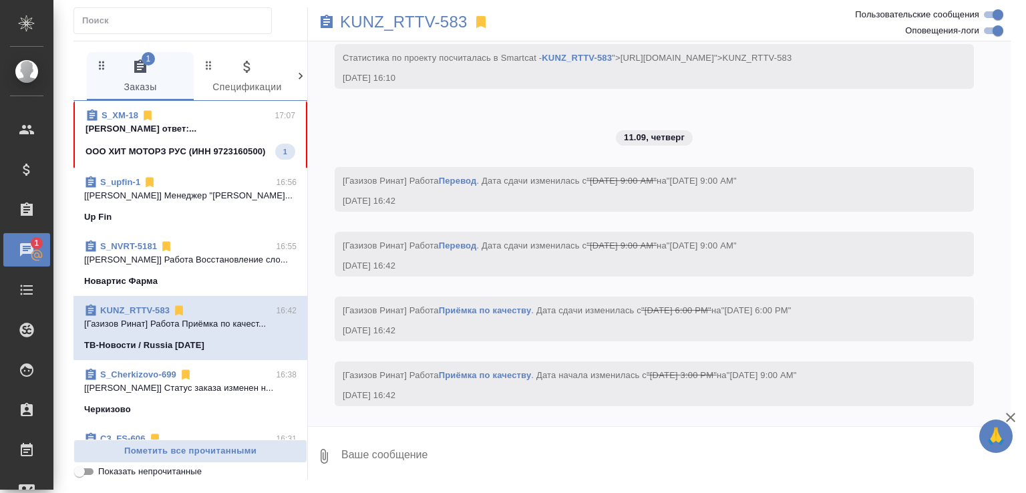
scroll to position [4801, 0]
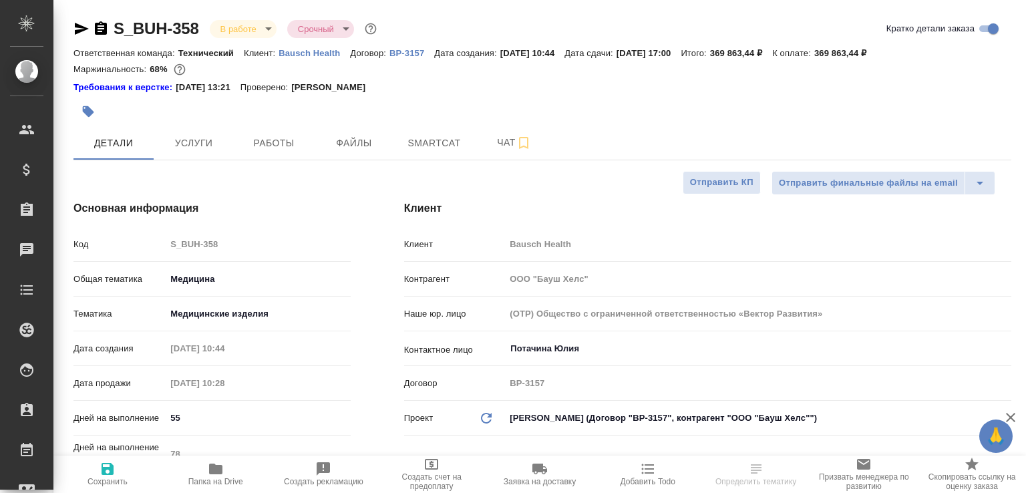
select select "RU"
click at [279, 135] on span "Работы" at bounding box center [274, 143] width 64 height 17
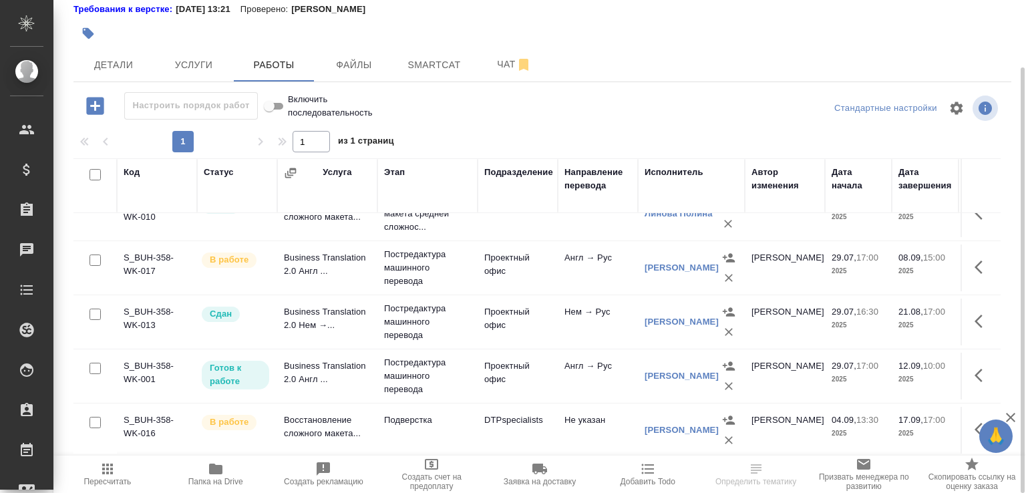
scroll to position [418, 0]
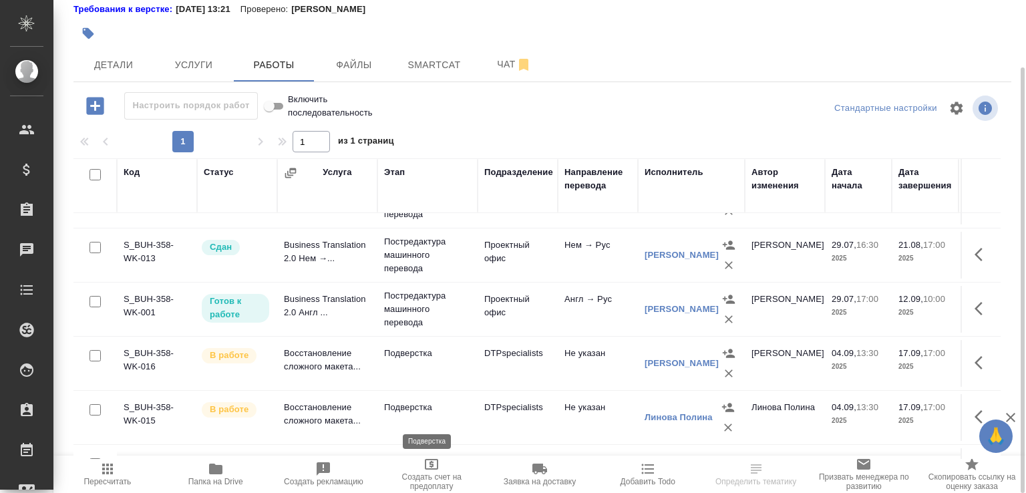
click at [431, 414] on p "Подверстка" at bounding box center [427, 407] width 87 height 13
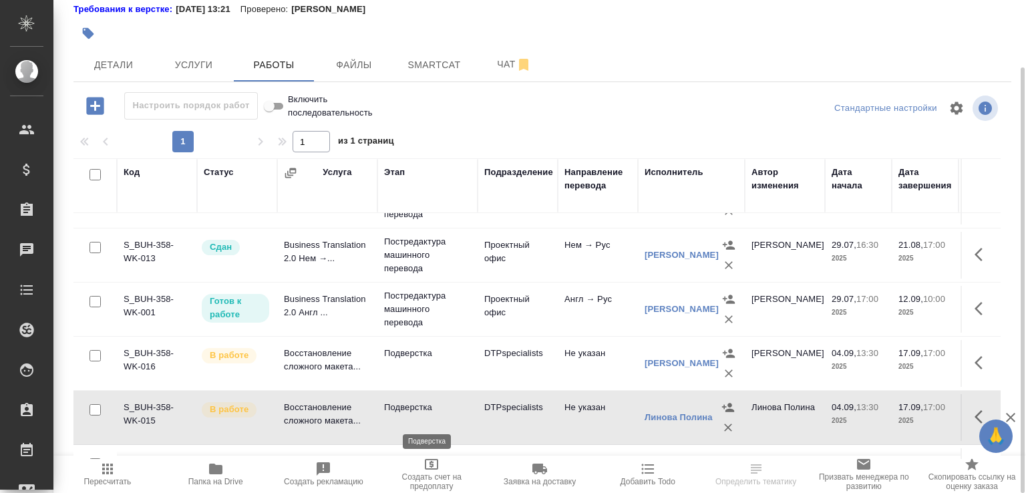
click at [431, 414] on p "Подверстка" at bounding box center [427, 407] width 87 height 13
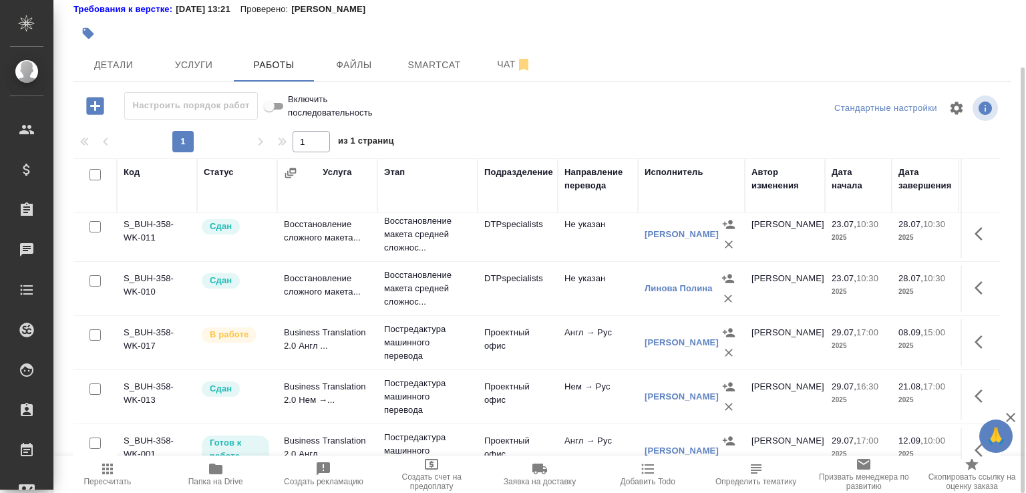
scroll to position [419, 0]
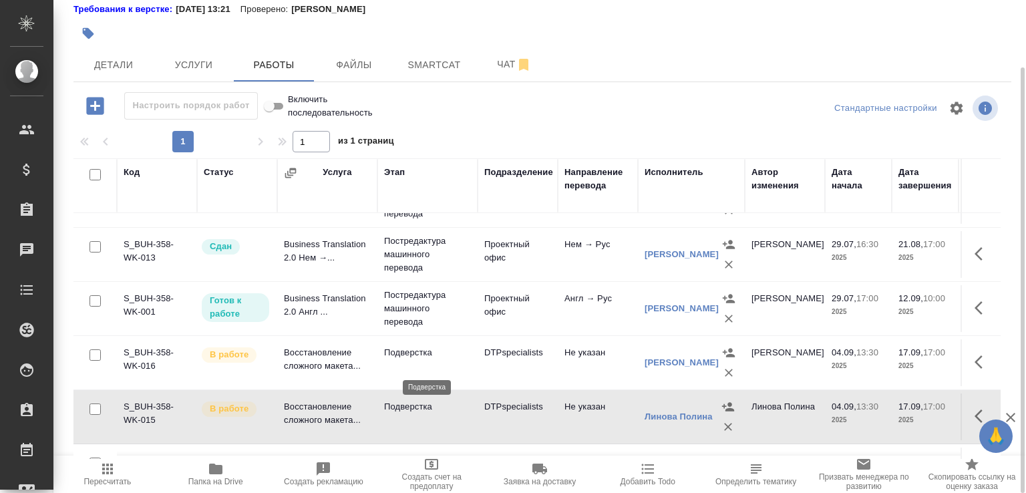
click at [469, 359] on p "Подверстка" at bounding box center [427, 352] width 87 height 13
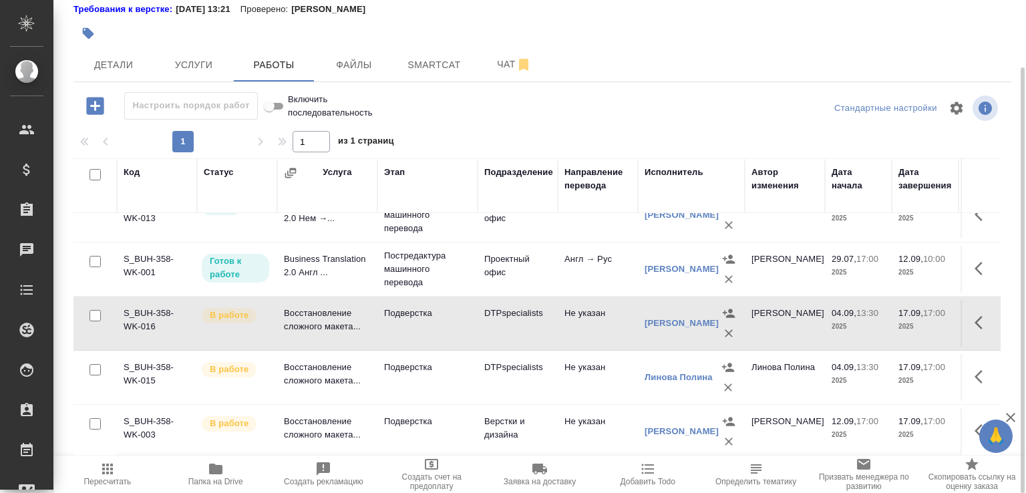
scroll to position [479, 0]
click at [575, 420] on td "Не указан" at bounding box center [598, 431] width 80 height 47
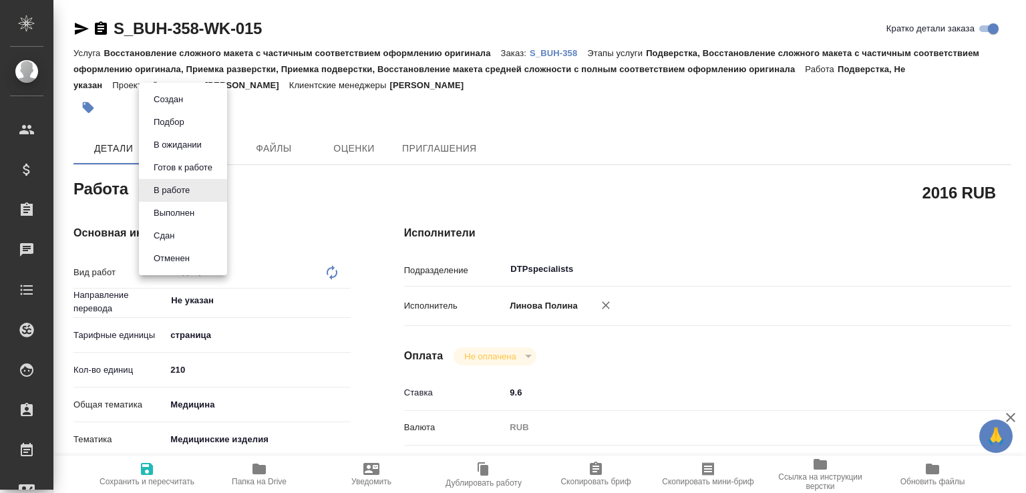
click at [198, 186] on body "🙏 .cls-1 fill:#fff; AWATERA [PERSON_NAME]malofeeva Клиенты Спецификации Заказы …" at bounding box center [513, 246] width 1026 height 493
click at [198, 186] on li "В работе" at bounding box center [183, 190] width 88 height 23
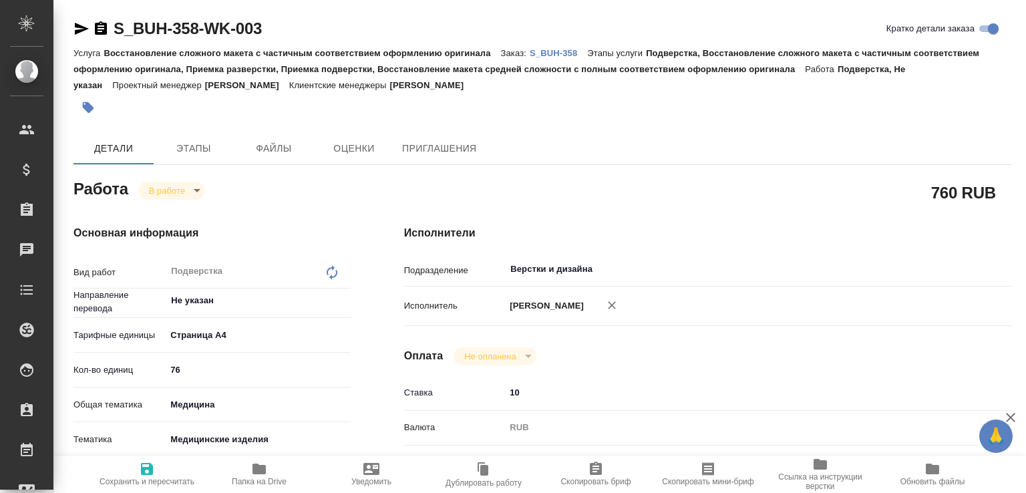
type textarea "x"
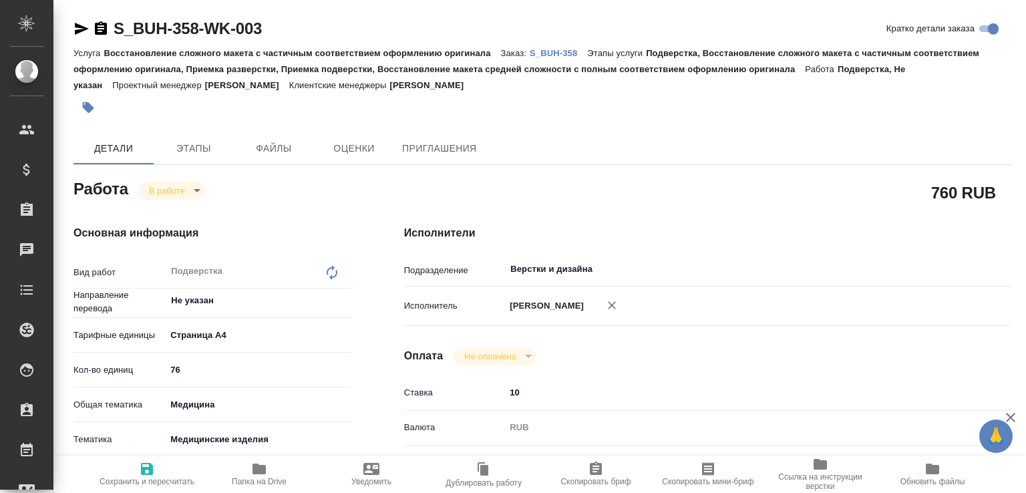
type textarea "x"
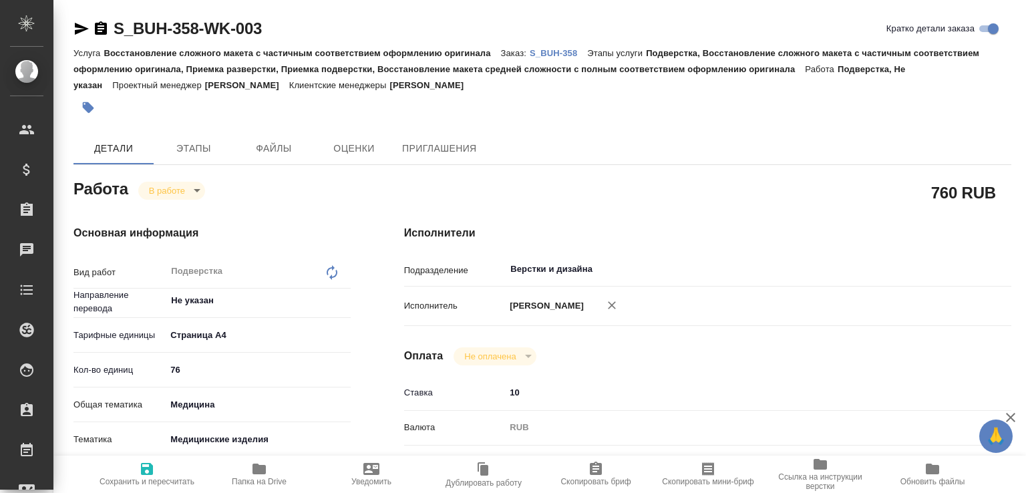
click at [188, 197] on body "🙏 .cls-1 fill:#fff; AWATERA [PERSON_NAME]malofeeva Клиенты Спецификации Заказы …" at bounding box center [513, 246] width 1026 height 493
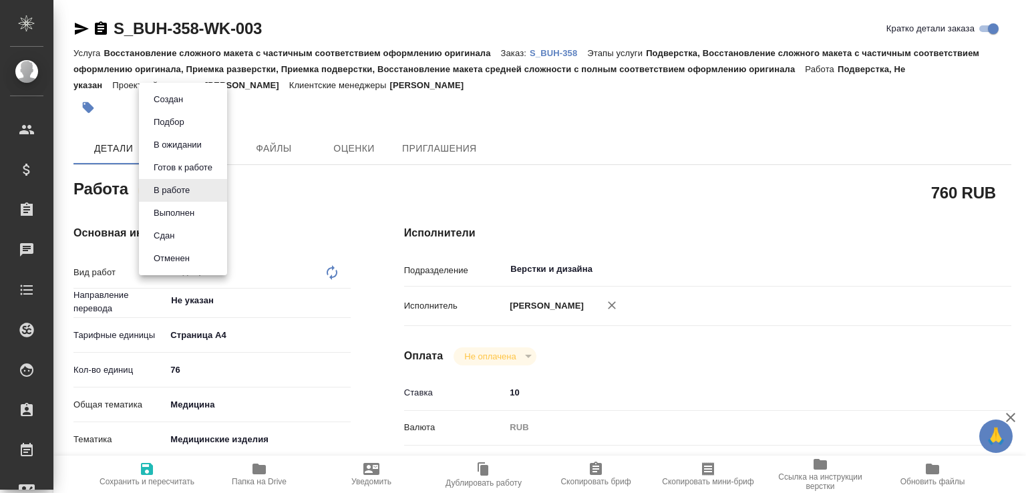
type textarea "x"
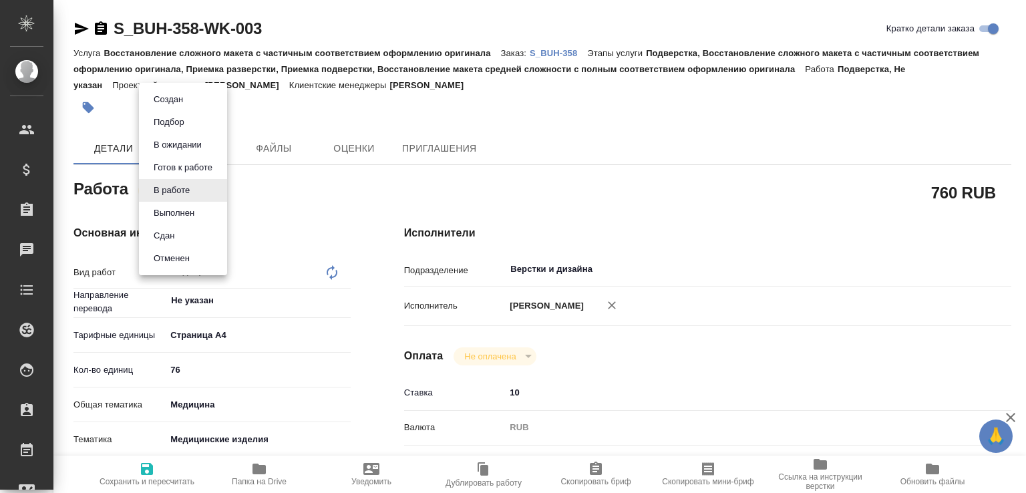
click at [190, 232] on li "Сдан" at bounding box center [183, 235] width 88 height 23
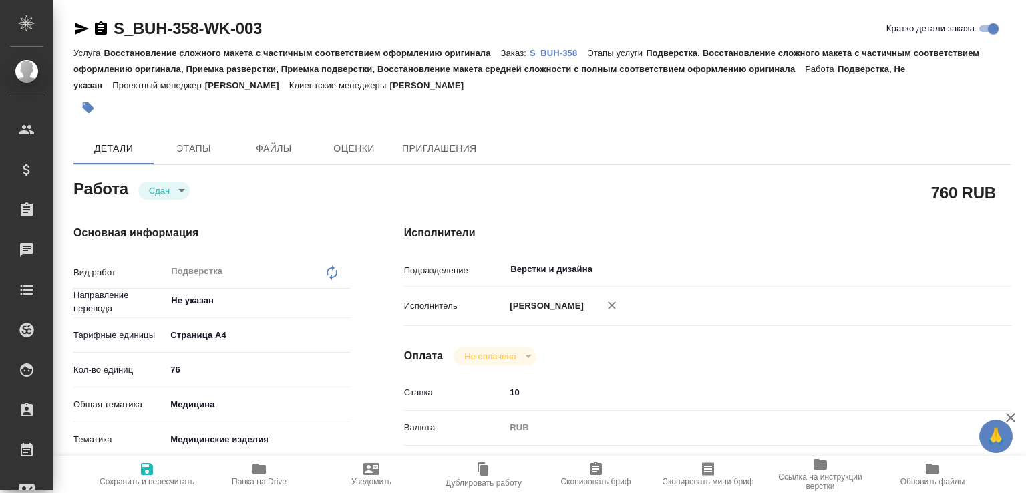
type textarea "x"
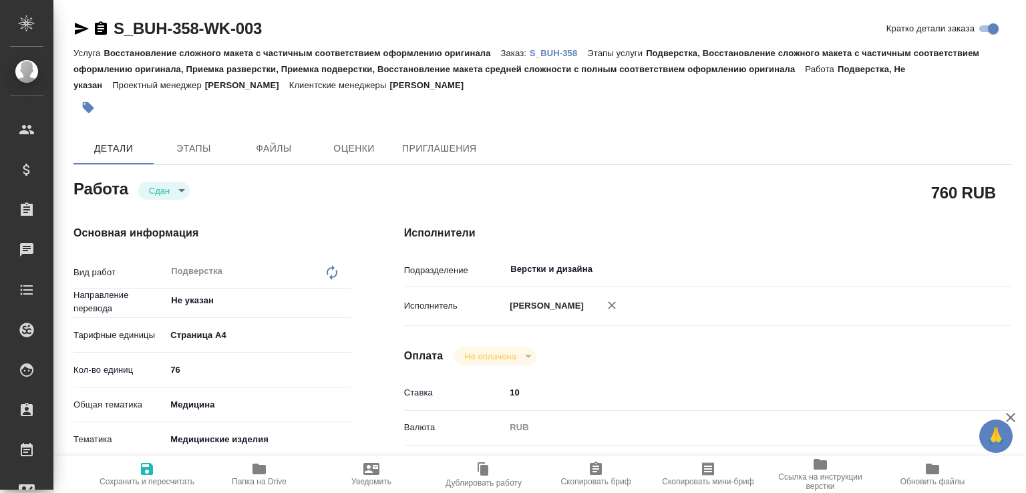
type textarea "x"
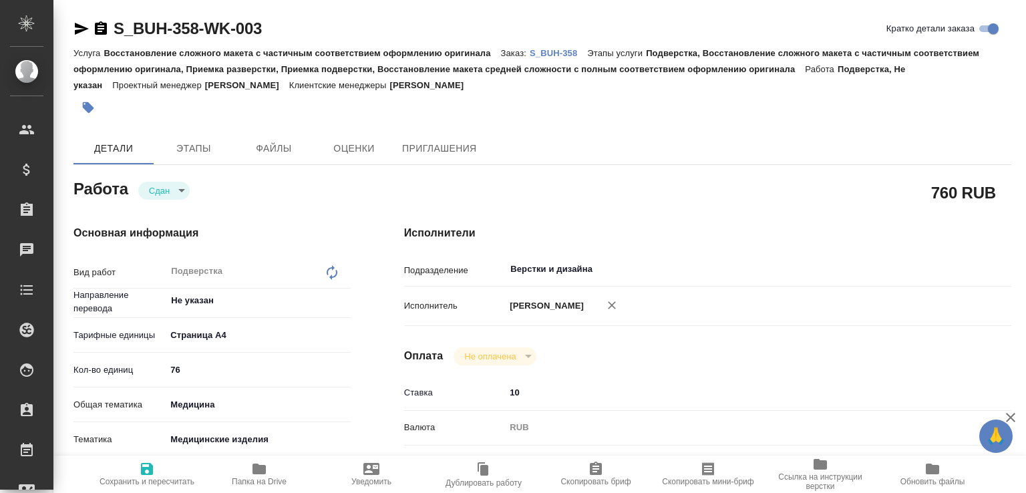
type textarea "x"
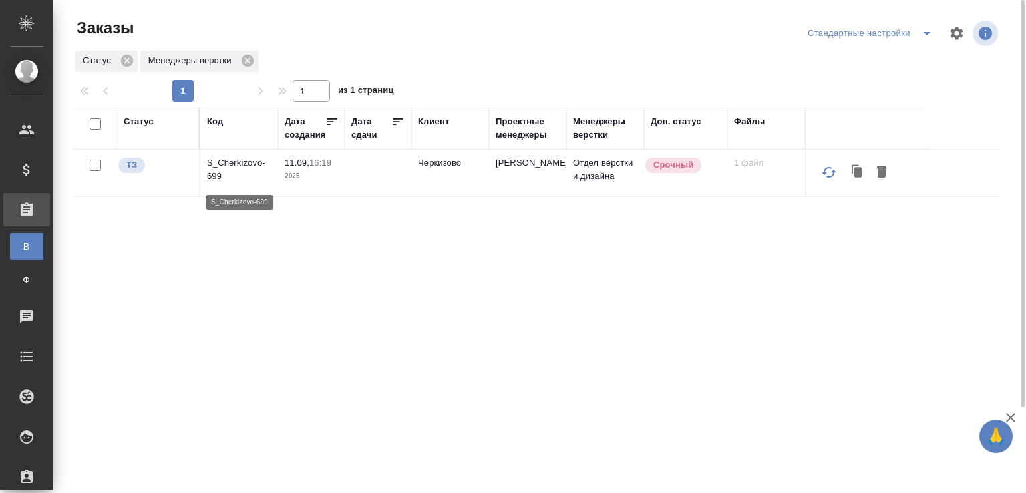
click at [254, 164] on p "S_Cherkizovo-699" at bounding box center [239, 169] width 64 height 27
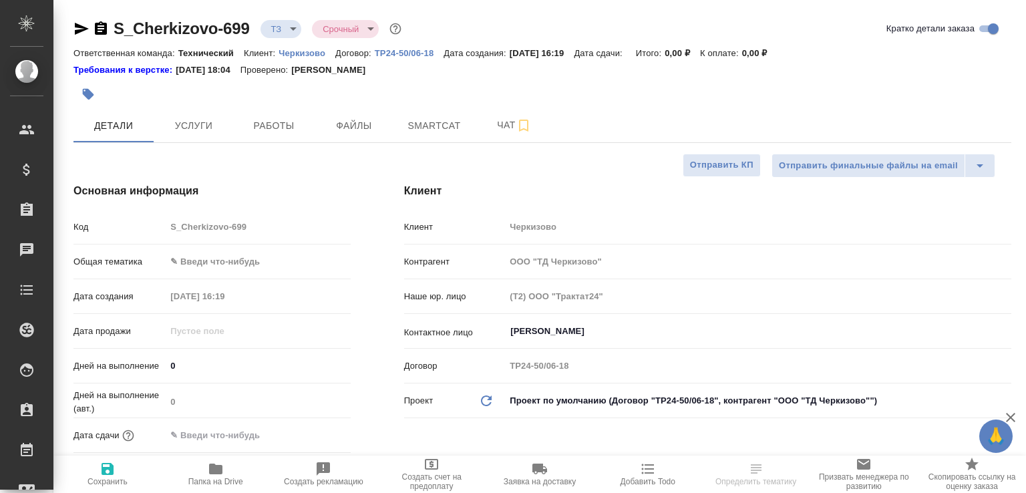
select select "RU"
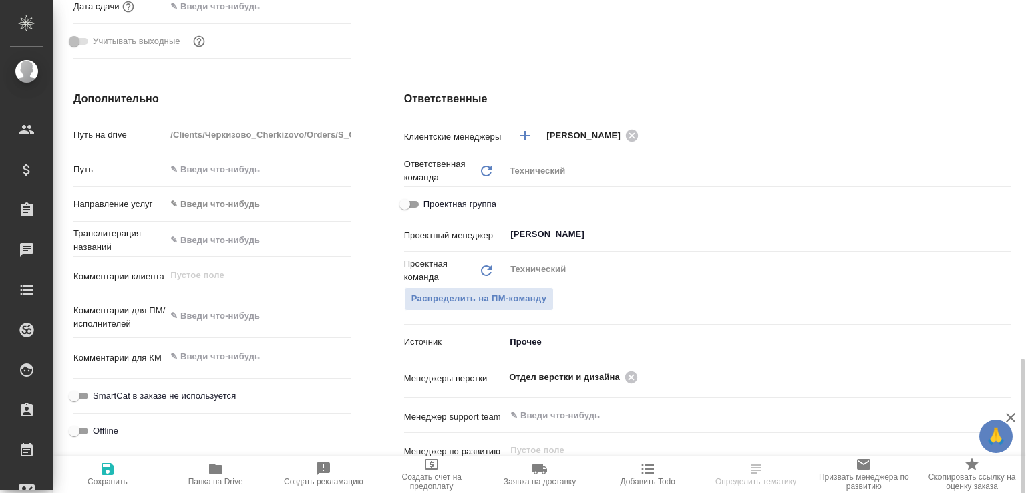
scroll to position [572, 0]
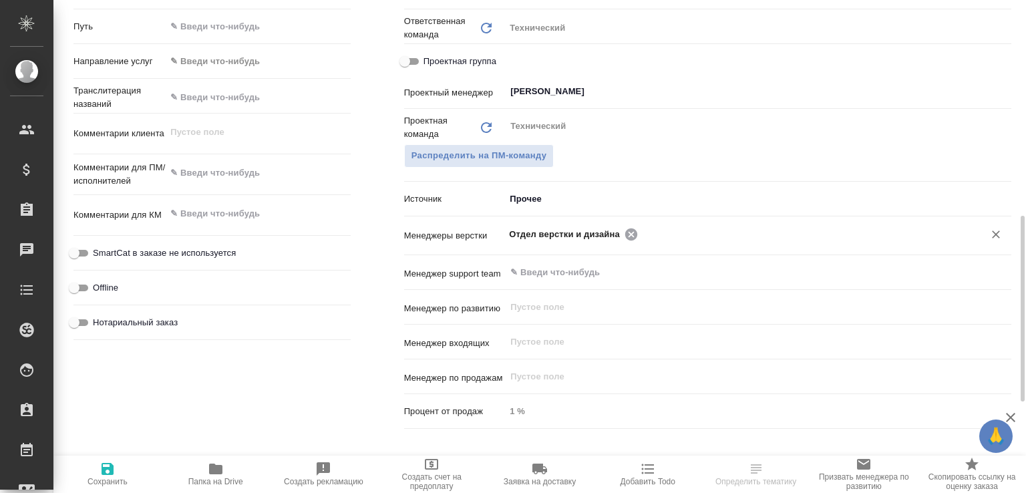
click at [628, 236] on icon at bounding box center [631, 234] width 12 height 12
click at [628, 236] on input "text" at bounding box center [736, 234] width 454 height 16
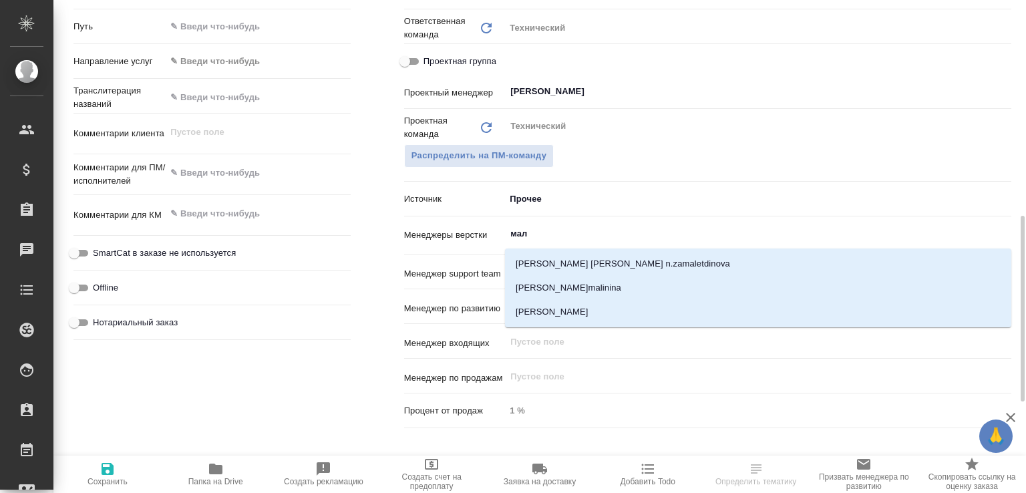
type input "мало"
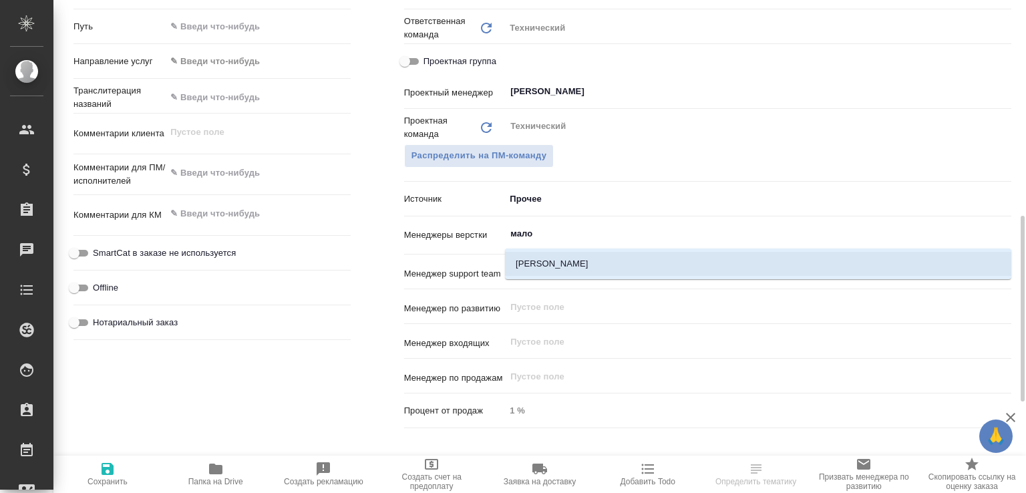
click at [586, 268] on li "[PERSON_NAME]" at bounding box center [758, 264] width 506 height 24
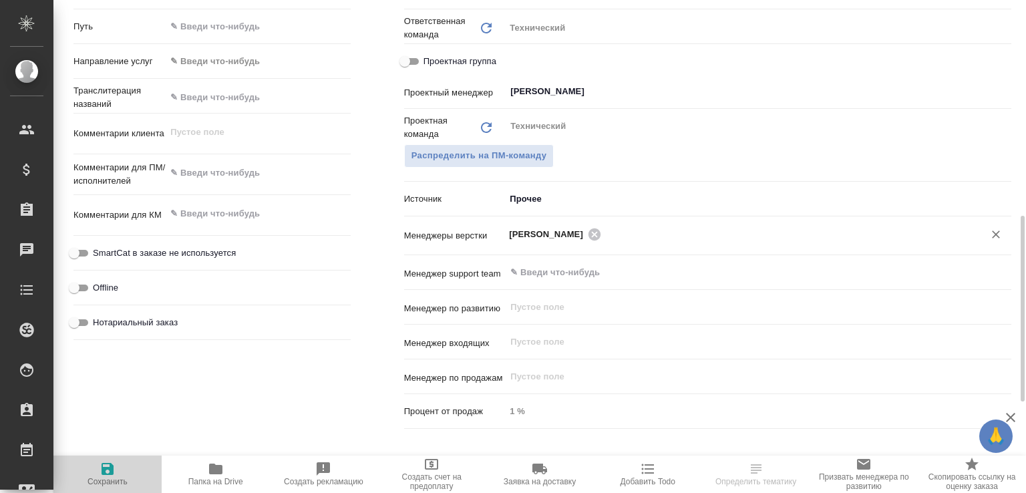
drag, startPoint x: 103, startPoint y: 462, endPoint x: 107, endPoint y: 456, distance: 7.2
click at [103, 463] on icon "button" at bounding box center [108, 469] width 12 height 12
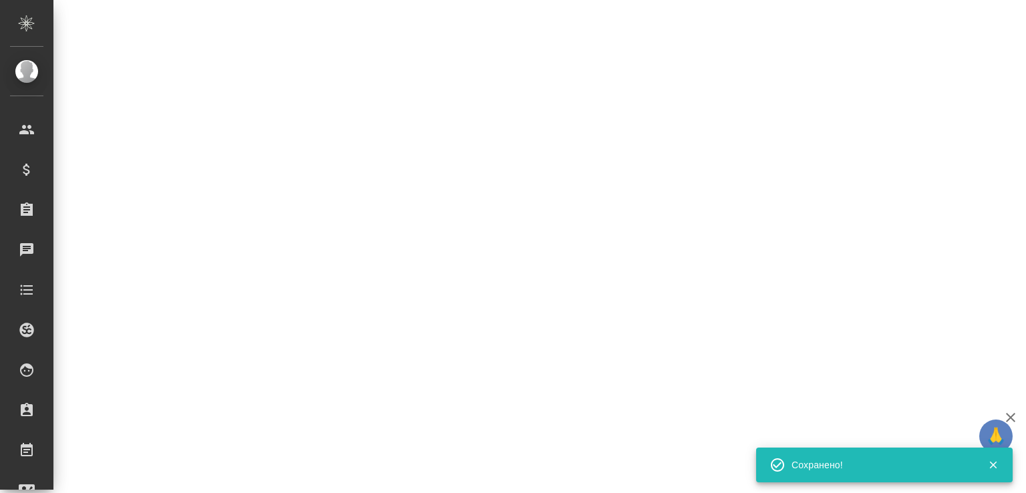
select select "RU"
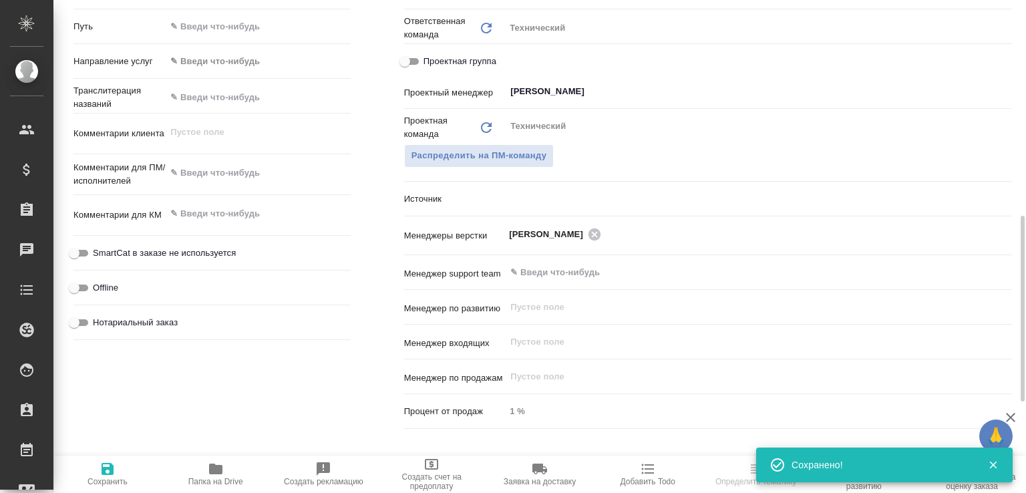
type textarea "x"
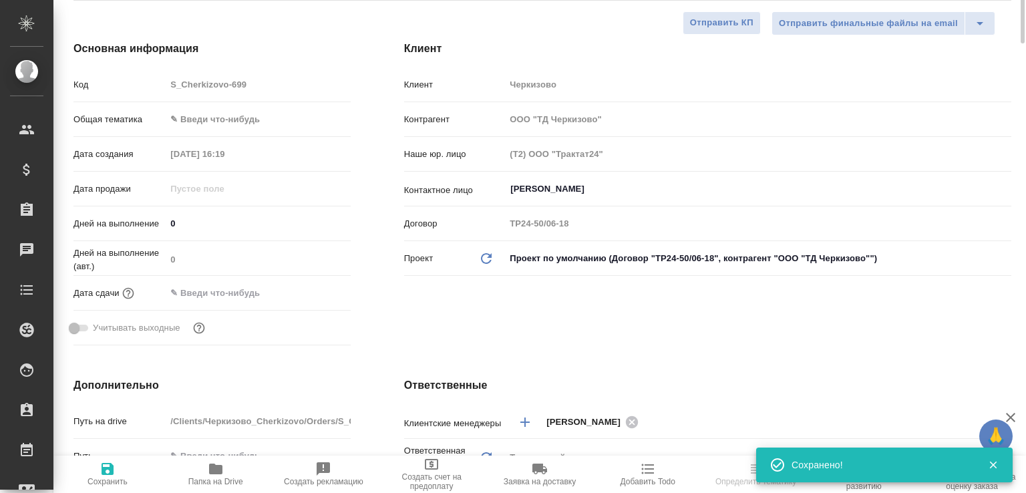
scroll to position [0, 0]
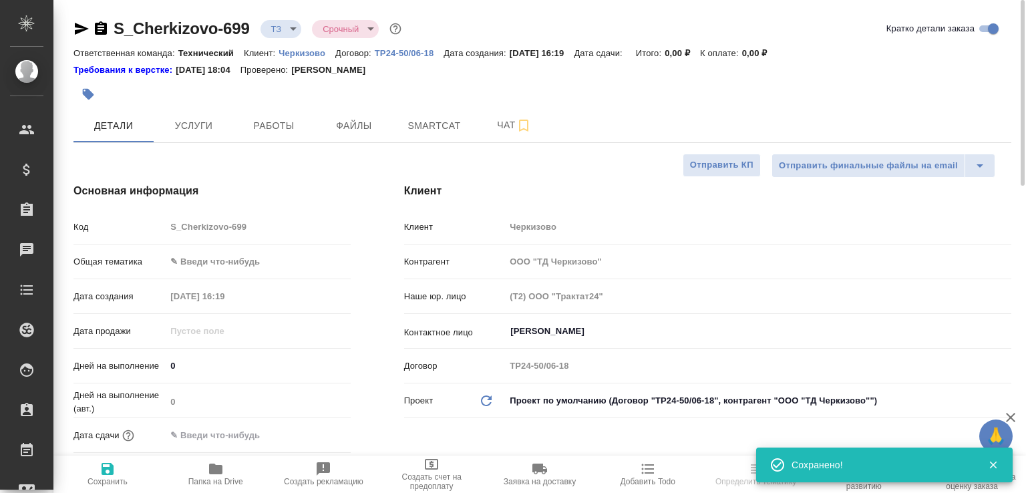
click at [102, 30] on icon "button" at bounding box center [101, 27] width 12 height 13
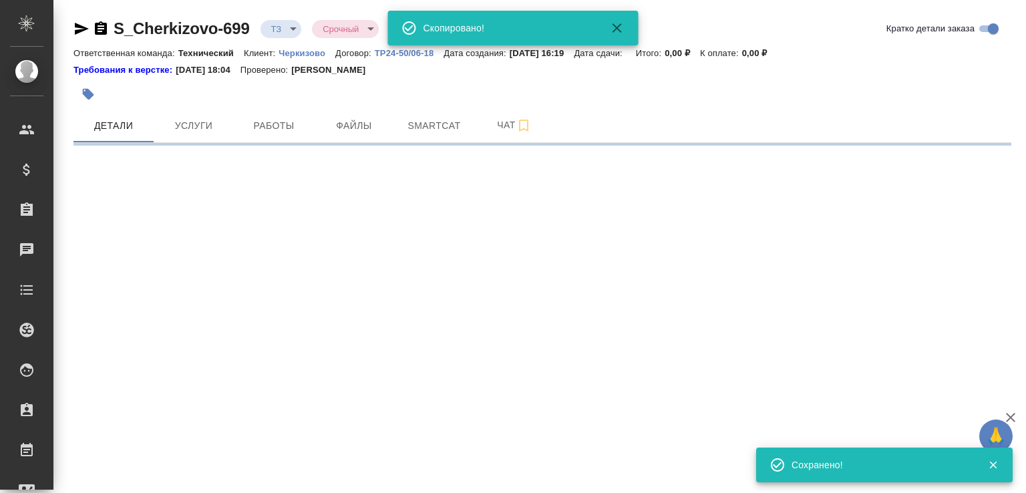
click at [212, 475] on div ".cls-1 fill:#fff; AWATERA [PERSON_NAME]malofeeva Клиенты Спецификации Заказы 0 …" at bounding box center [513, 246] width 1026 height 493
select select "RU"
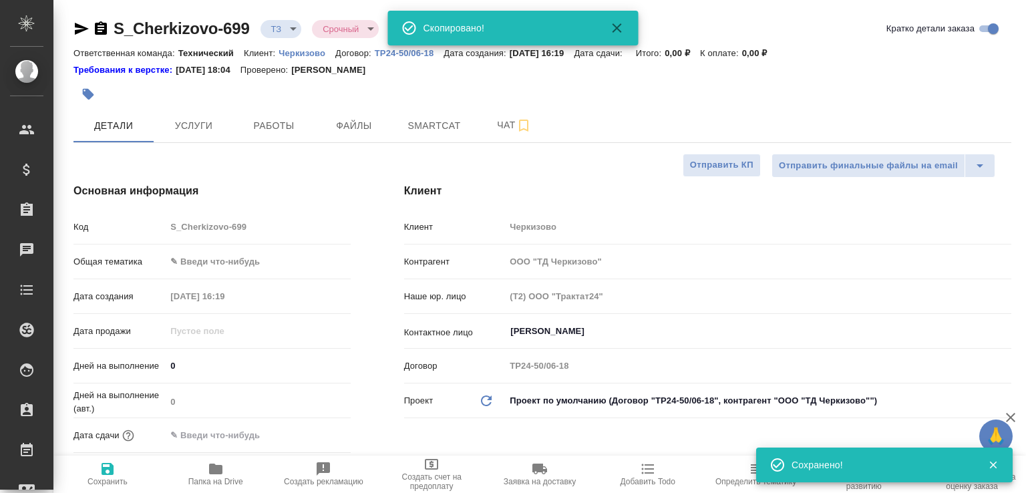
type textarea "x"
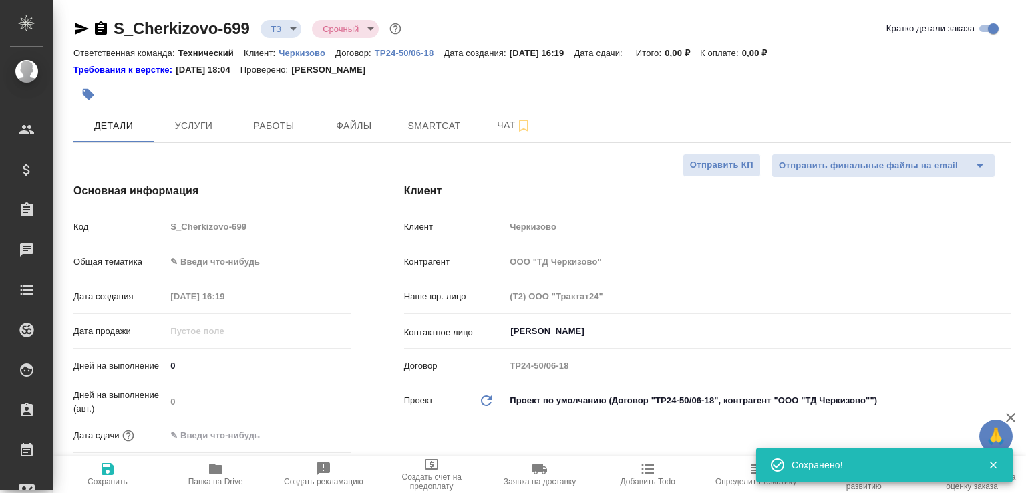
type textarea "x"
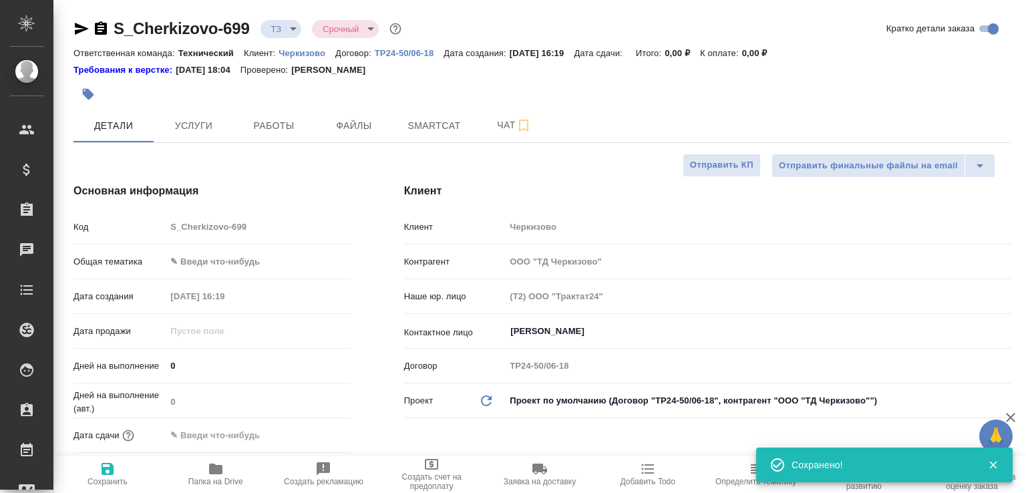
type textarea "x"
click at [222, 461] on icon "button" at bounding box center [216, 469] width 16 height 16
type textarea "x"
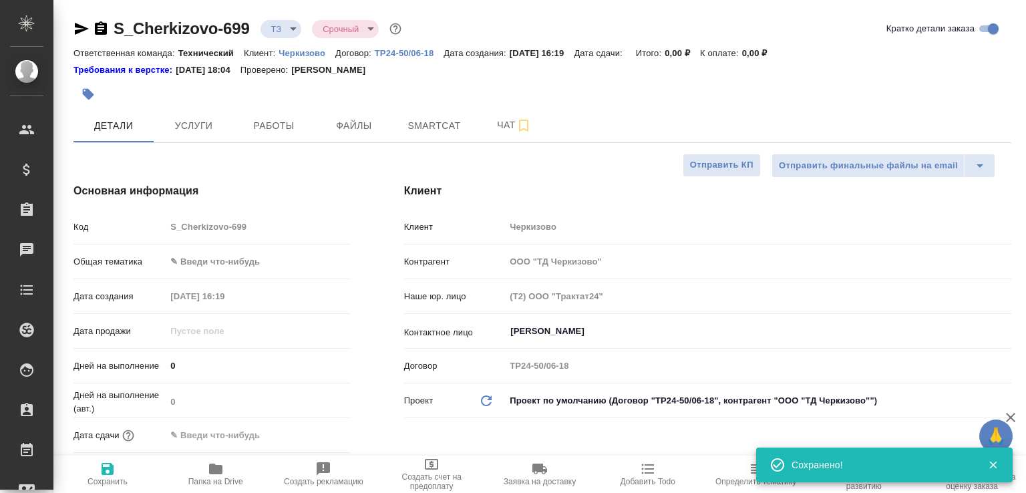
type textarea "x"
click at [283, 28] on body "🙏 .cls-1 fill:#fff; AWATERA Малофеева Екатерина e.malofeeva Клиенты Спецификаци…" at bounding box center [513, 246] width 1026 height 493
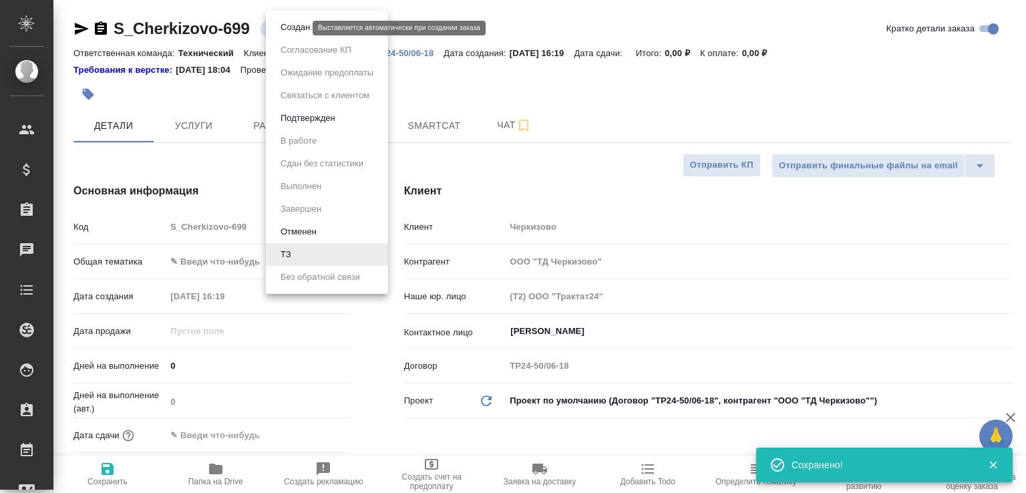
click at [283, 28] on button "Создан" at bounding box center [295, 27] width 37 height 15
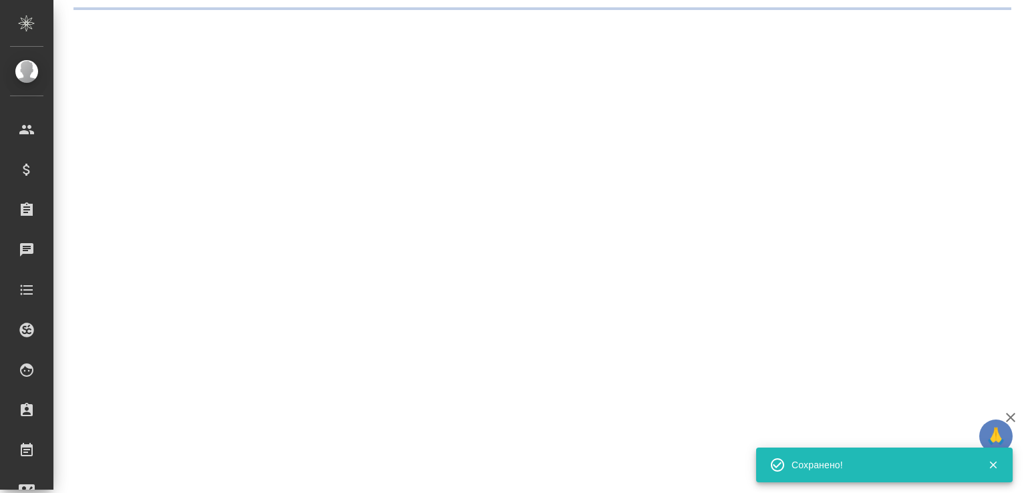
select select "RU"
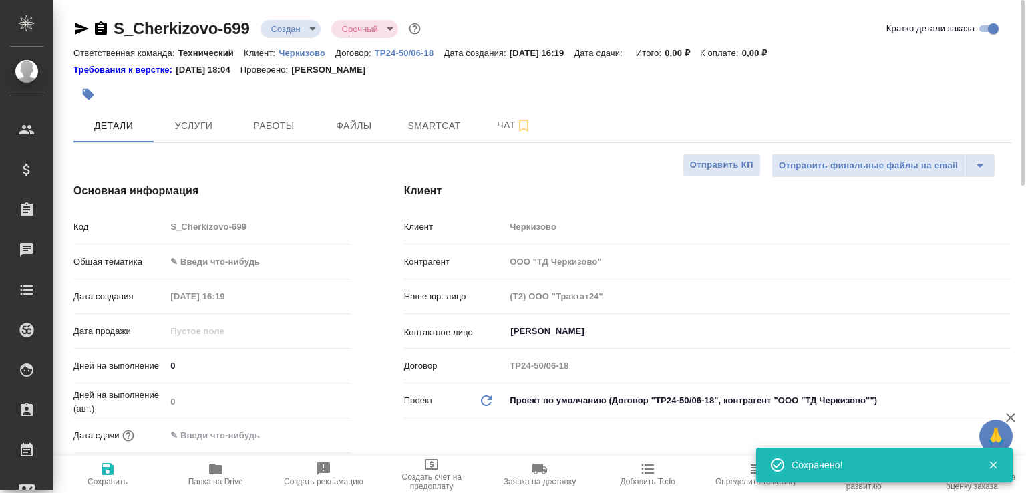
type textarea "x"
click at [486, 129] on span "Чат" at bounding box center [514, 125] width 64 height 17
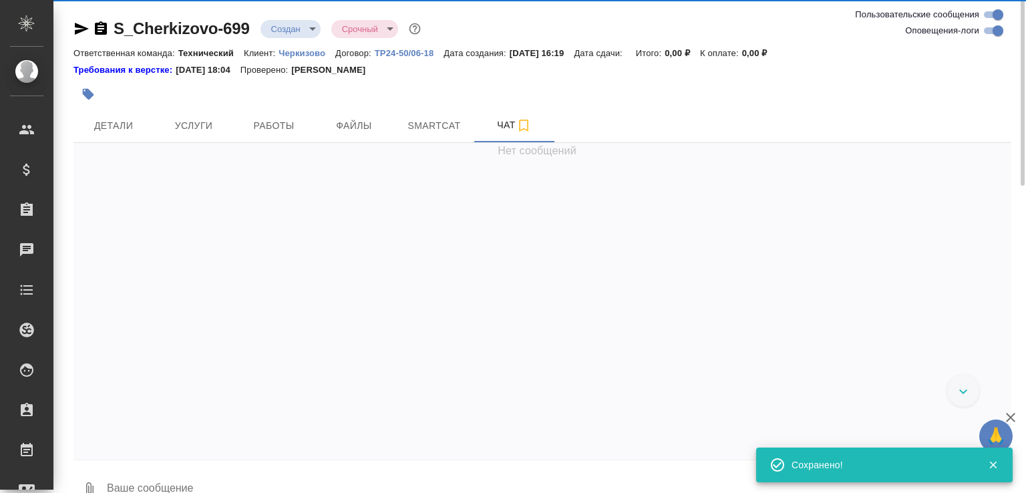
scroll to position [96, 0]
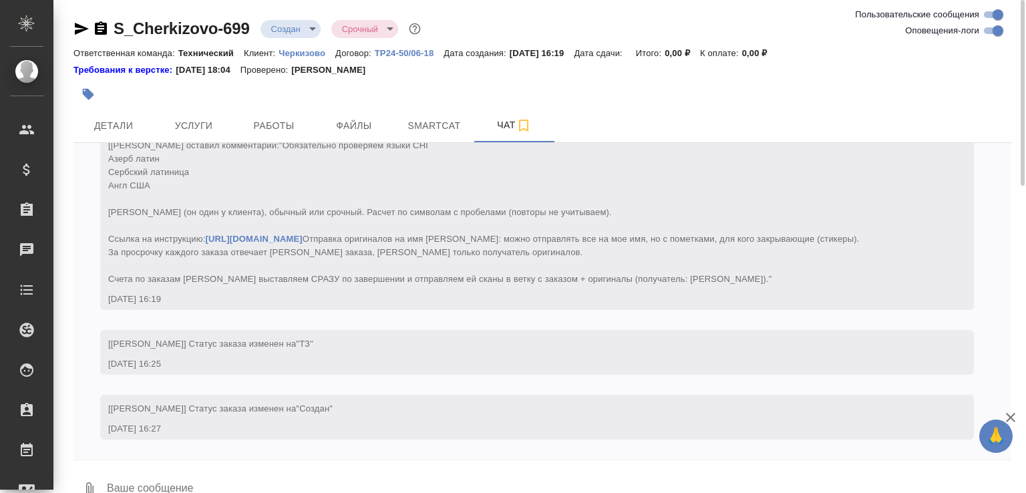
click at [128, 478] on textarea at bounding box center [559, 489] width 906 height 45
click at [86, 475] on button "0" at bounding box center [89, 489] width 32 height 45
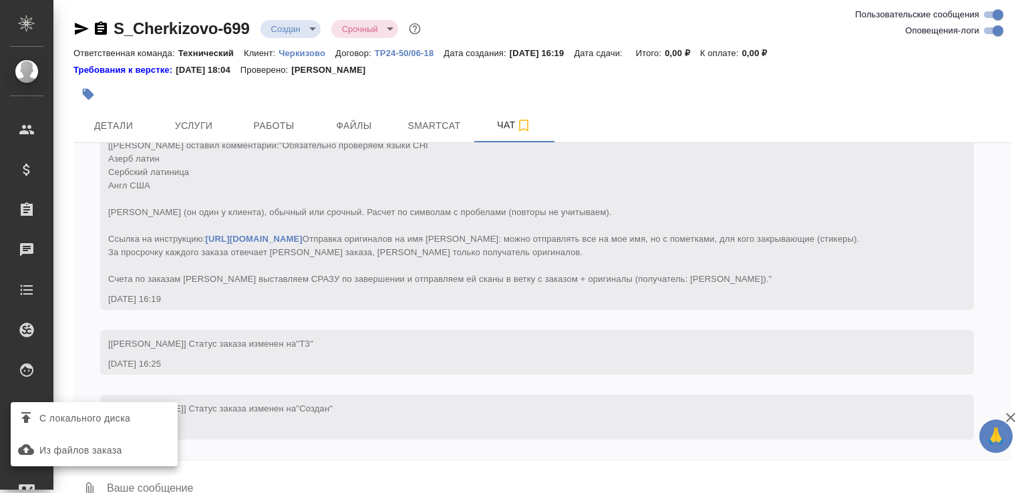
click at [112, 422] on span "С локального диска" at bounding box center [84, 418] width 91 height 17
click at [0, 0] on input "С локального диска" at bounding box center [0, 0] width 0 height 0
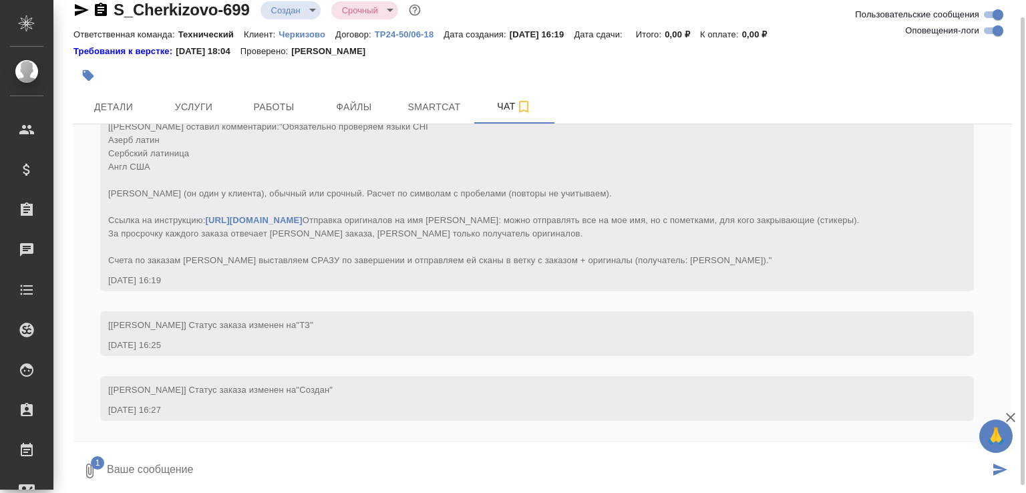
click at [208, 474] on textarea at bounding box center [548, 470] width 884 height 45
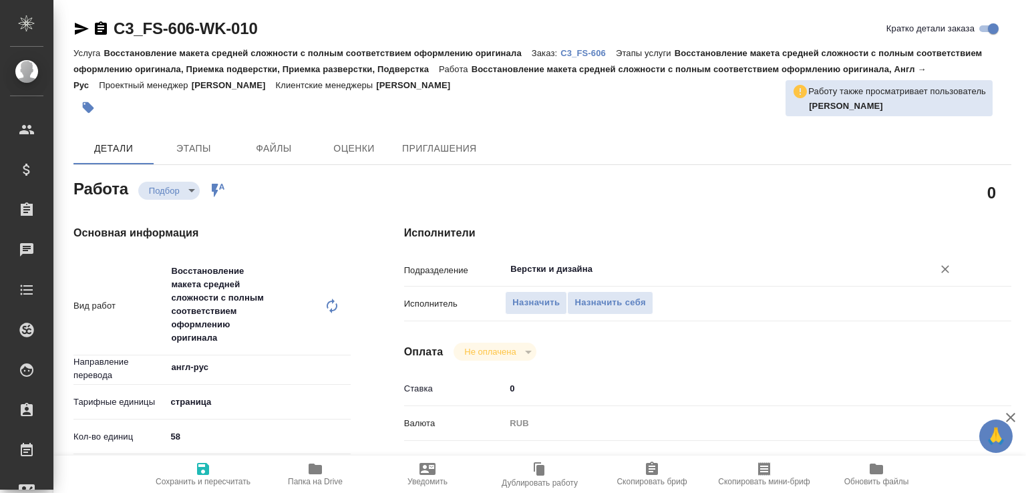
click at [564, 267] on input "Верстки и дизайна" at bounding box center [710, 269] width 403 height 16
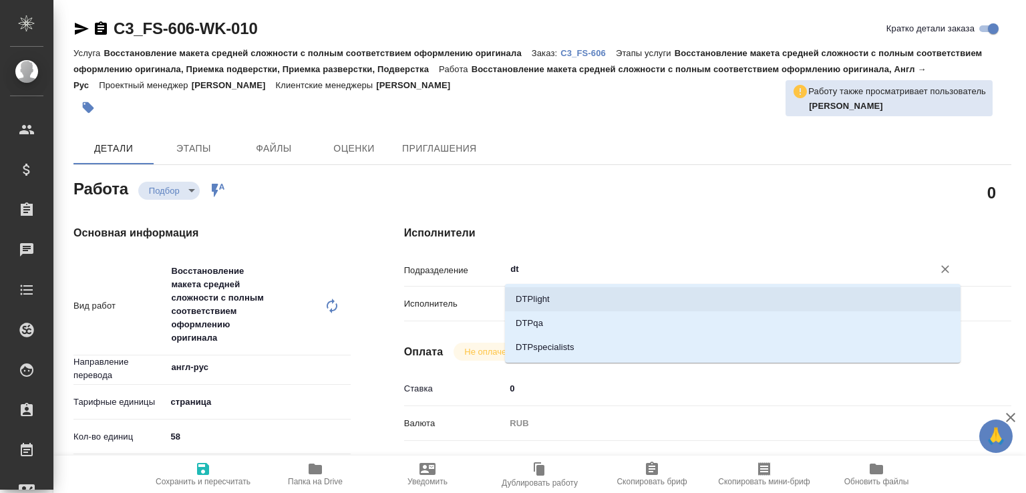
click at [551, 293] on li "DTPlight" at bounding box center [733, 299] width 456 height 24
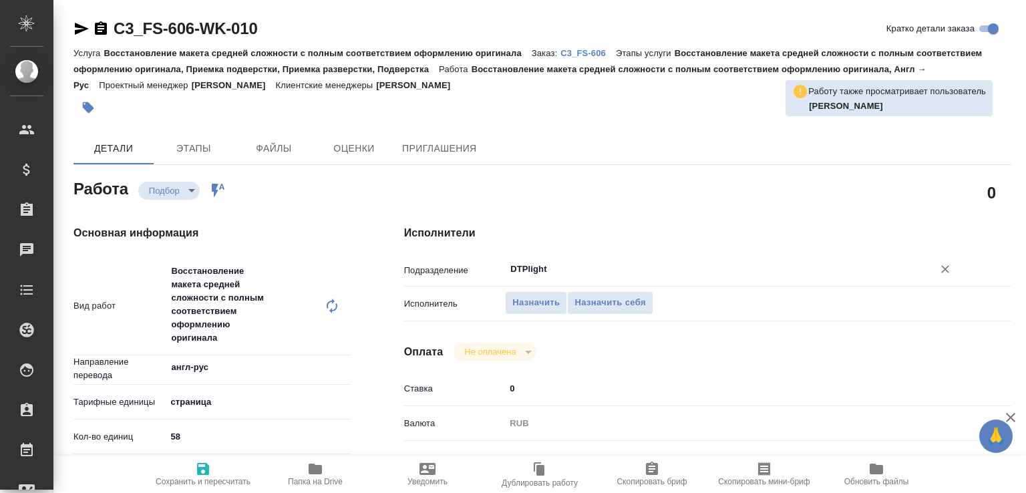
type input "DTPlight"
click at [186, 480] on span "Сохранить и пересчитать" at bounding box center [203, 481] width 95 height 9
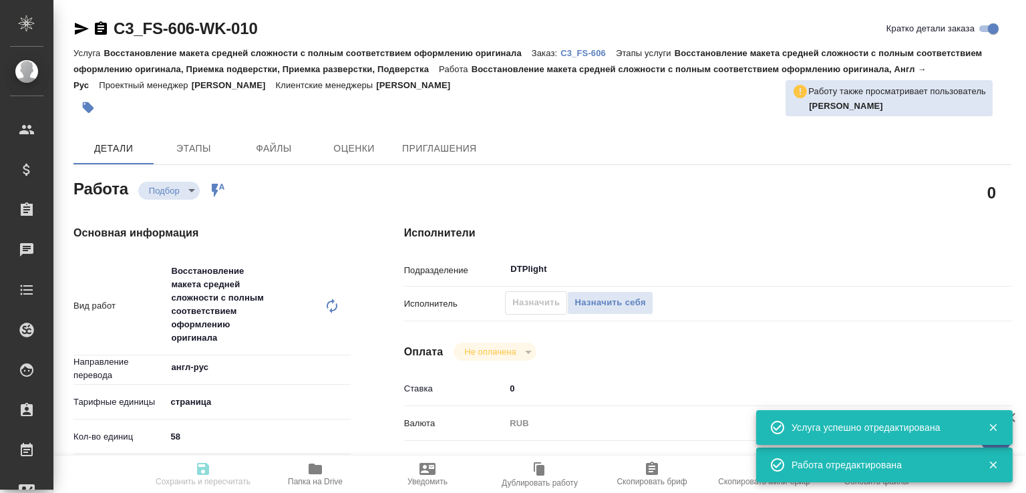
type input "recruiting"
type input "англ-рус"
type input "5a8b1489cc6b4906c91bfdb2"
type input "58"
type input "yr-fn"
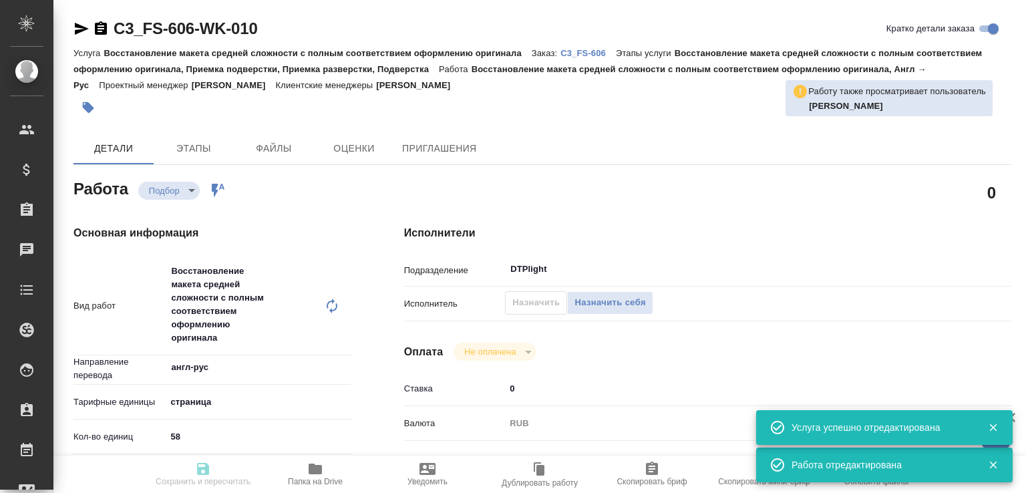
type input "5f647205b73bc97568ca66bf"
checkbox input "true"
type input "[DATE] 16:29"
type input "[DATE] 16:30"
type input "[DATE] 11:00"
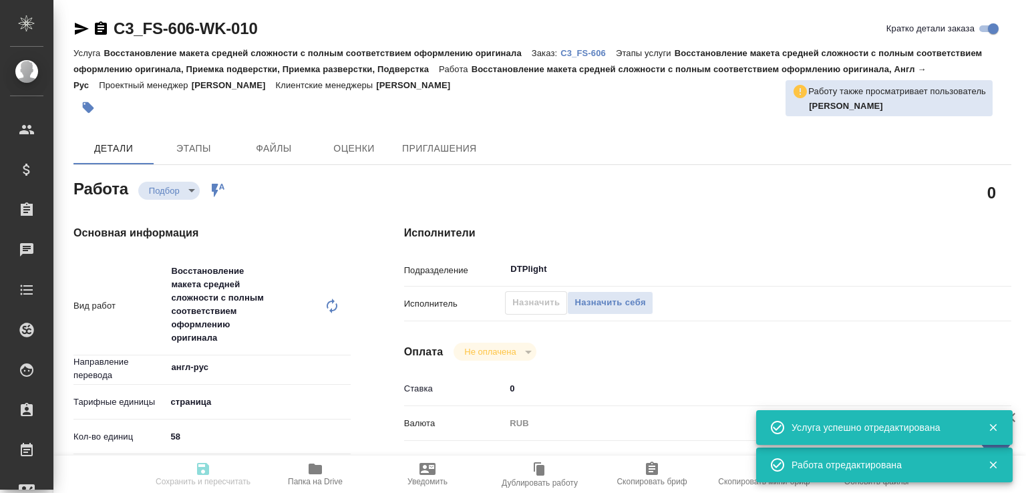
type input "DTPlight"
type input "notPayed"
type input "0"
type input "RUB"
type input "[PERSON_NAME]"
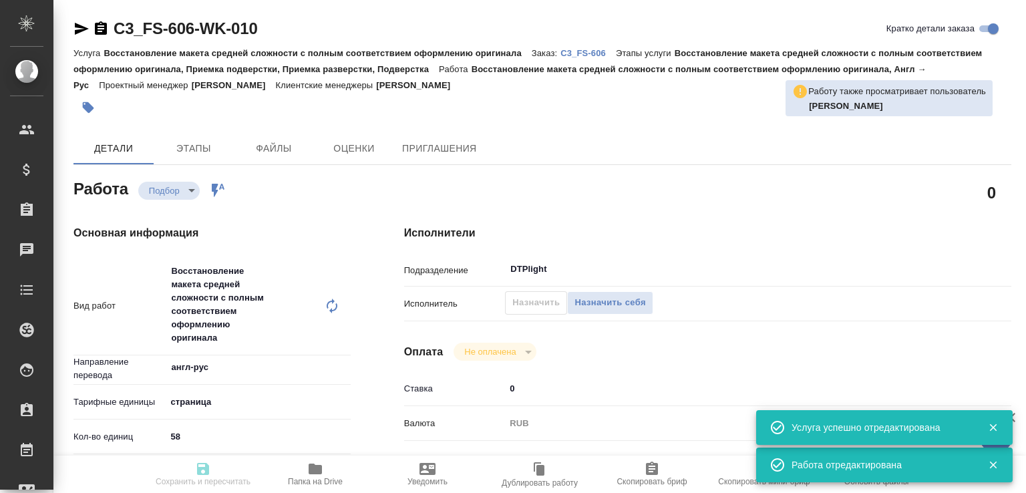
type input "C3_FS-606"
type input "Восстановление макета средней сложности с полным соответствием оформлению ориги…"
type input "[PERSON_NAME]"
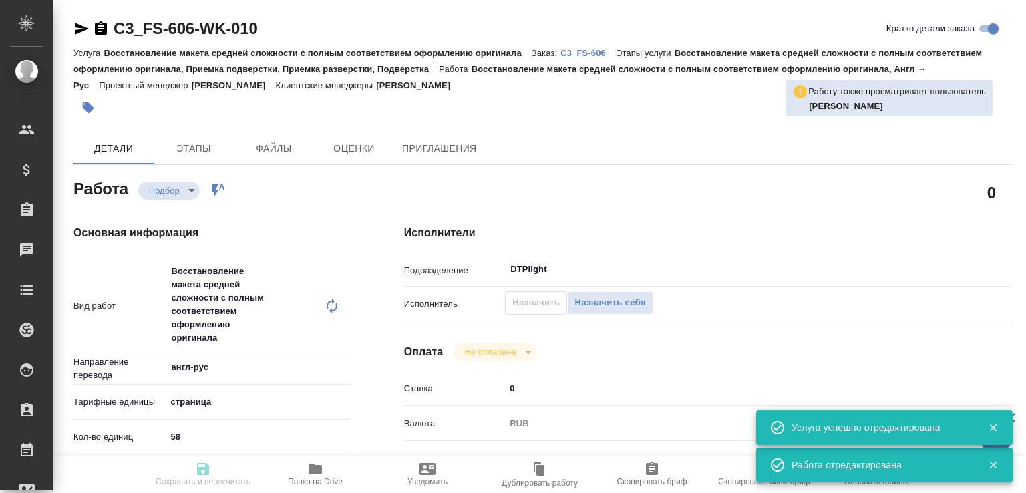
type input "/Clients/Финстар/Orders/C3_FS-606"
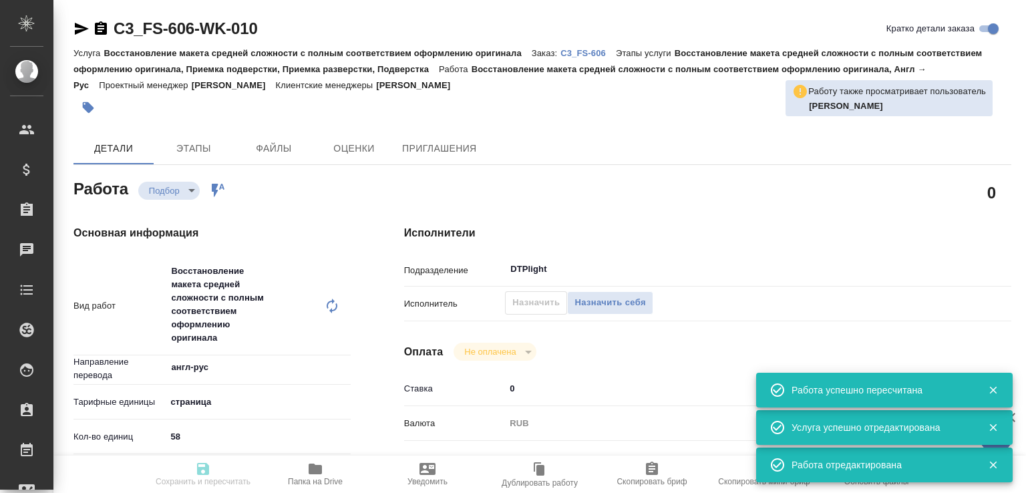
type input "recruiting"
type input "англ-рус"
type input "5a8b1489cc6b4906c91bfdb2"
type input "58"
type input "yr-fn"
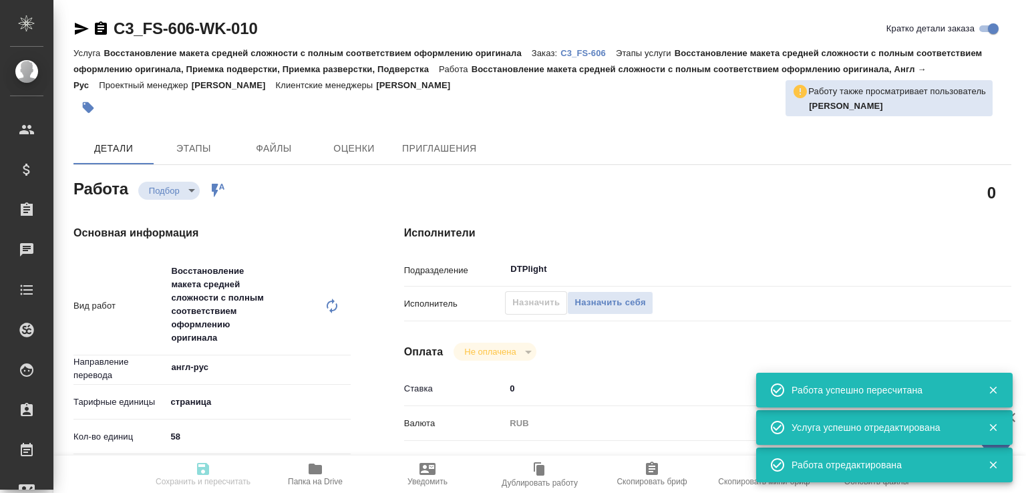
type input "5f647205b73bc97568ca66bf"
checkbox input "true"
type input "[DATE] 16:29"
type input "[DATE] 16:30"
type input "[DATE] 11:00"
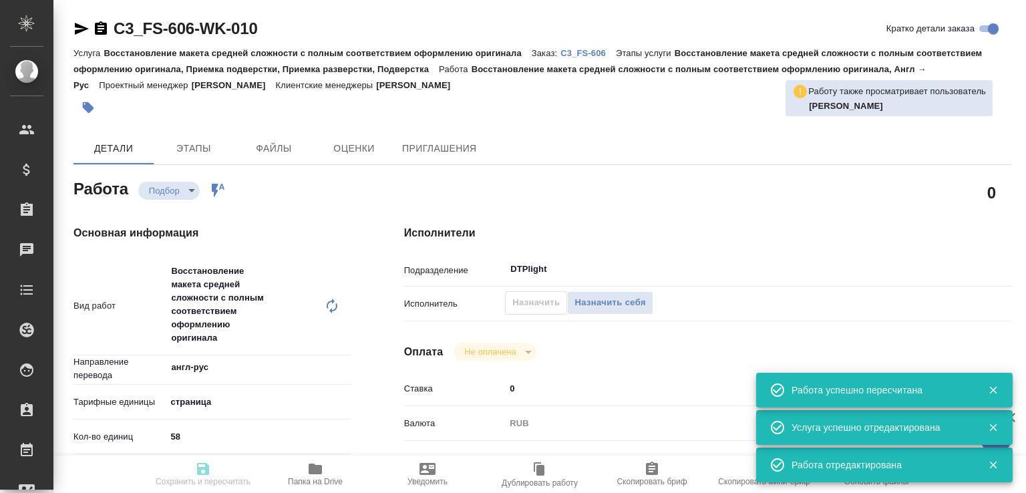
type input "DTPlight"
type input "notPayed"
type input "0"
type input "RUB"
type input "[PERSON_NAME]"
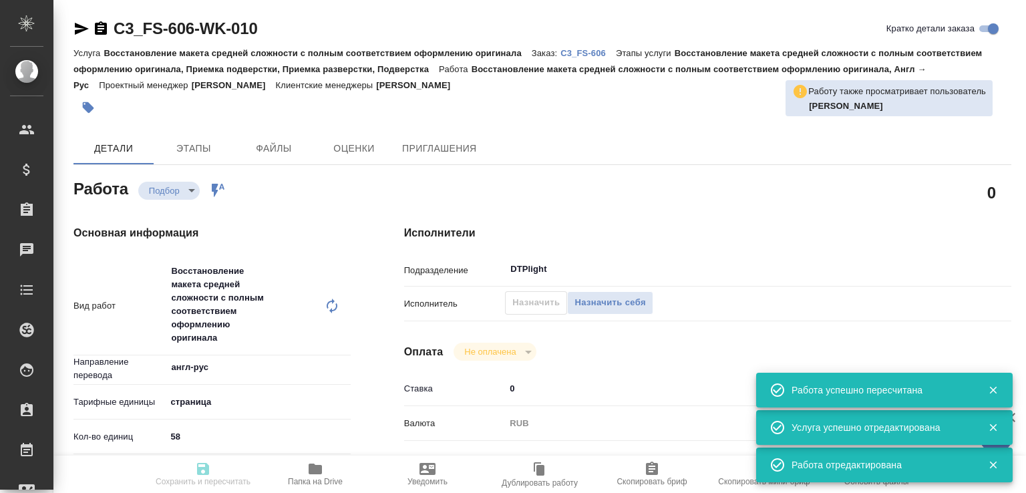
type input "C3_FS-606"
type input "Восстановление макета средней сложности с полным соответствием оформлению ориги…"
type input "[PERSON_NAME]"
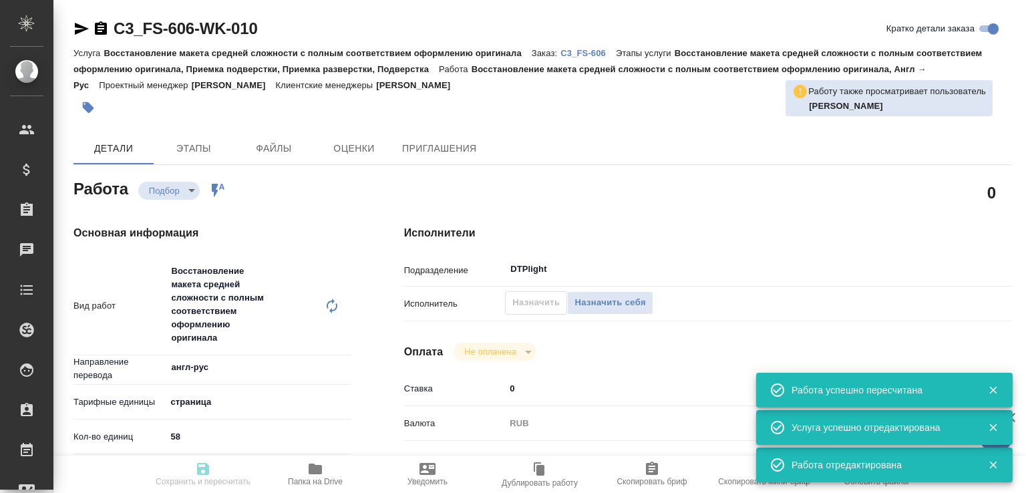
type input "/Clients/Финстар/Orders/C3_FS-606"
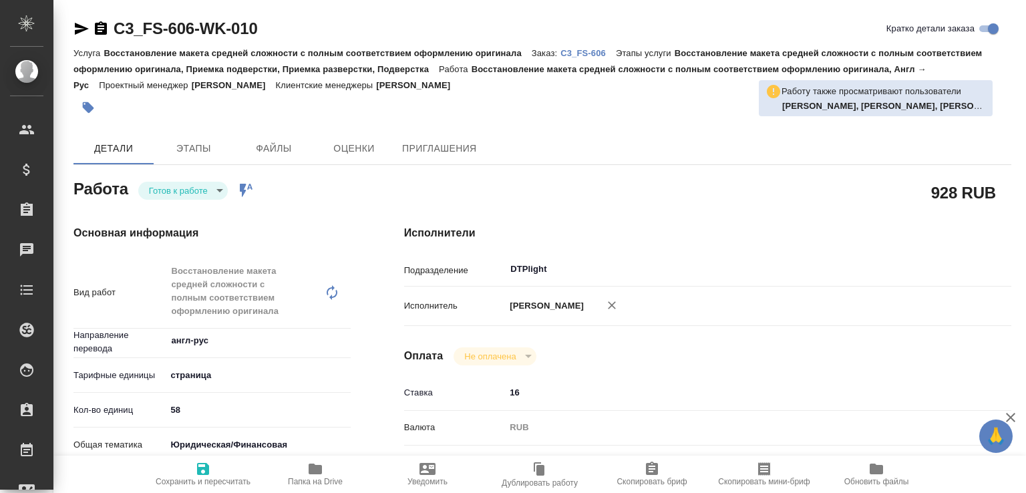
type textarea "x"
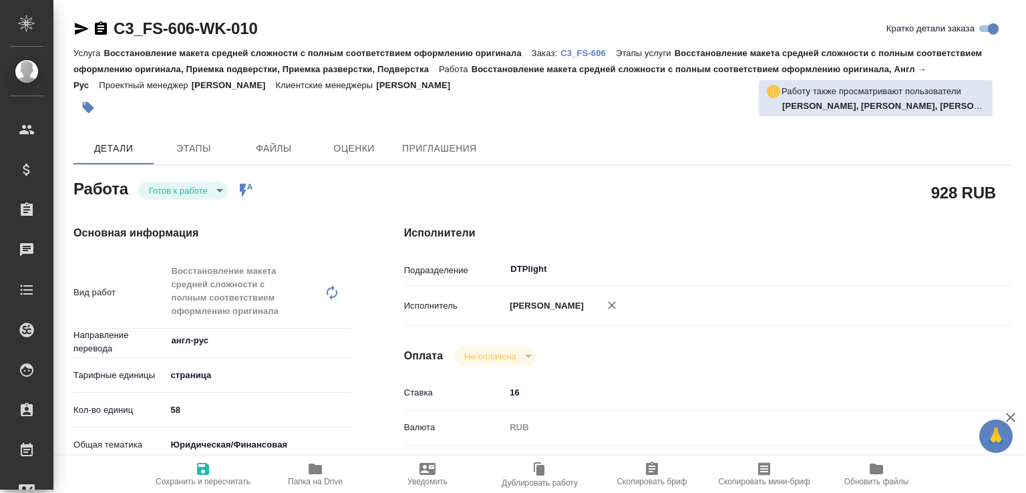
type textarea "x"
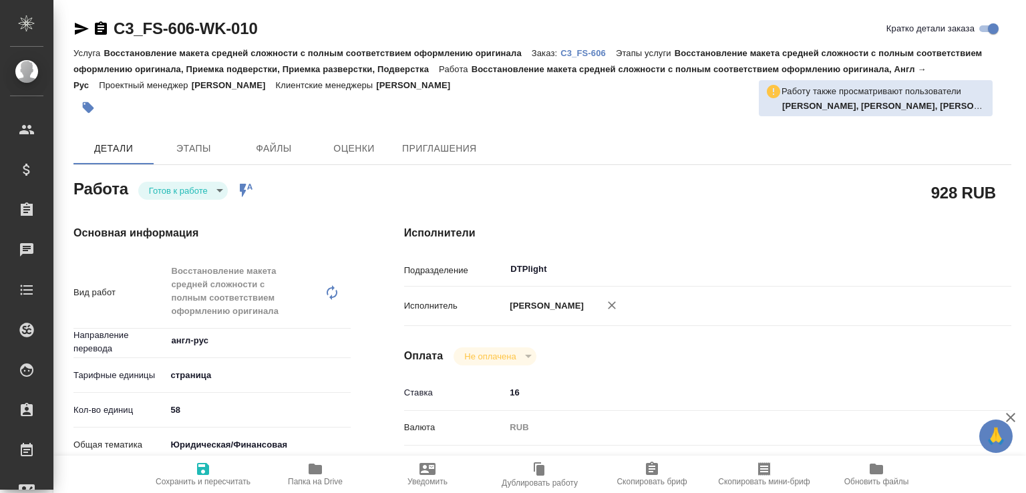
type textarea "x"
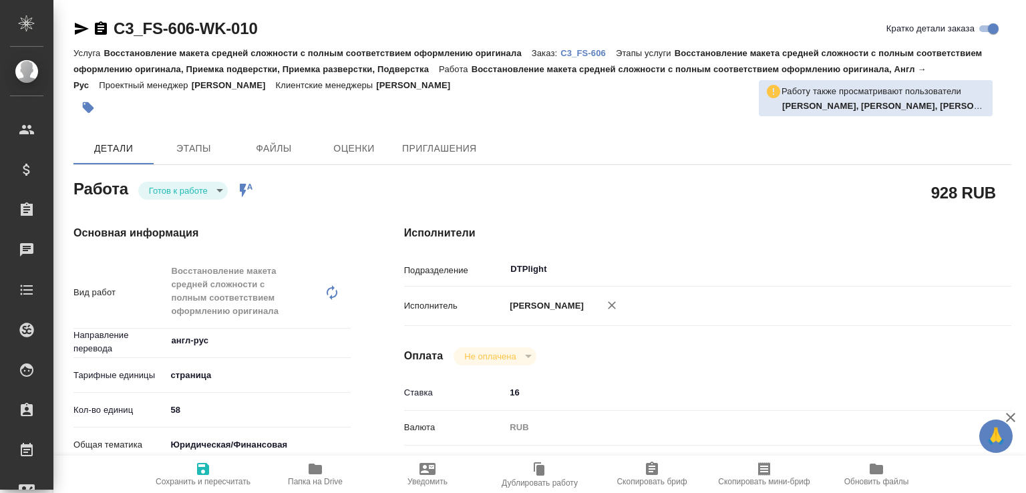
type textarea "x"
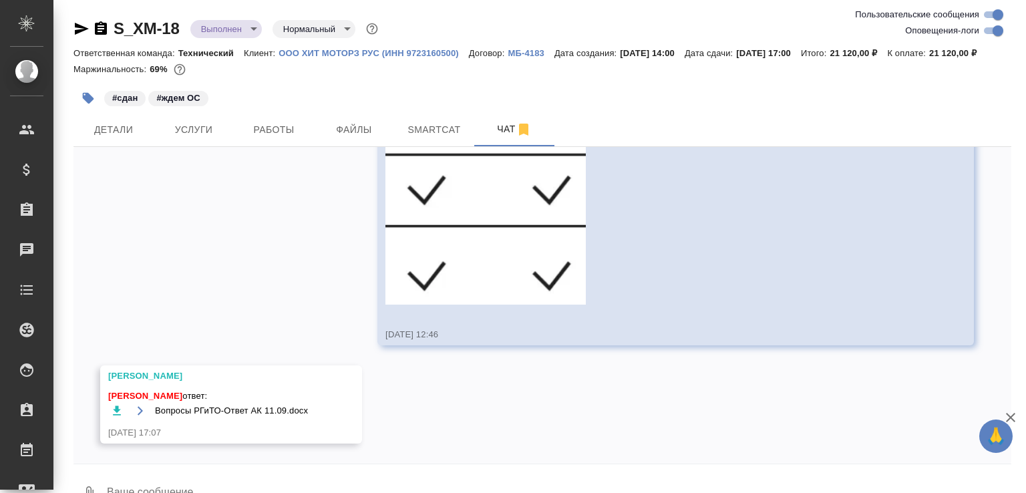
scroll to position [5860, 0]
click at [113, 418] on icon "button" at bounding box center [116, 410] width 13 height 13
click at [286, 113] on div "#сдан #ждем ОС" at bounding box center [385, 98] width 625 height 29
click at [285, 138] on span "Работы" at bounding box center [274, 130] width 64 height 17
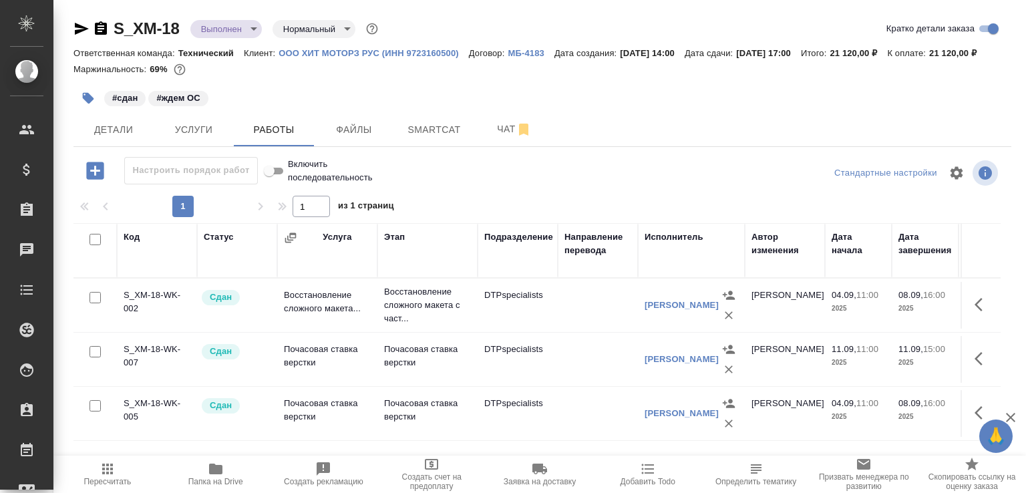
click at [226, 462] on span "Папка на Drive" at bounding box center [216, 473] width 92 height 25
click at [489, 138] on span "Чат" at bounding box center [514, 129] width 64 height 17
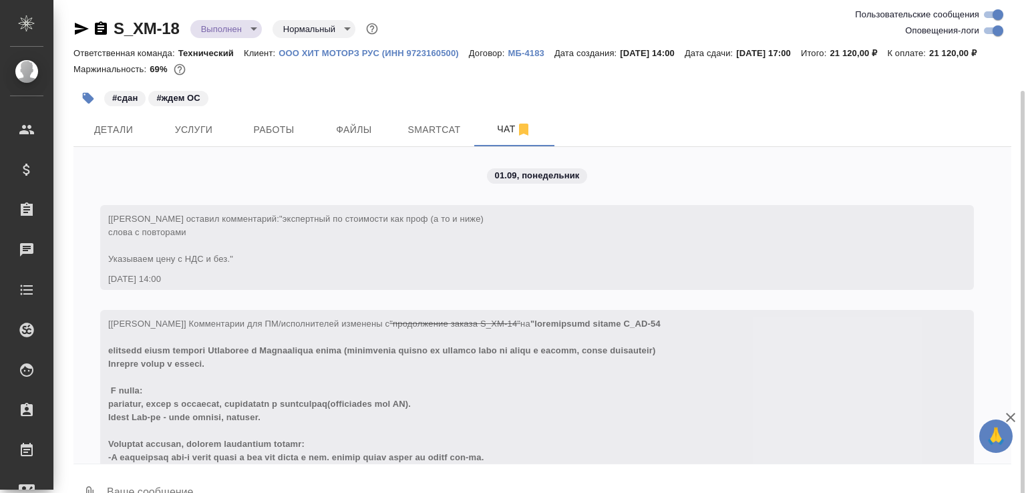
scroll to position [47, 0]
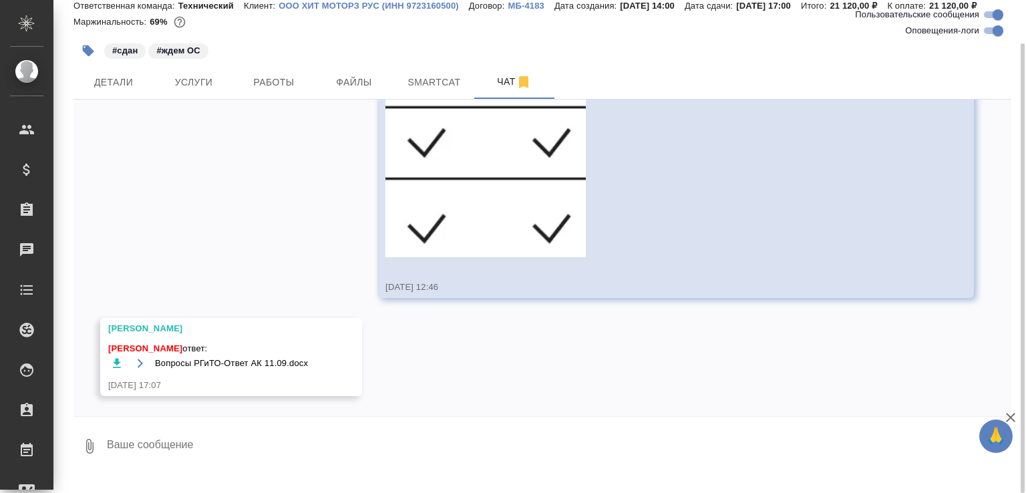
click at [141, 458] on textarea at bounding box center [559, 446] width 906 height 45
type textarea "Спасибо, исполнитель сможет посмотреть завтра"
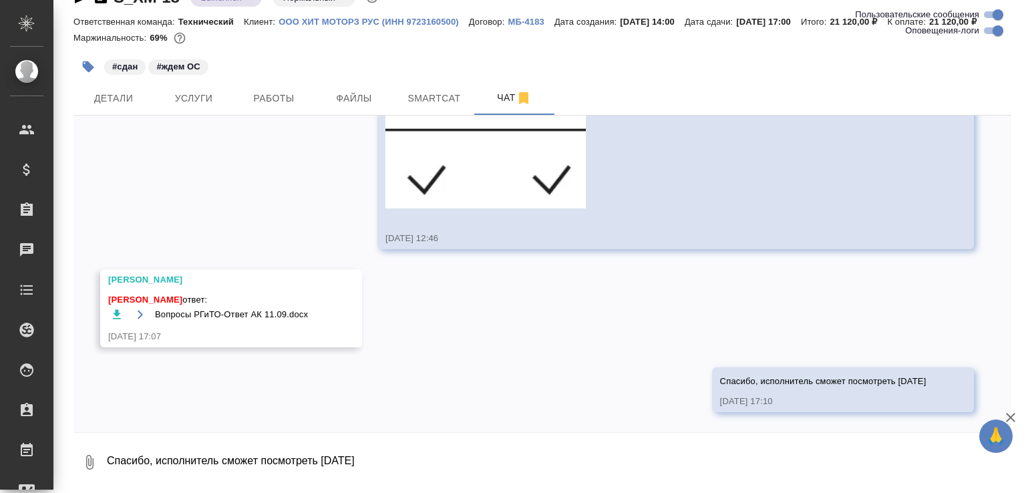
scroll to position [5924, 0]
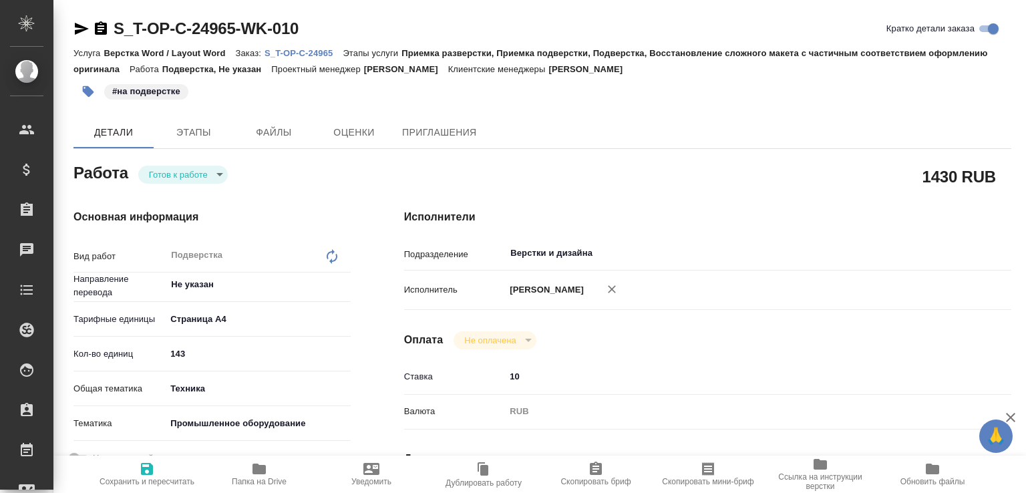
click at [192, 181] on body "🙏 .cls-1 fill:#fff; AWATERA [PERSON_NAME]malofeeva Клиенты Спецификации Заказы …" at bounding box center [513, 246] width 1026 height 493
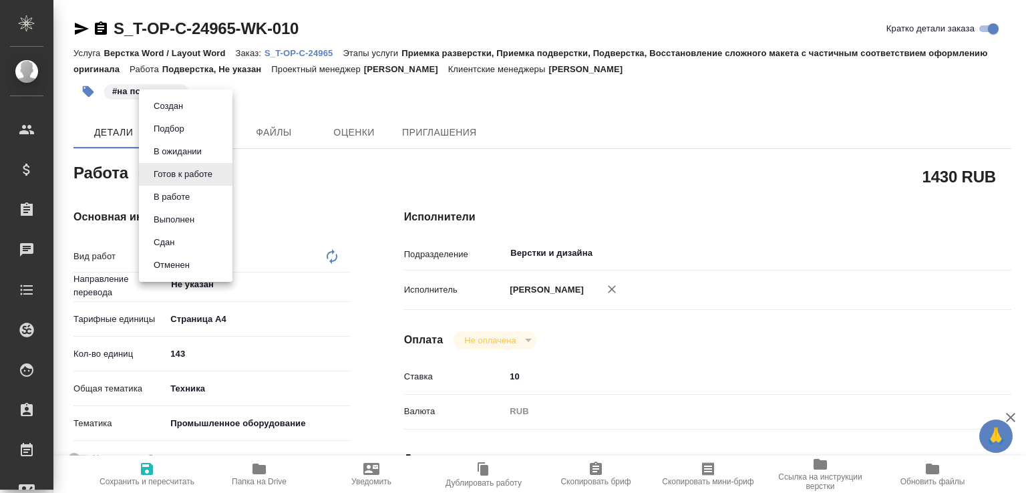
click at [189, 191] on button "В работе" at bounding box center [172, 197] width 44 height 15
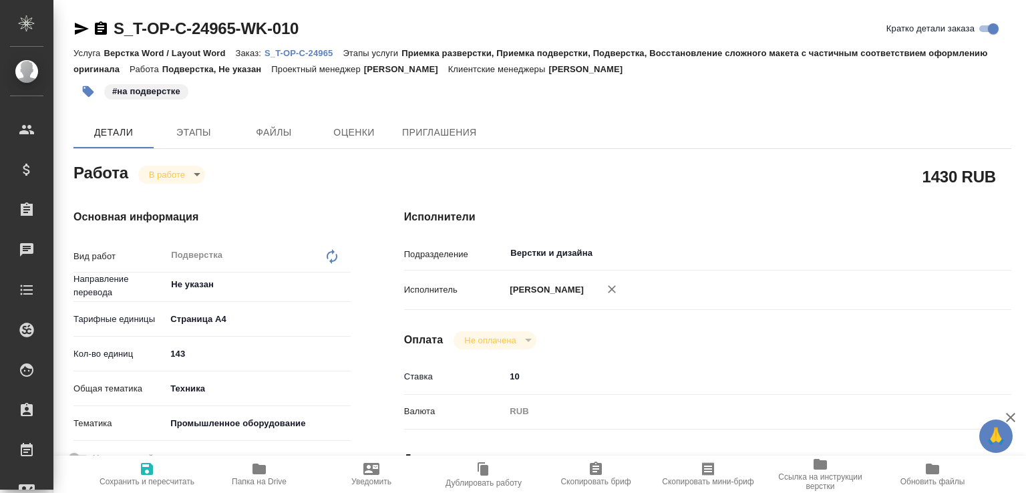
type textarea "x"
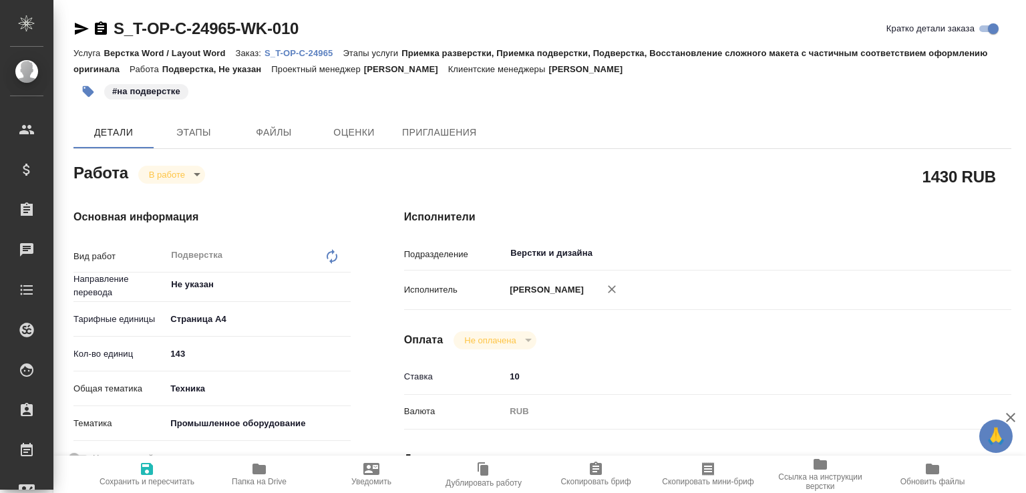
type textarea "x"
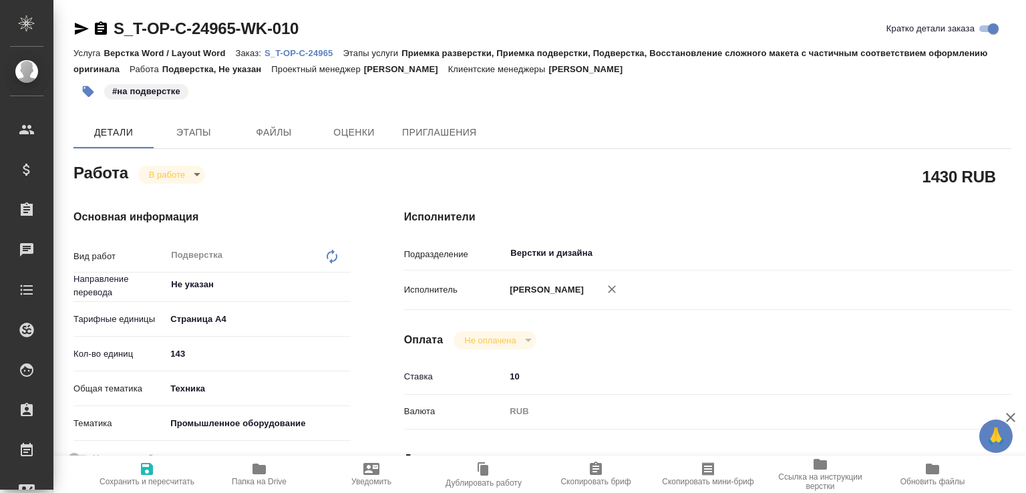
click at [279, 464] on span "Папка на Drive" at bounding box center [259, 473] width 96 height 25
type textarea "x"
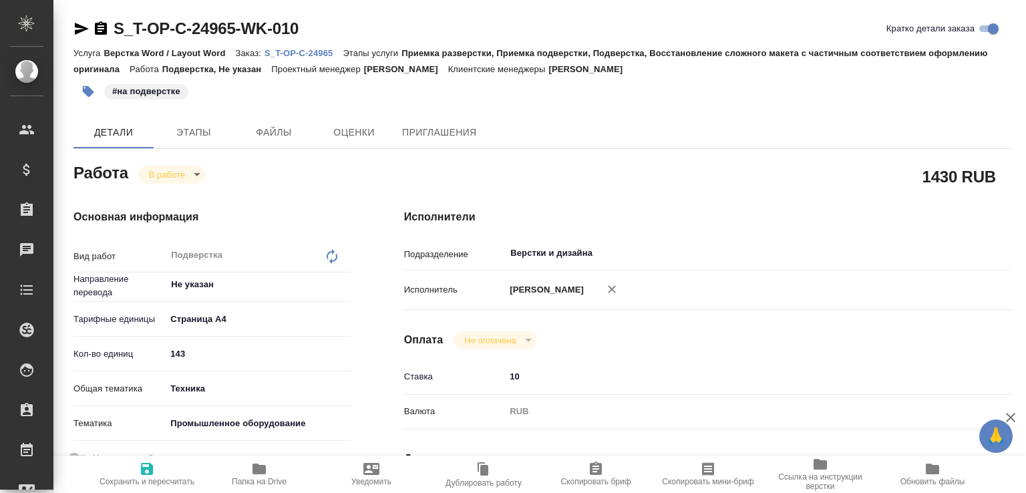
type textarea "x"
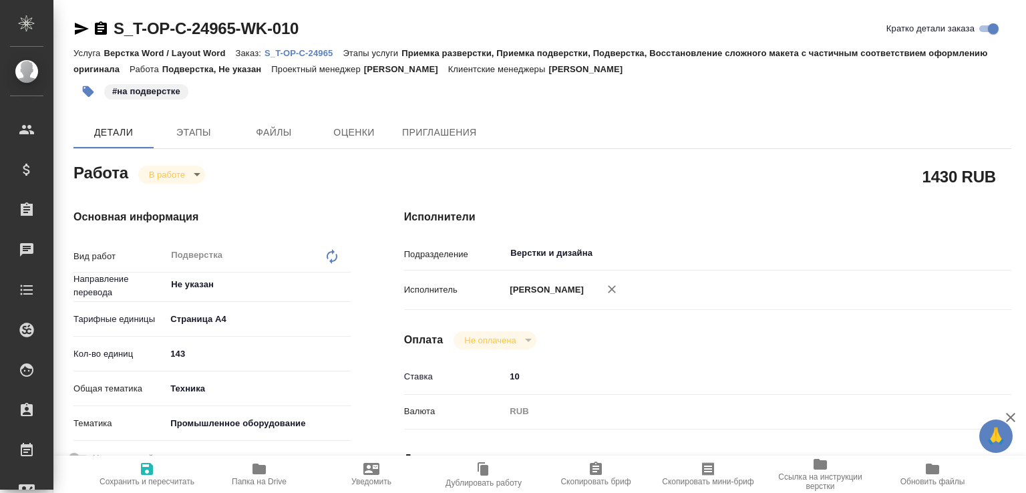
type textarea "x"
drag, startPoint x: 102, startPoint y: 27, endPoint x: 305, endPoint y: 3, distance: 204.5
click at [102, 27] on icon "button" at bounding box center [101, 27] width 12 height 13
